Goal: Information Seeking & Learning: Learn about a topic

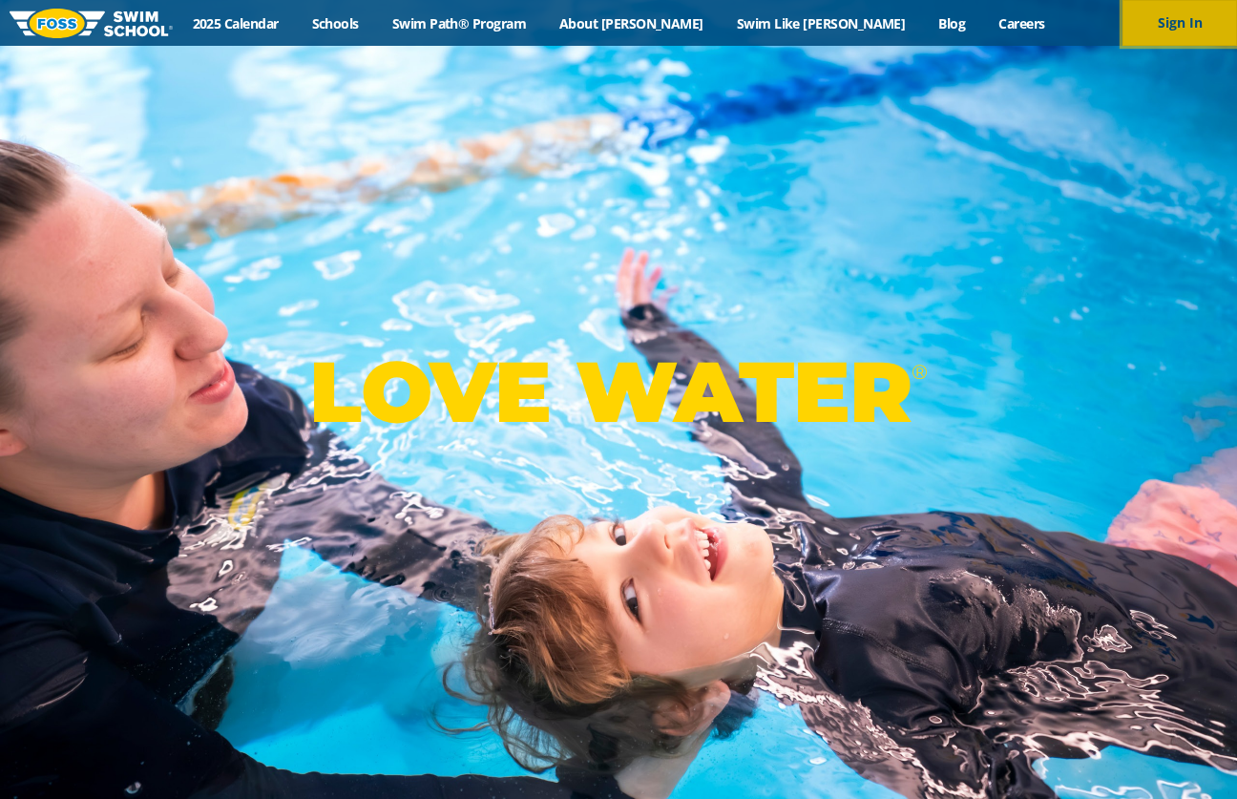
click at [1137, 12] on button "Sign In" at bounding box center [1179, 23] width 115 height 46
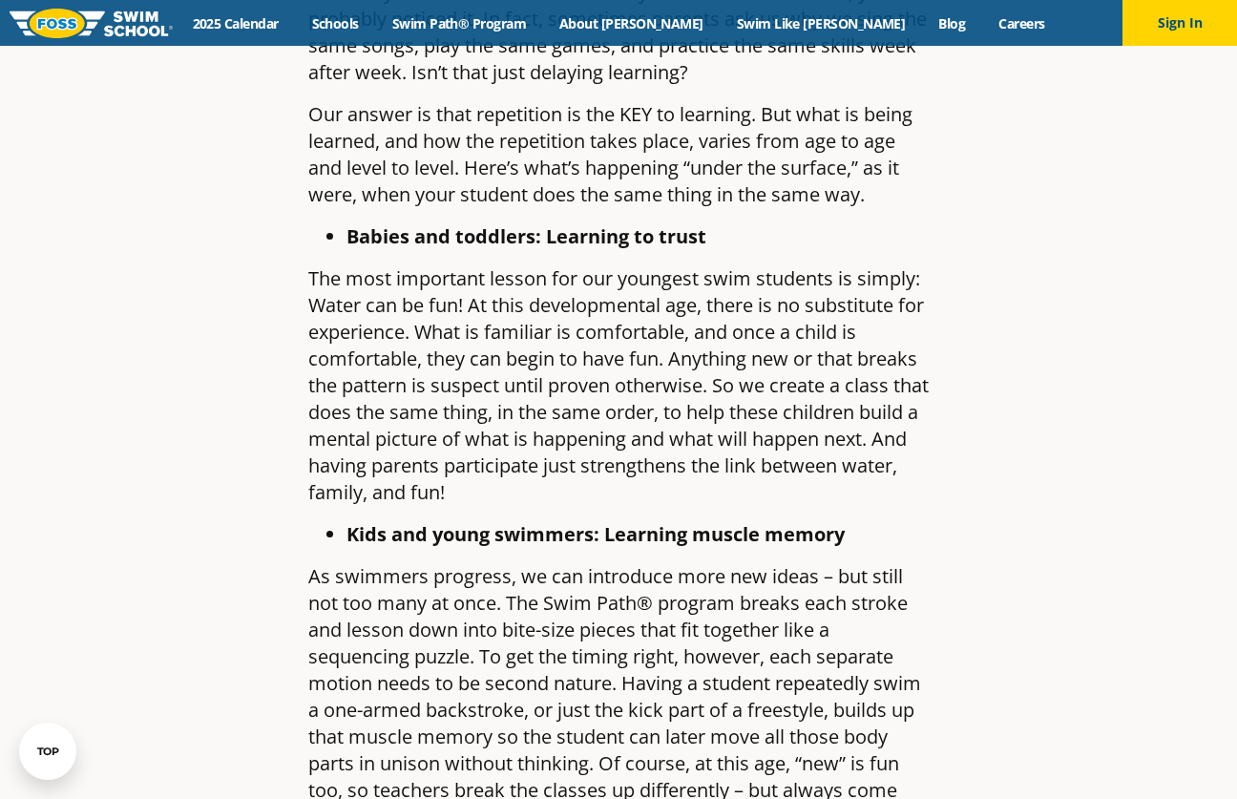
scroll to position [1113, 0]
click at [586, 332] on p "The most important lesson for our youngest swim students is simply: Water can b…" at bounding box center [618, 384] width 620 height 240
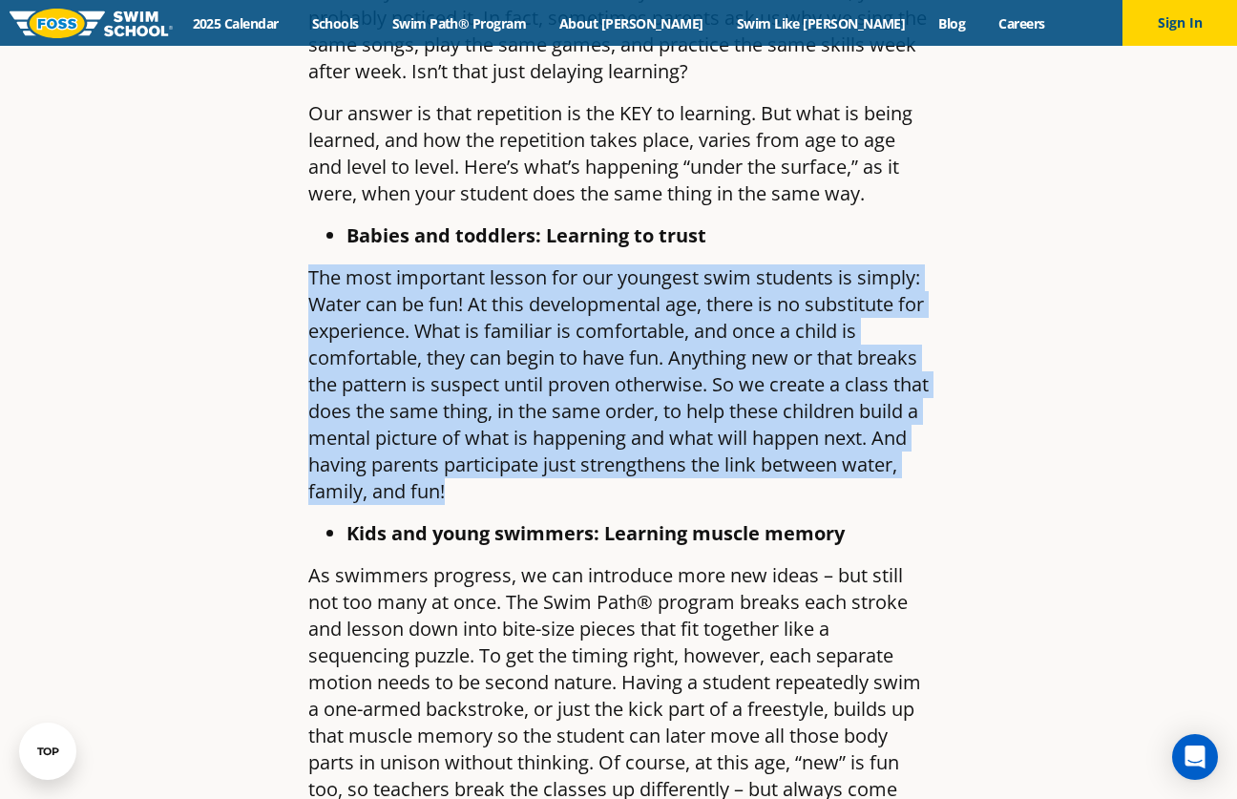
click at [636, 352] on p "The most important lesson for our youngest swim students is simply: Water can b…" at bounding box center [618, 384] width 620 height 240
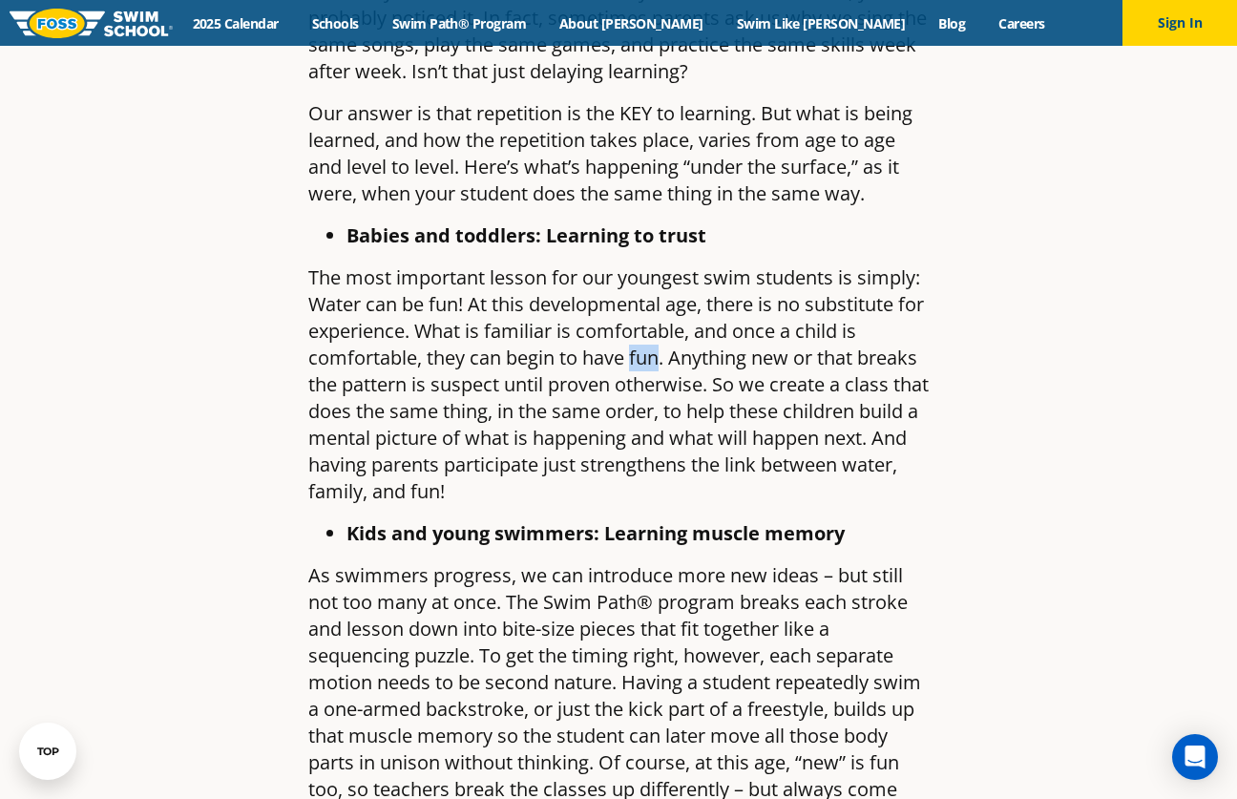
click at [636, 352] on p "The most important lesson for our youngest swim students is simply: Water can b…" at bounding box center [618, 384] width 620 height 240
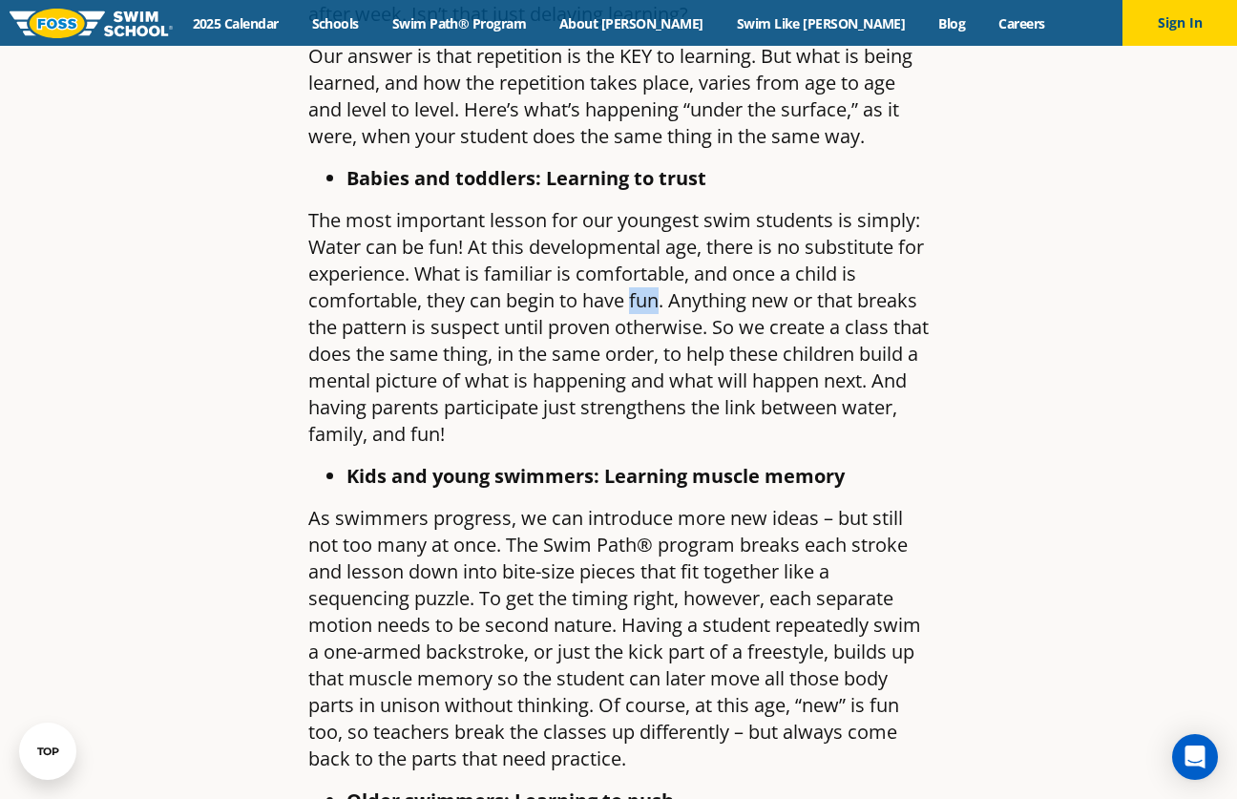
click at [636, 352] on p "The most important lesson for our youngest swim students is simply: Water can b…" at bounding box center [618, 327] width 620 height 240
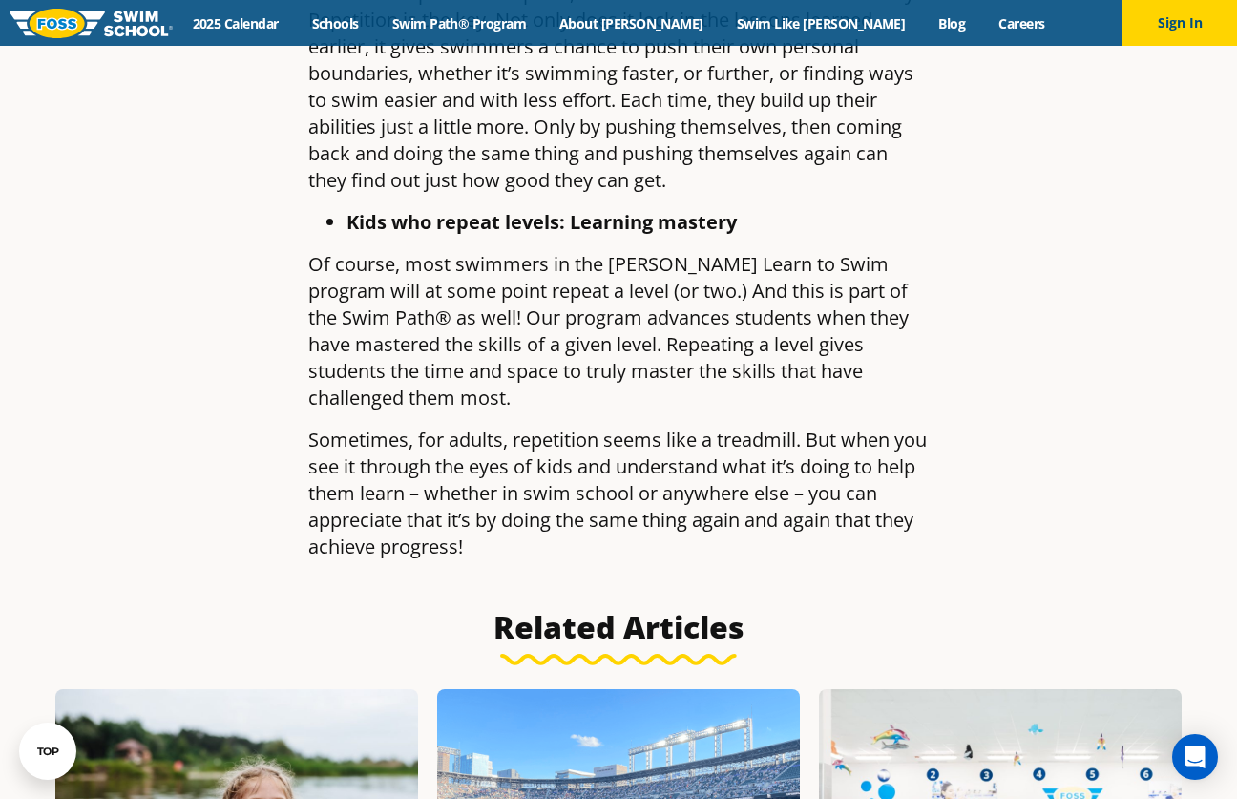
scroll to position [1910, 0]
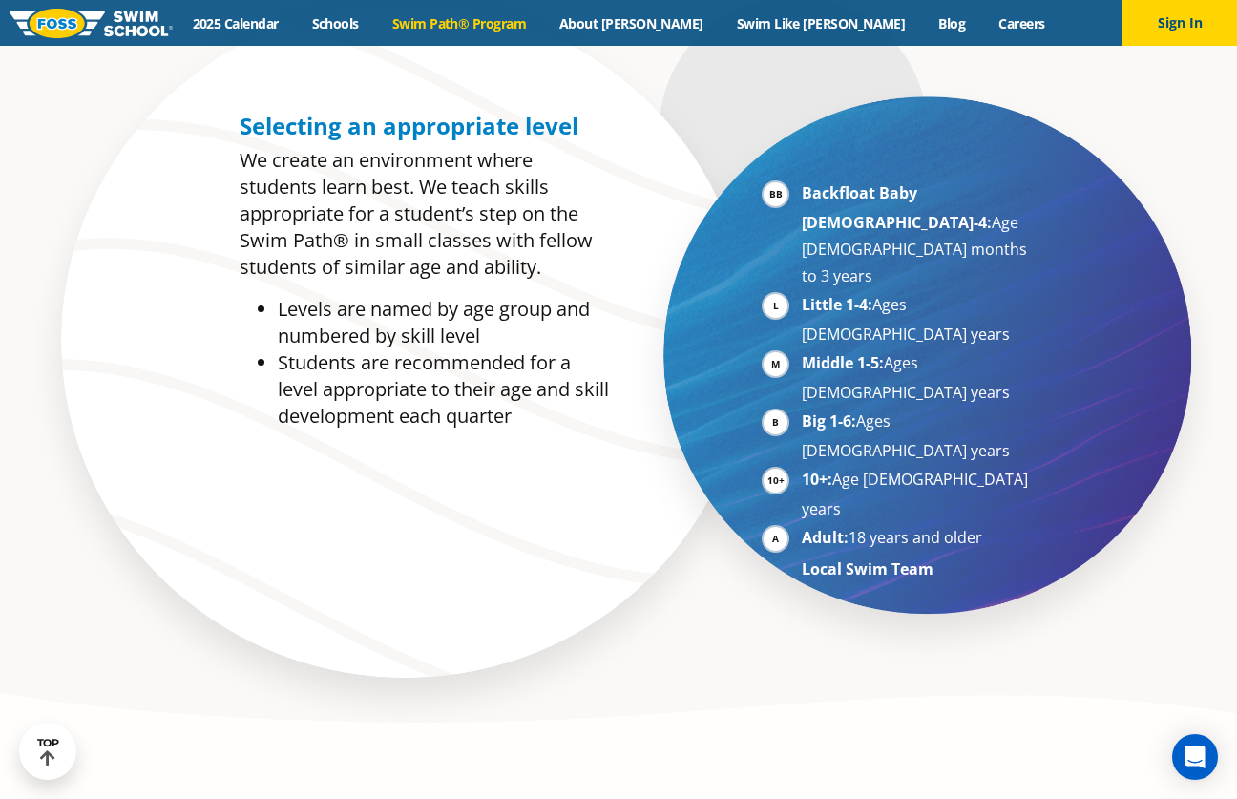
scroll to position [1052, 0]
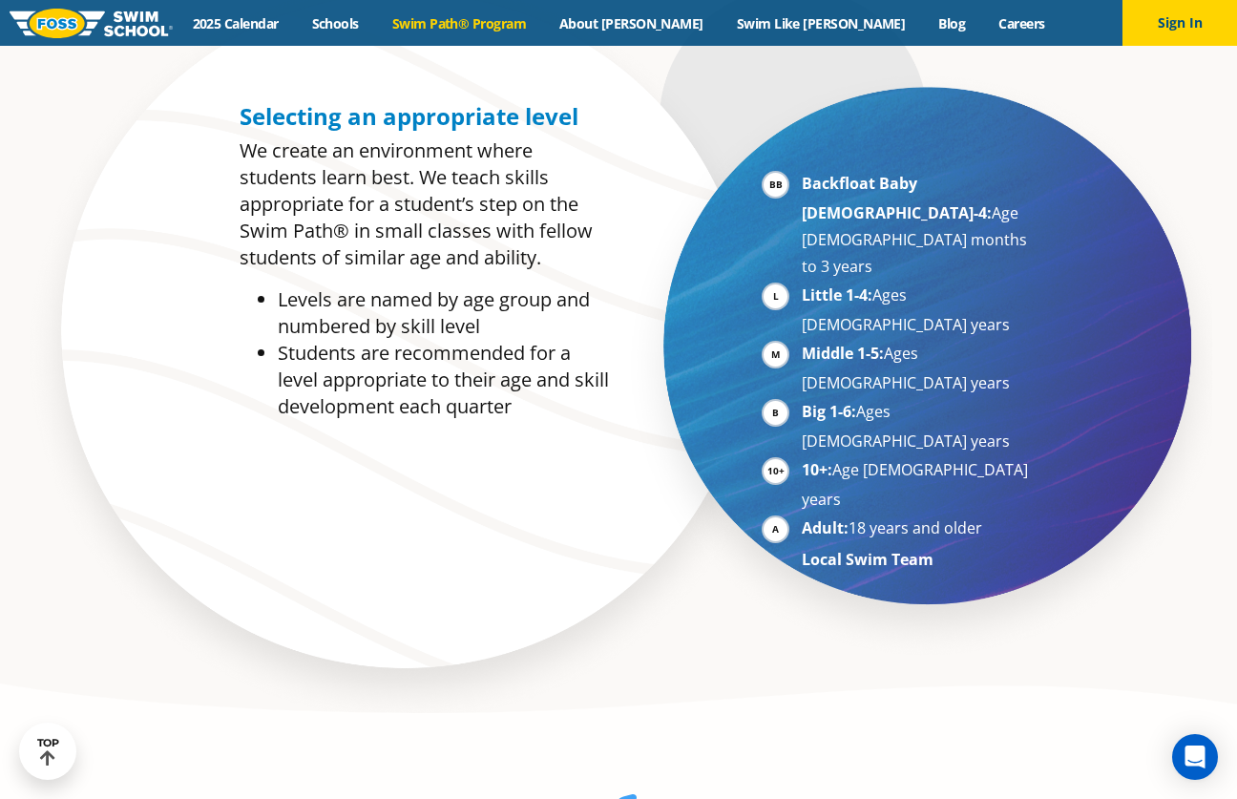
click at [557, 383] on li "Students are recommended for a level appropriate to their age and skill develop…" at bounding box center [443, 380] width 331 height 80
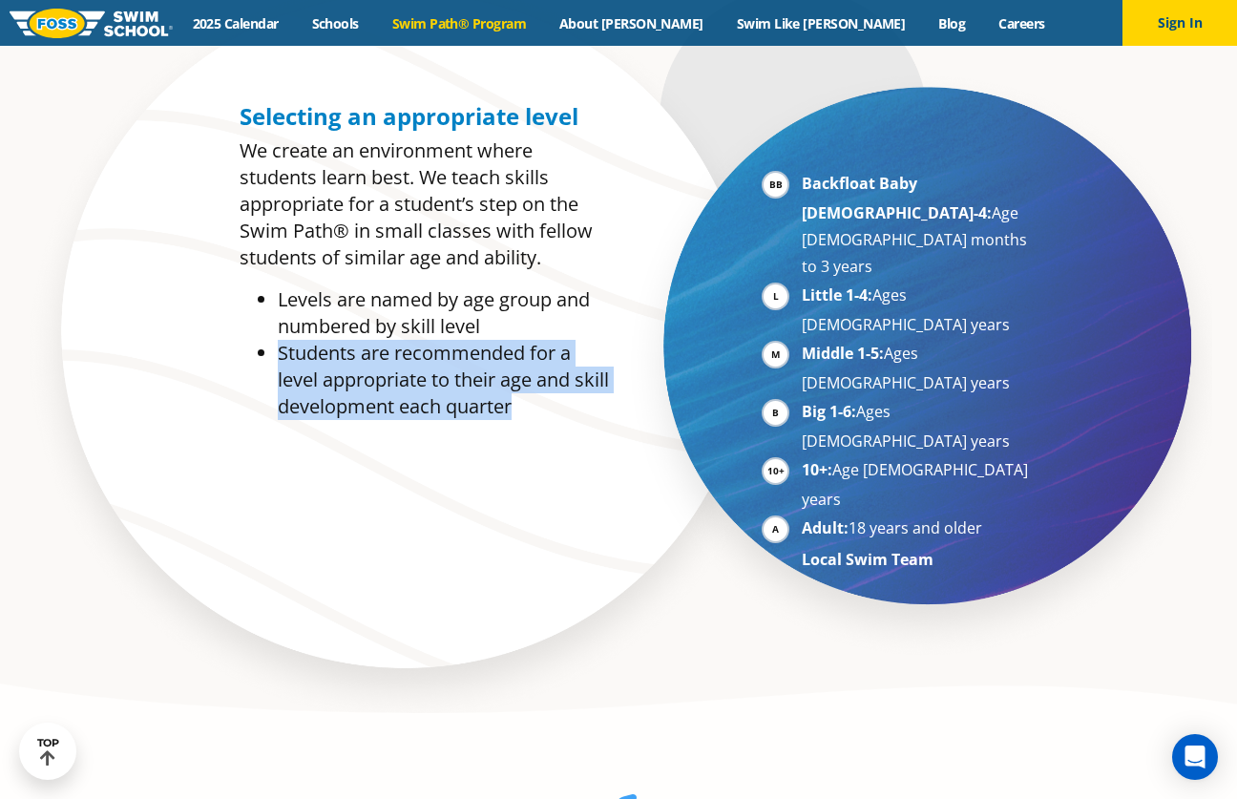
click at [572, 386] on li "Students are recommended for a level appropriate to their age and skill develop…" at bounding box center [443, 380] width 331 height 80
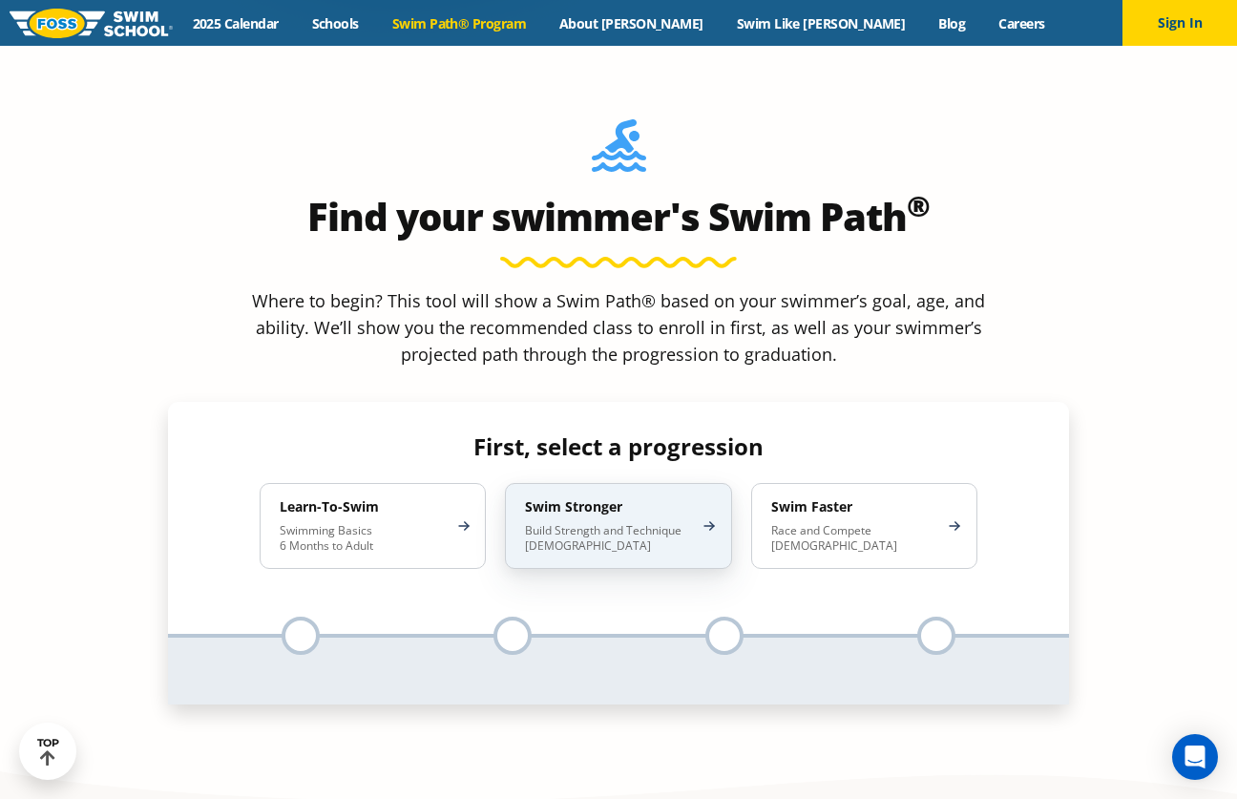
scroll to position [1730, 0]
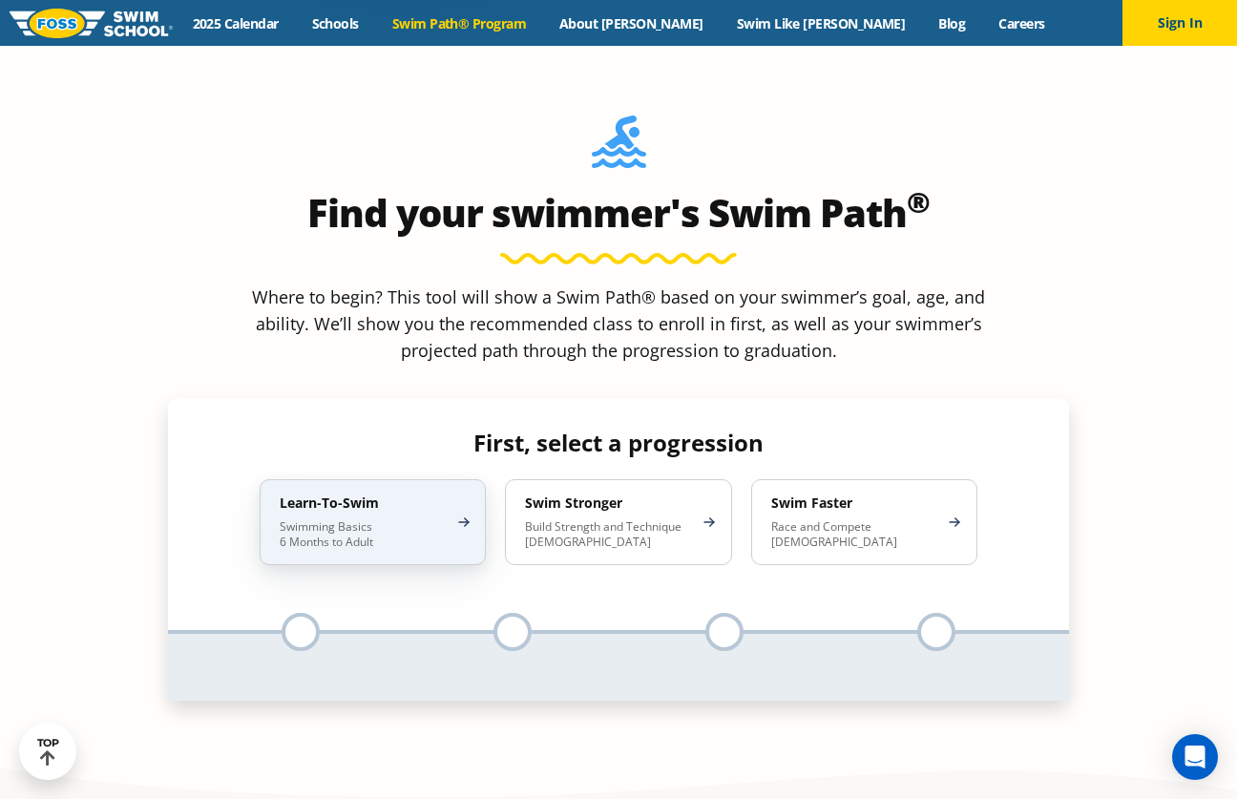
click at [383, 519] on p "Swimming Basics 6 Months to Adult" at bounding box center [363, 534] width 167 height 31
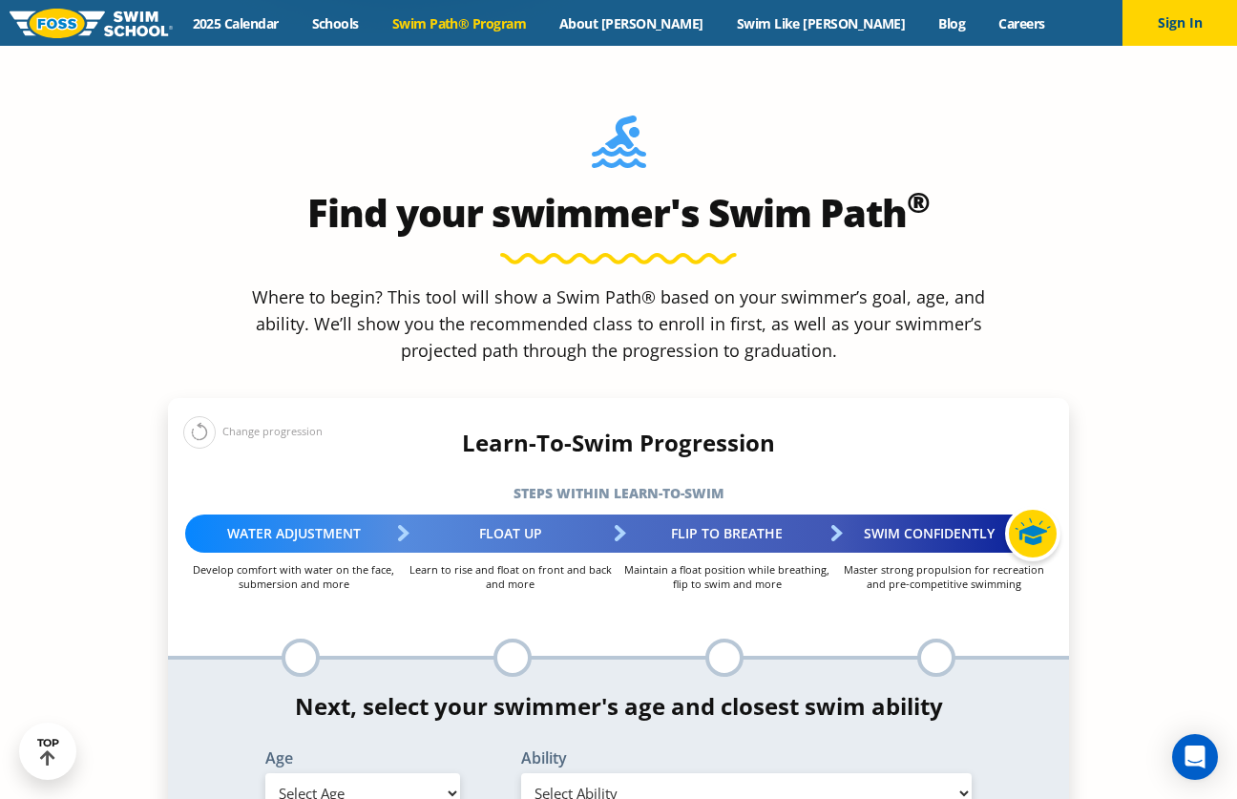
click at [368, 562] on p "Develop comfort with water on the face, submersion and more" at bounding box center [293, 576] width 217 height 29
click at [386, 562] on p "Develop comfort with water on the face, submersion and more" at bounding box center [293, 576] width 217 height 29
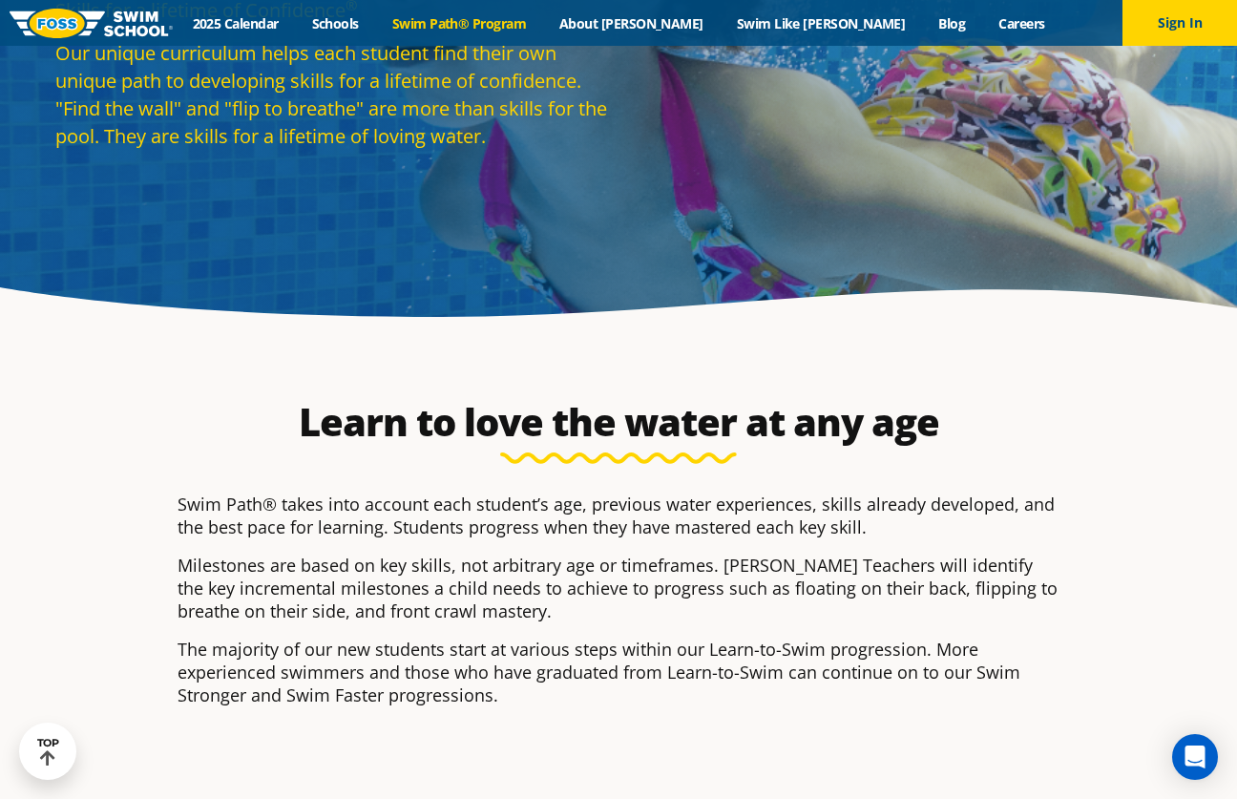
scroll to position [0, 0]
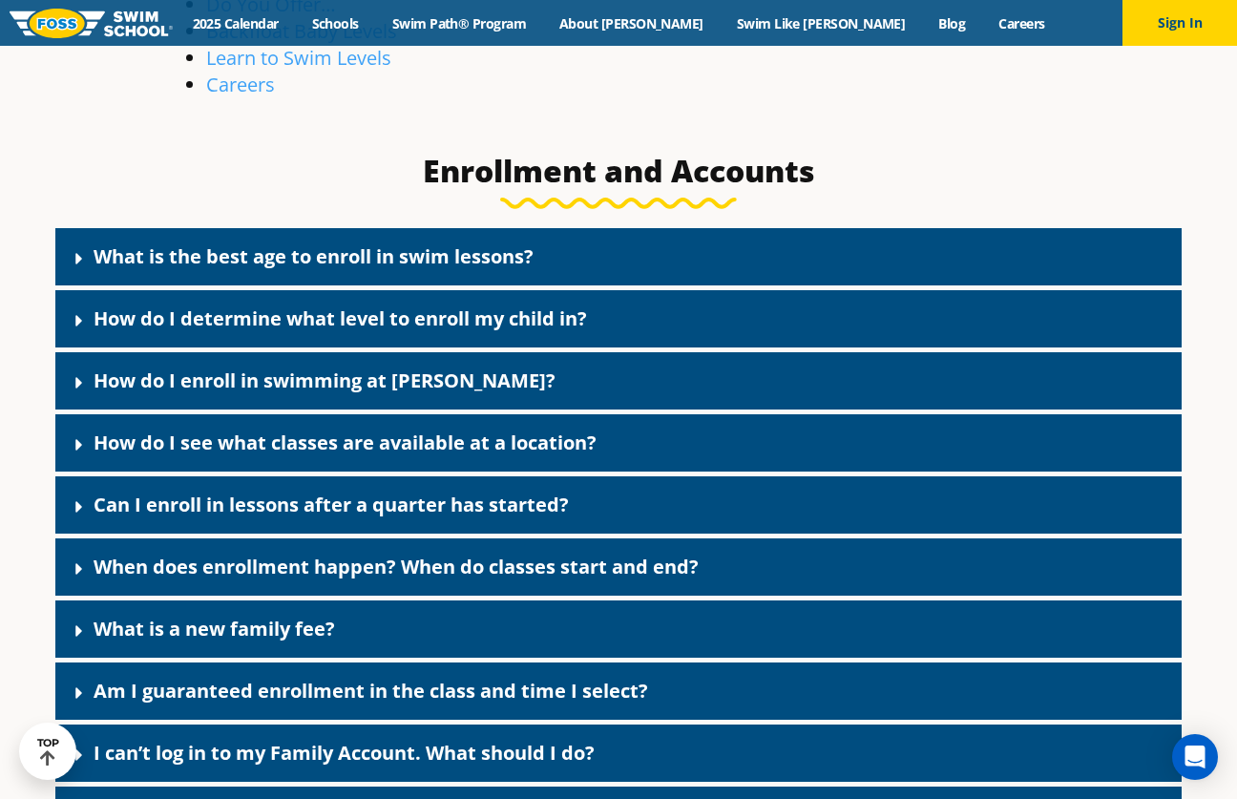
scroll to position [646, 0]
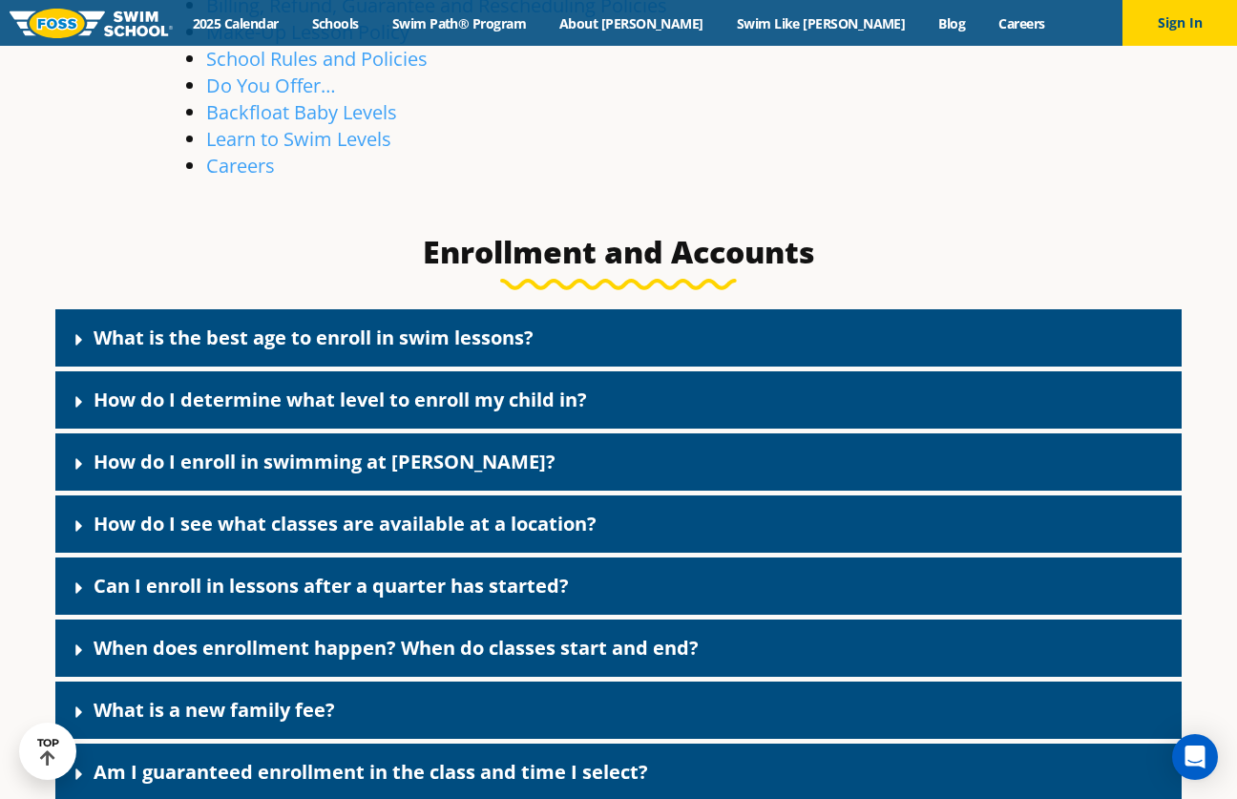
click at [479, 427] on div "How do I determine what level to enroll my child in?" at bounding box center [618, 399] width 1126 height 57
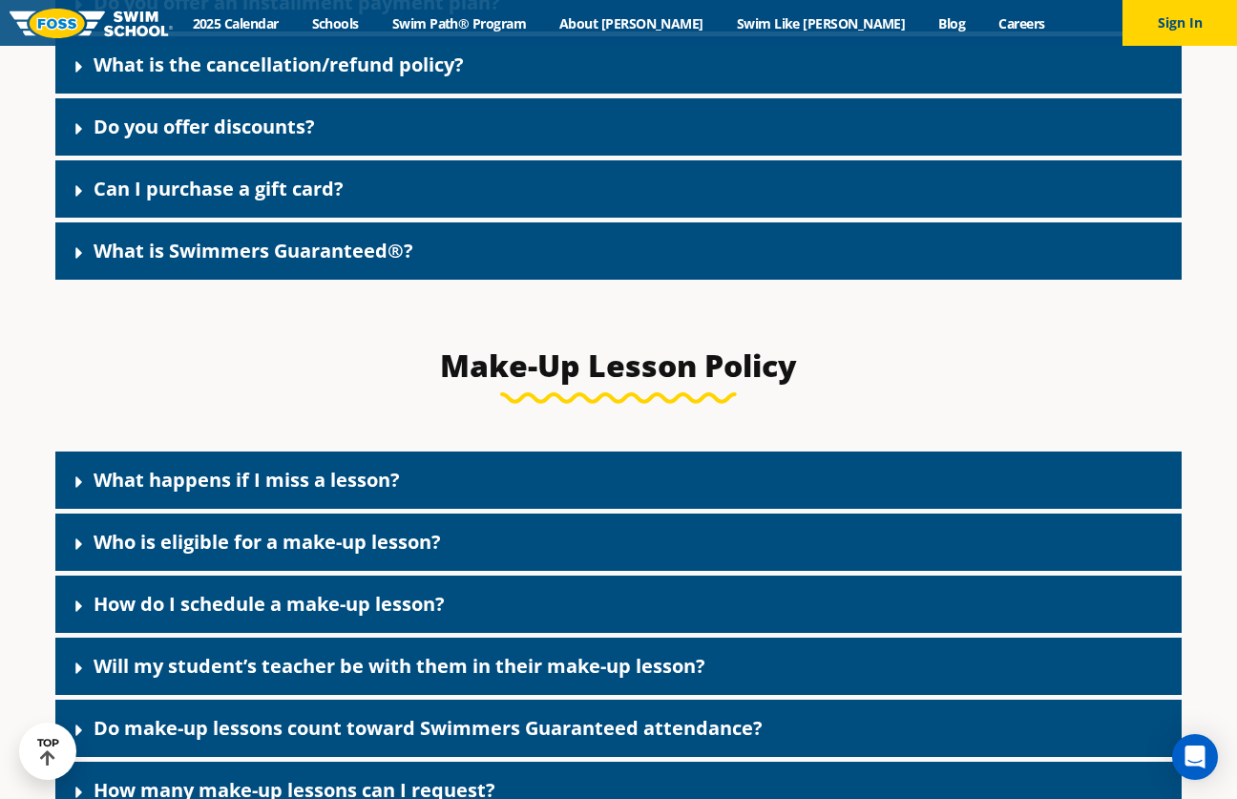
scroll to position [2097, 0]
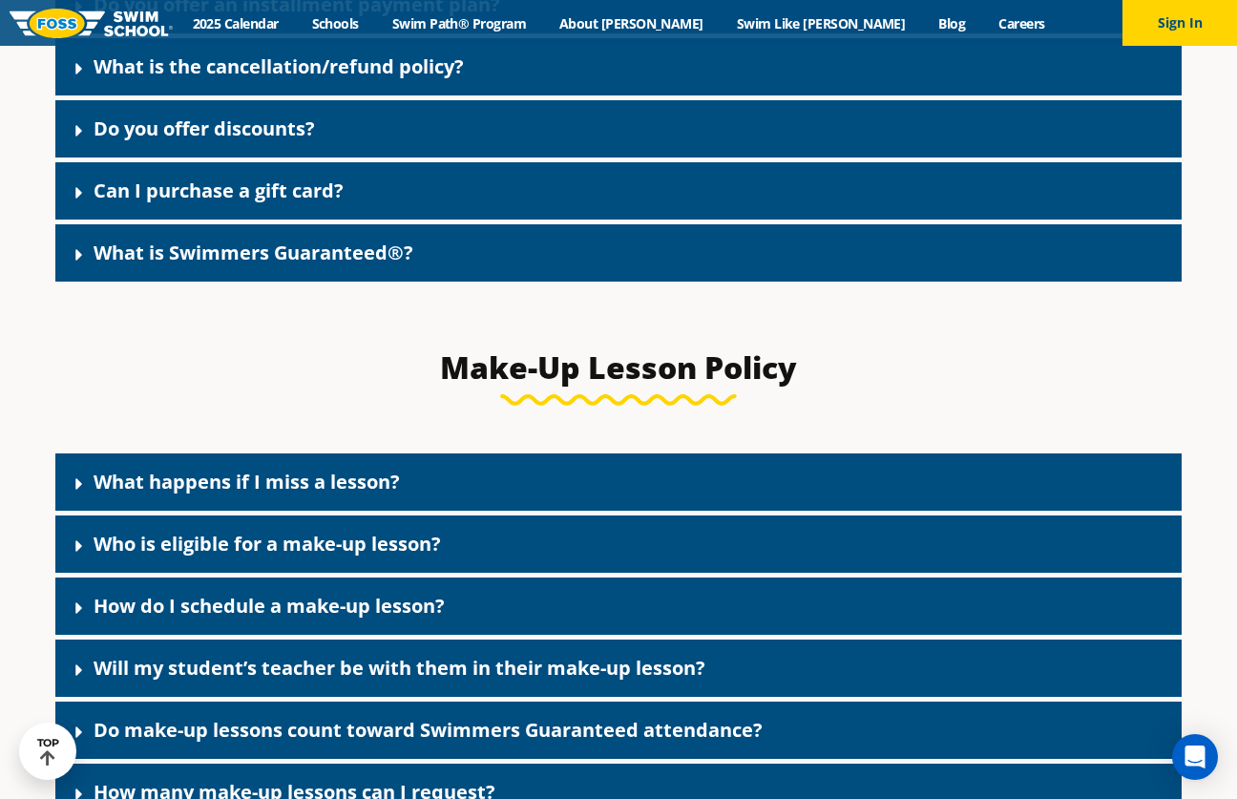
click at [479, 427] on div "What happens if I miss a lesson? Life happens! We understand that unforeseen ci…" at bounding box center [618, 637] width 1145 height 444
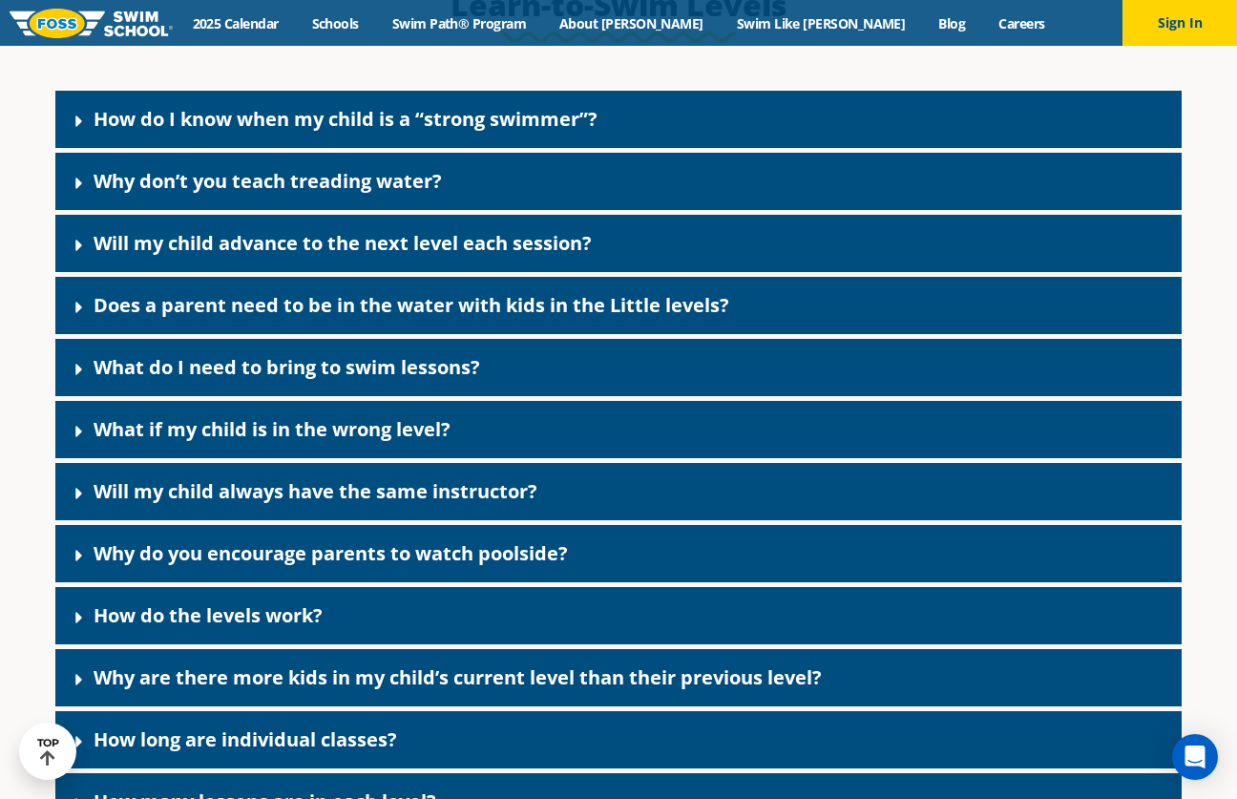
scroll to position [5159, 0]
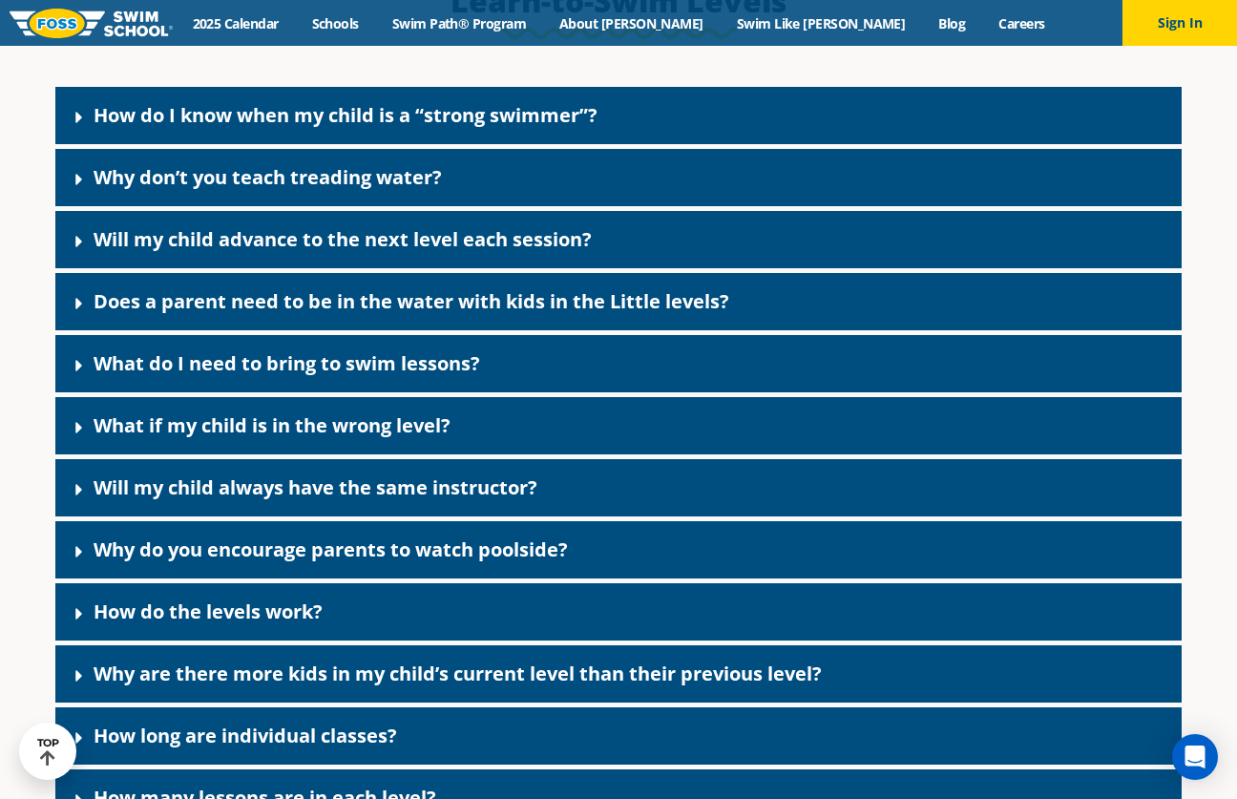
click at [381, 128] on link "How do I know when my child is a “strong swimmer”?" at bounding box center [346, 115] width 504 height 26
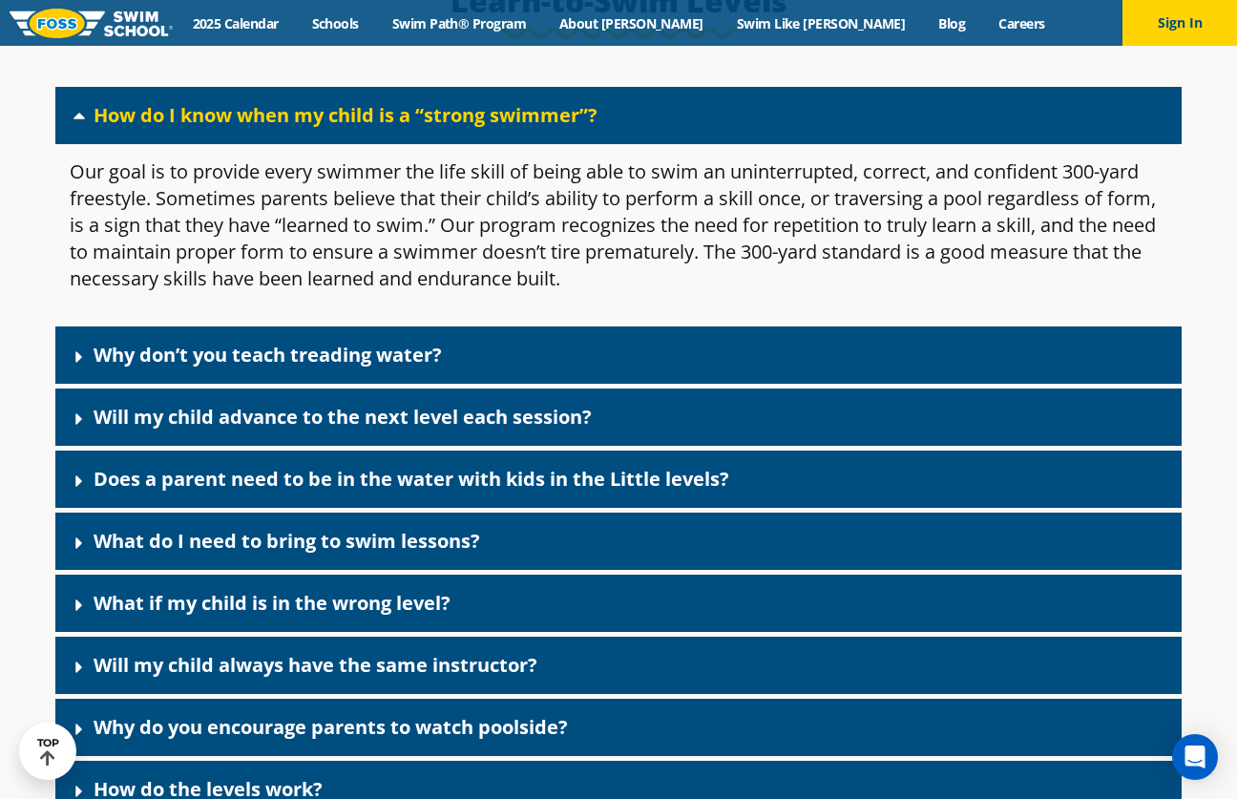
click at [424, 228] on p "Our goal is to provide every swimmer the life skill of being able to swim an un…" at bounding box center [618, 225] width 1097 height 134
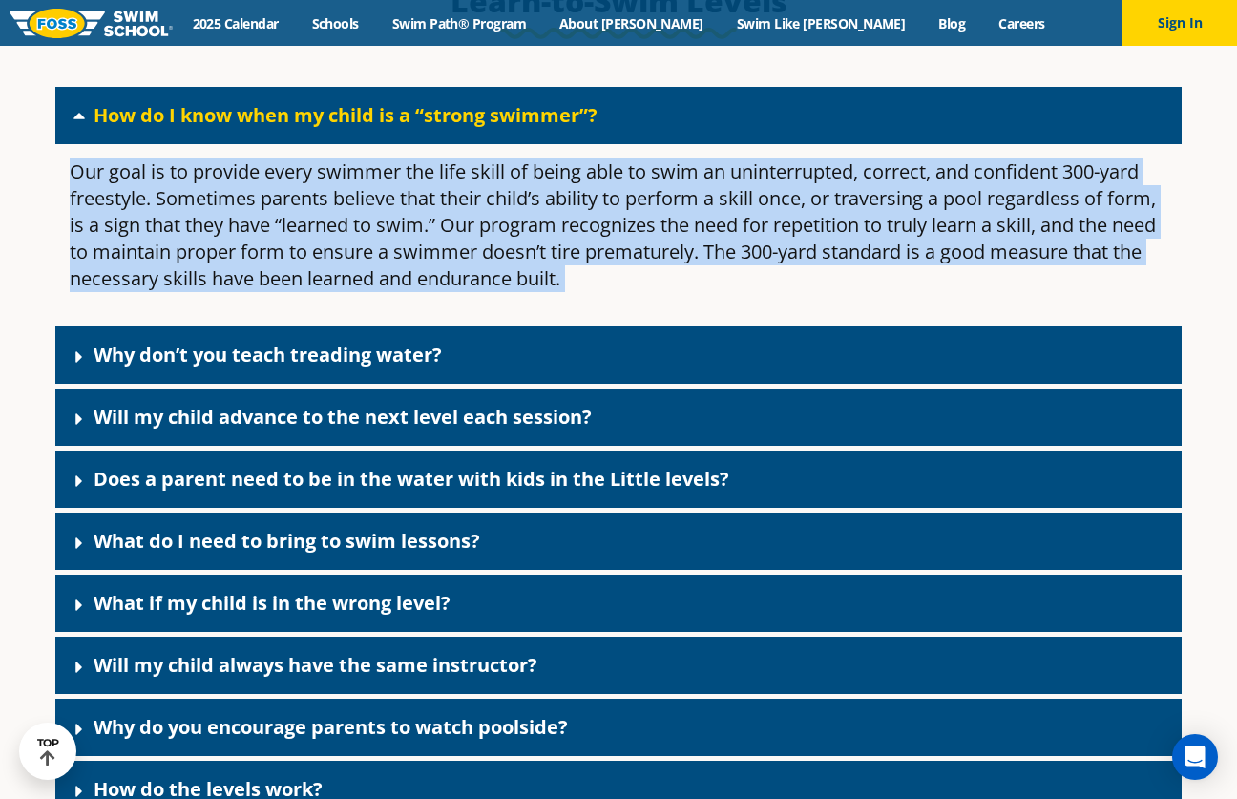
click at [436, 231] on p "Our goal is to provide every swimmer the life skill of being able to swim an un…" at bounding box center [618, 225] width 1097 height 134
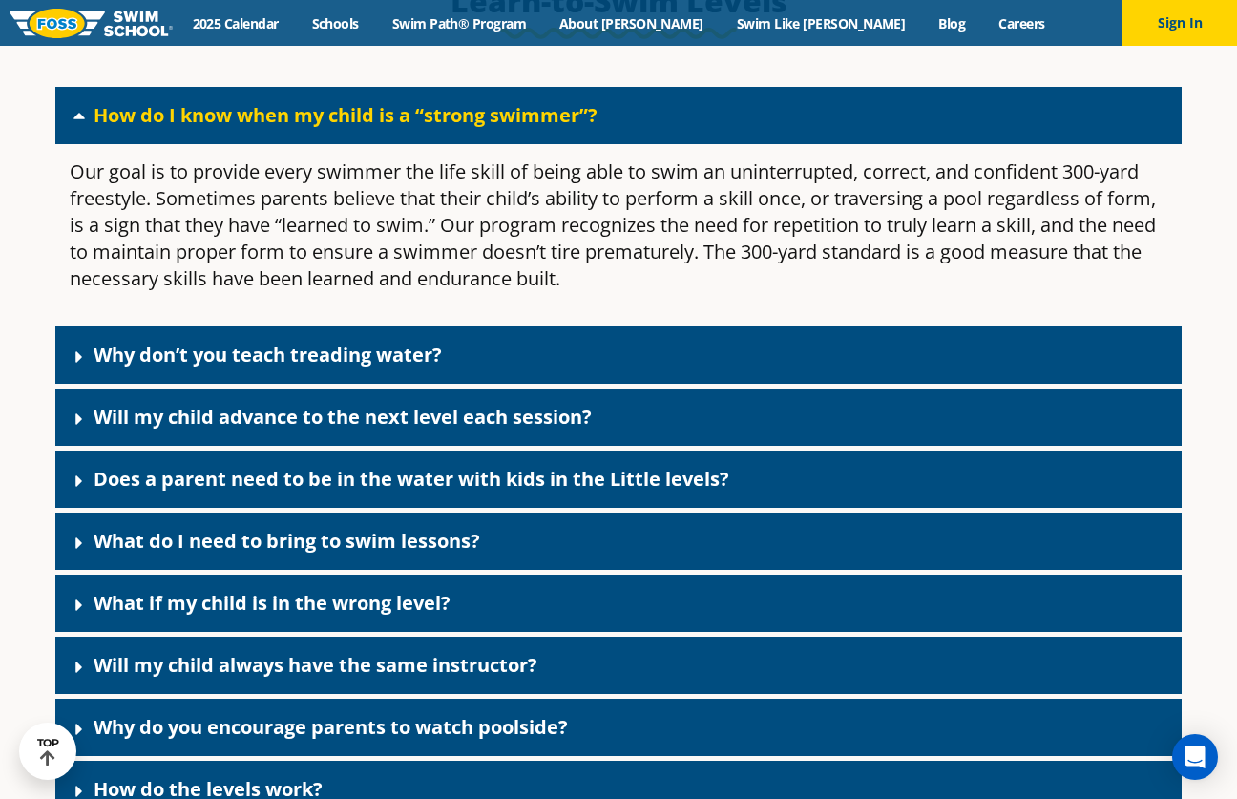
click at [481, 383] on div "Why don’t you teach treading water?" at bounding box center [618, 354] width 1126 height 57
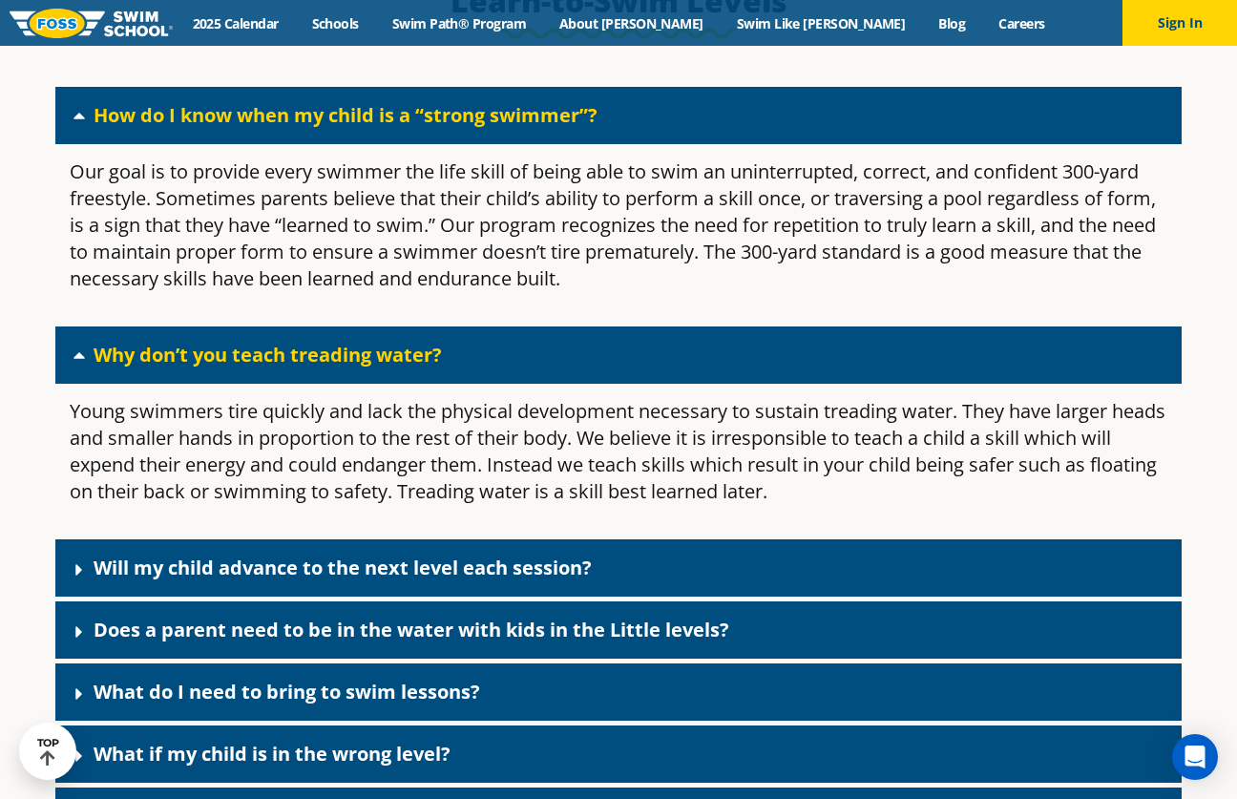
click at [481, 383] on div "Why don’t you teach treading water?" at bounding box center [618, 354] width 1126 height 57
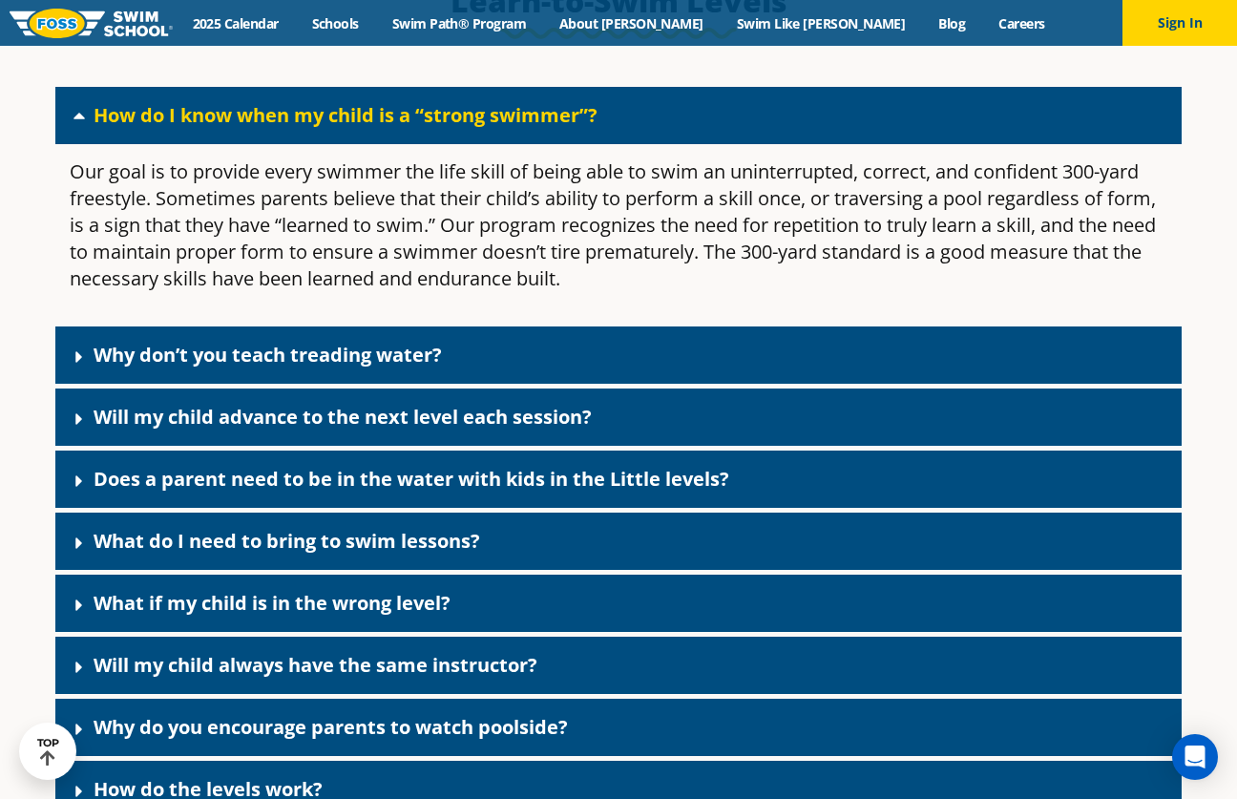
scroll to position [5200, 0]
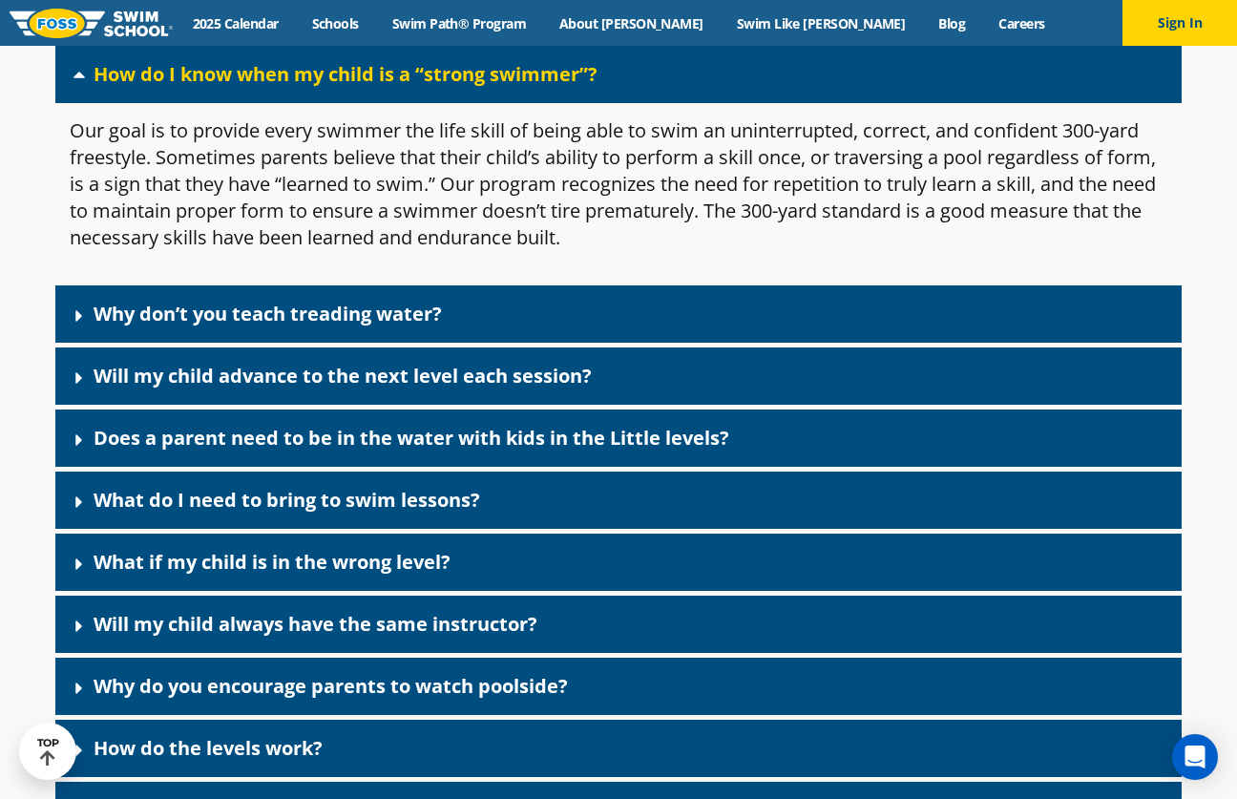
click at [481, 383] on div "Will my child advance to the next level each session?" at bounding box center [618, 375] width 1126 height 57
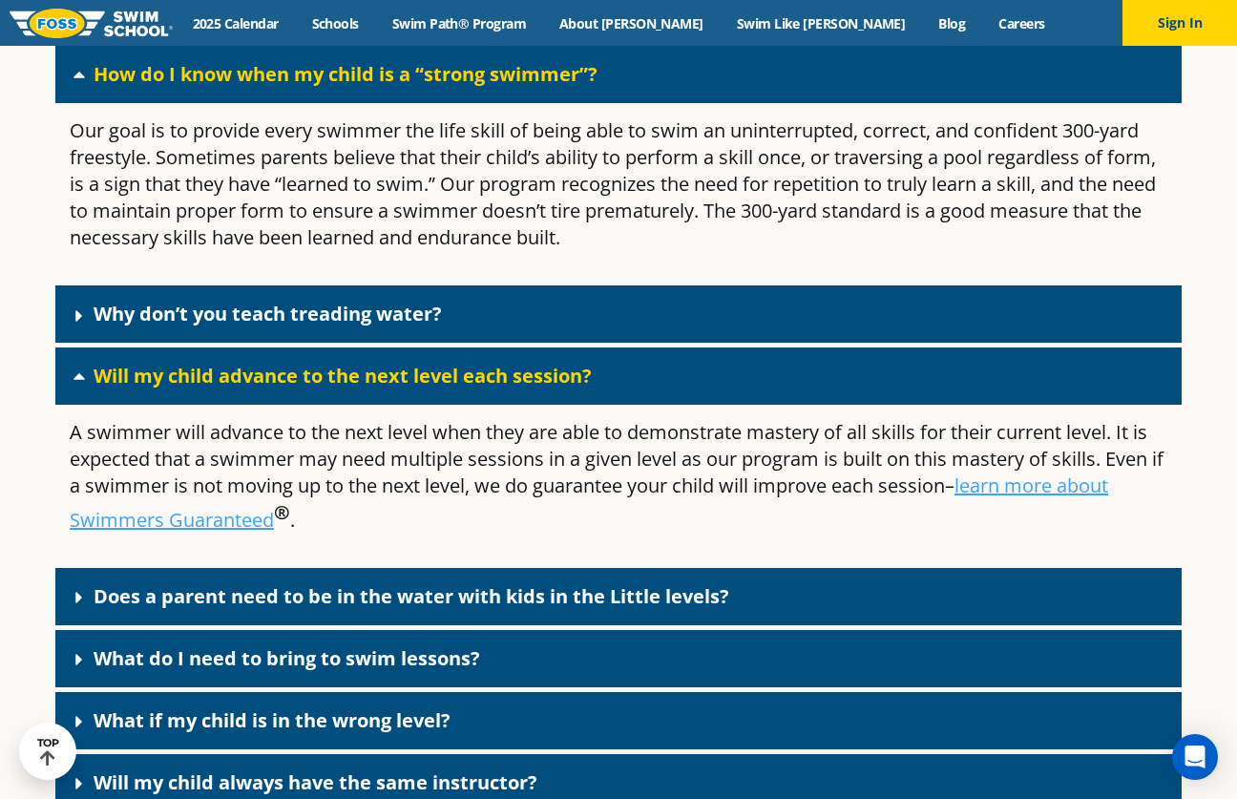
click at [509, 457] on p "A swimmer will advance to the next level when they are able to demonstrate mast…" at bounding box center [618, 476] width 1097 height 115
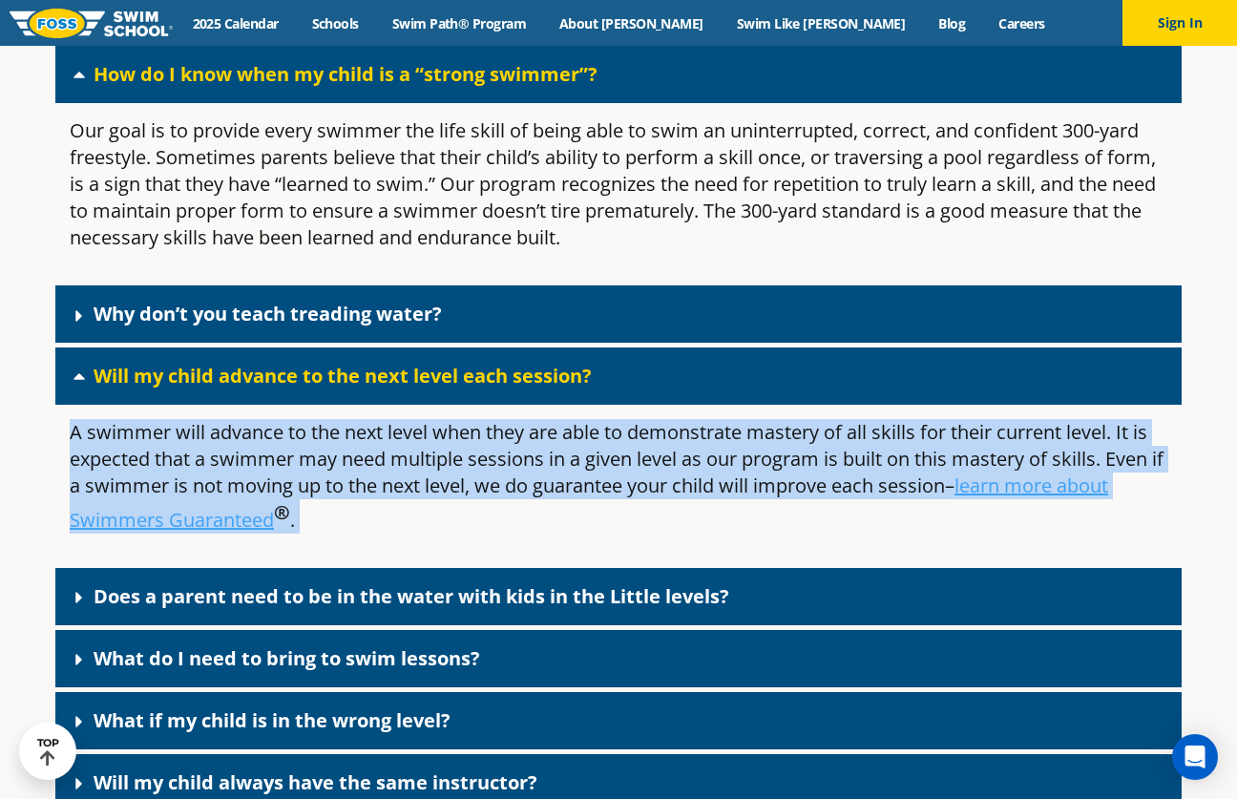
click at [548, 470] on p "A swimmer will advance to the next level when they are able to demonstrate mast…" at bounding box center [618, 476] width 1097 height 115
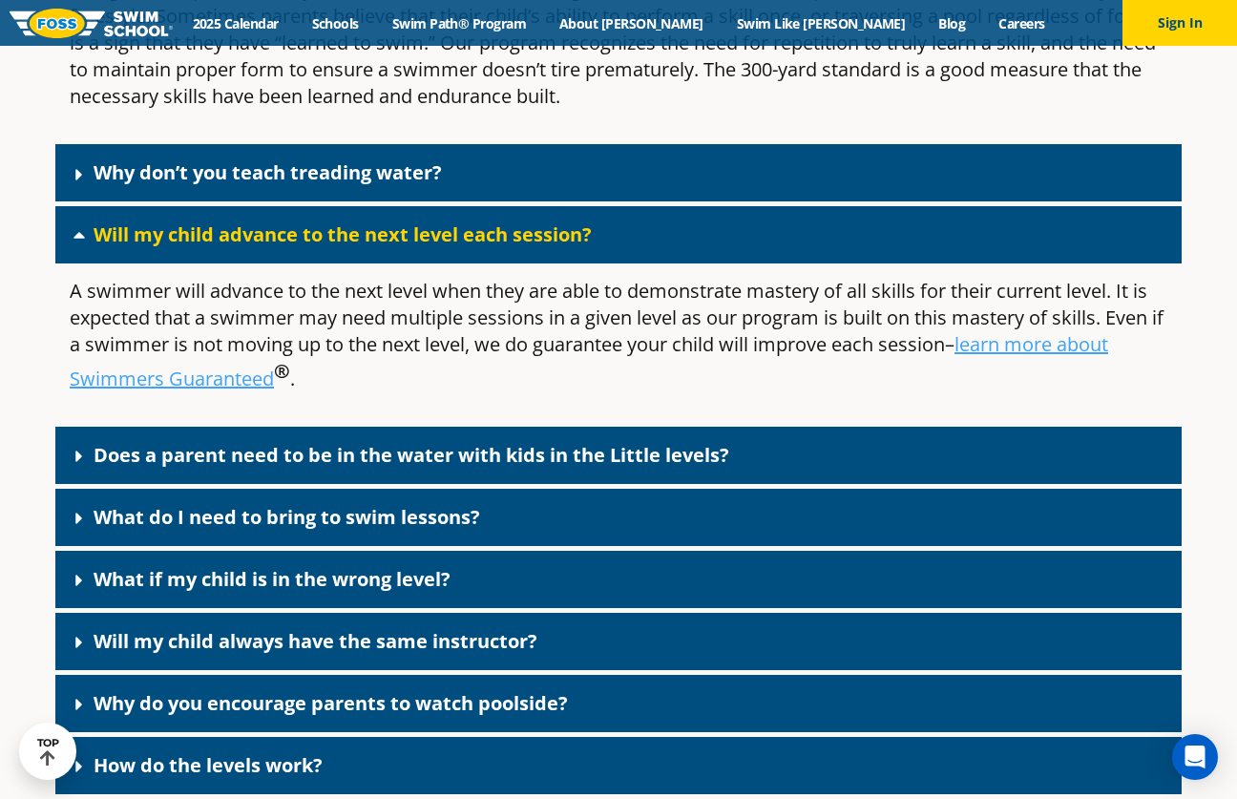
scroll to position [5337, 0]
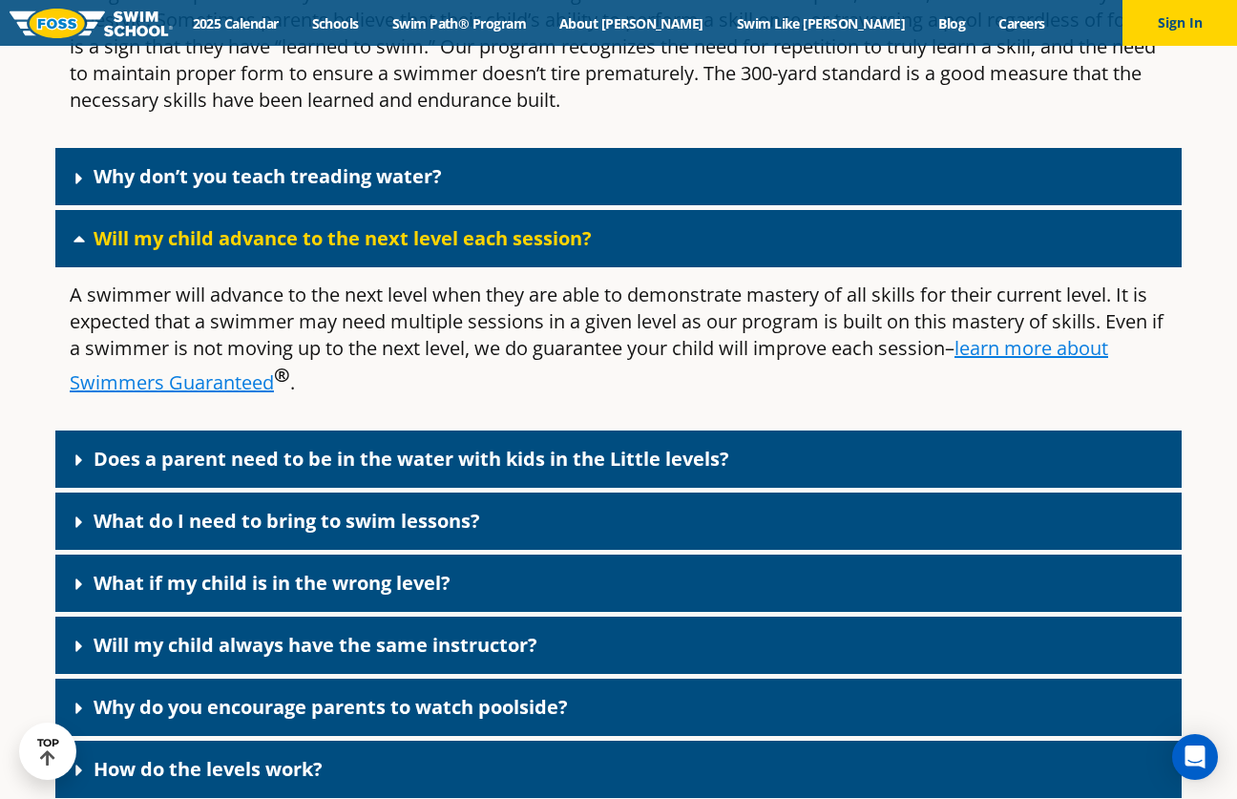
click at [1054, 379] on u "learn more about Swimmers Guaranteed" at bounding box center [589, 365] width 1038 height 60
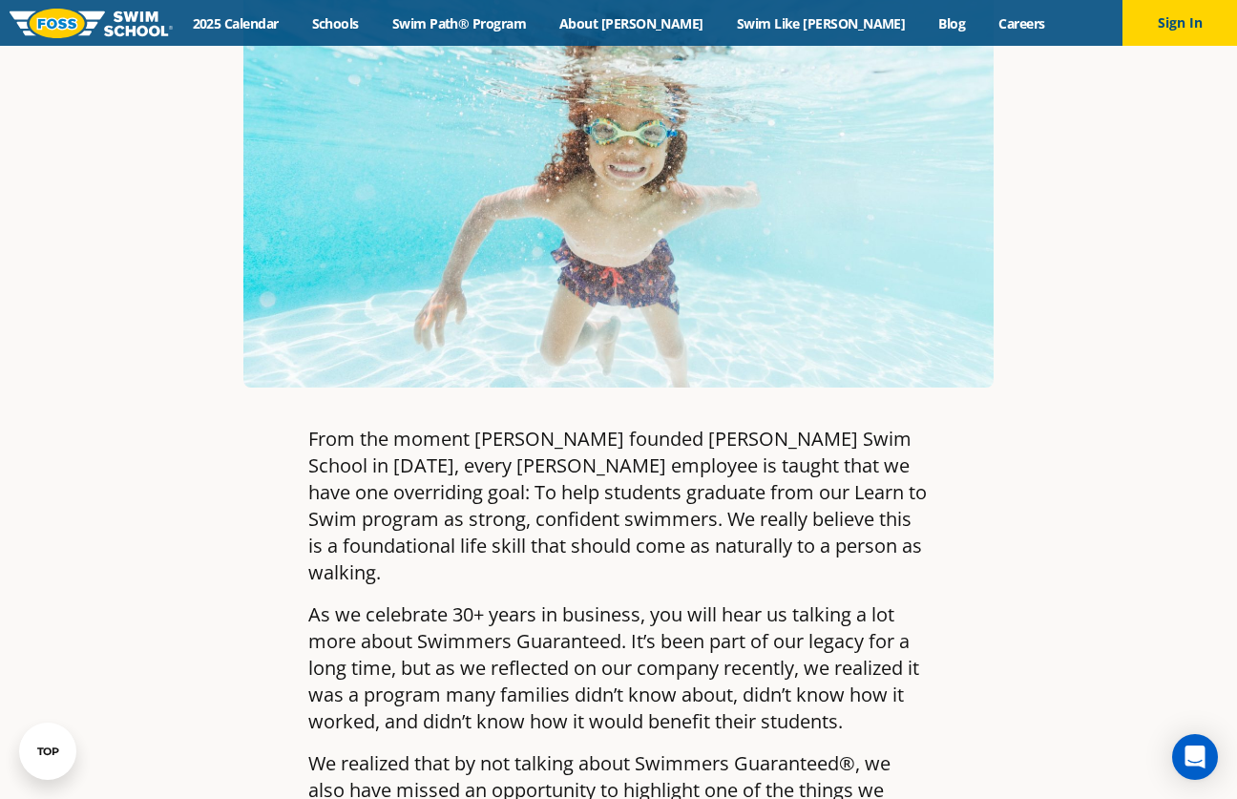
scroll to position [454, 0]
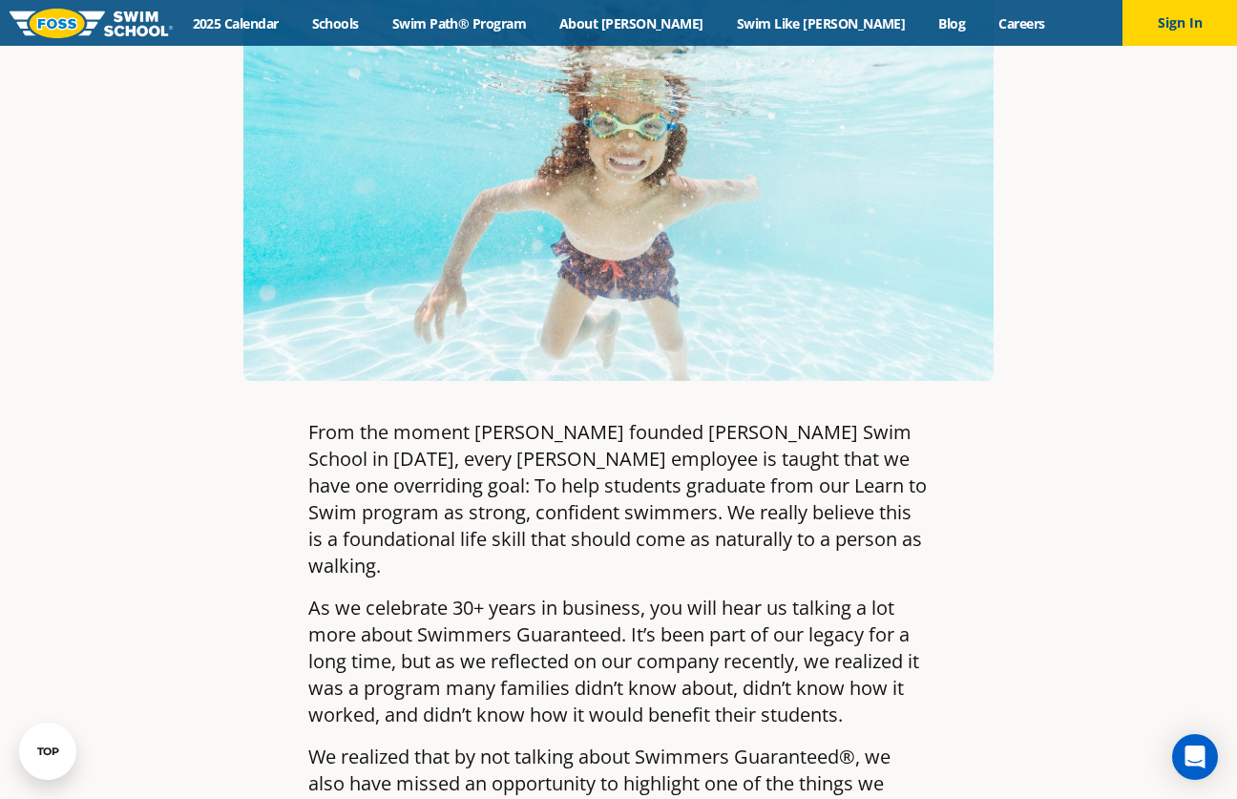
click at [715, 464] on p "From the moment [PERSON_NAME] founded [PERSON_NAME] Swim School in [DATE], ever…" at bounding box center [618, 499] width 620 height 160
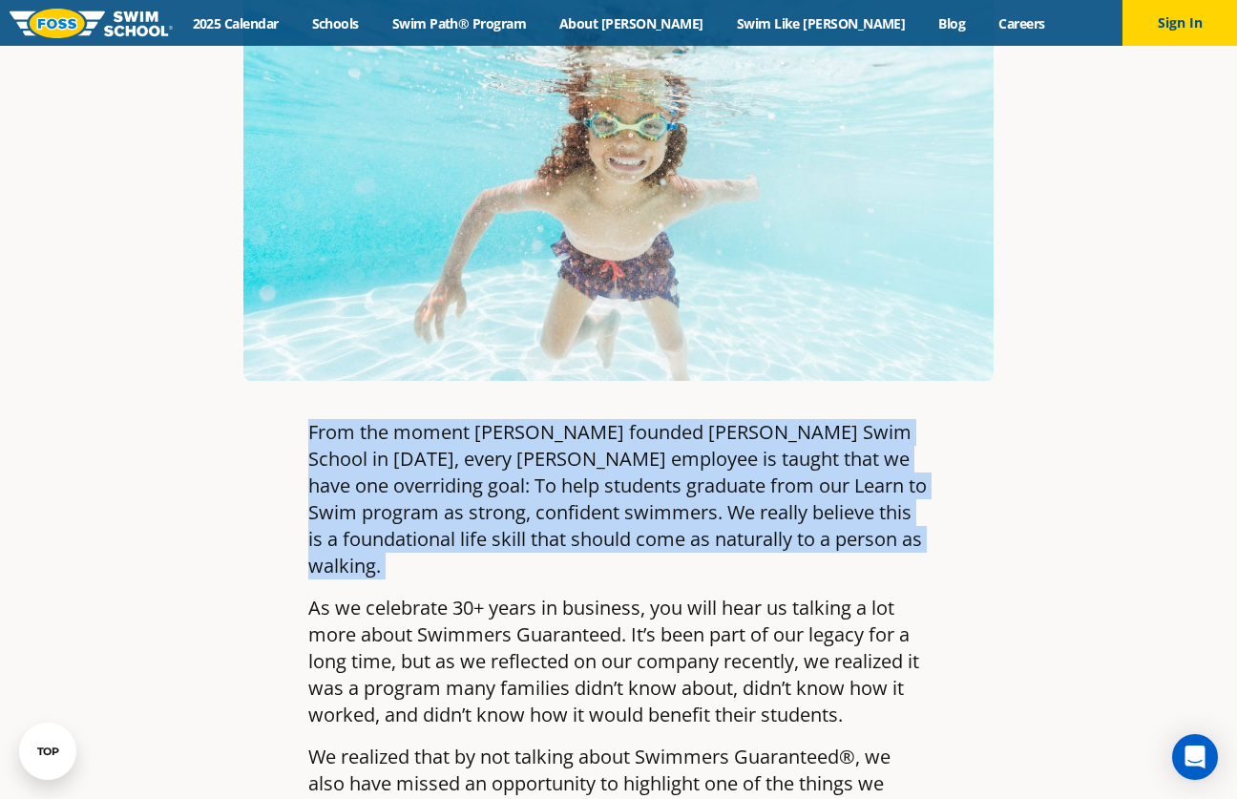
click at [762, 482] on p "From the moment [PERSON_NAME] founded [PERSON_NAME] Swim School in [DATE], ever…" at bounding box center [618, 499] width 620 height 160
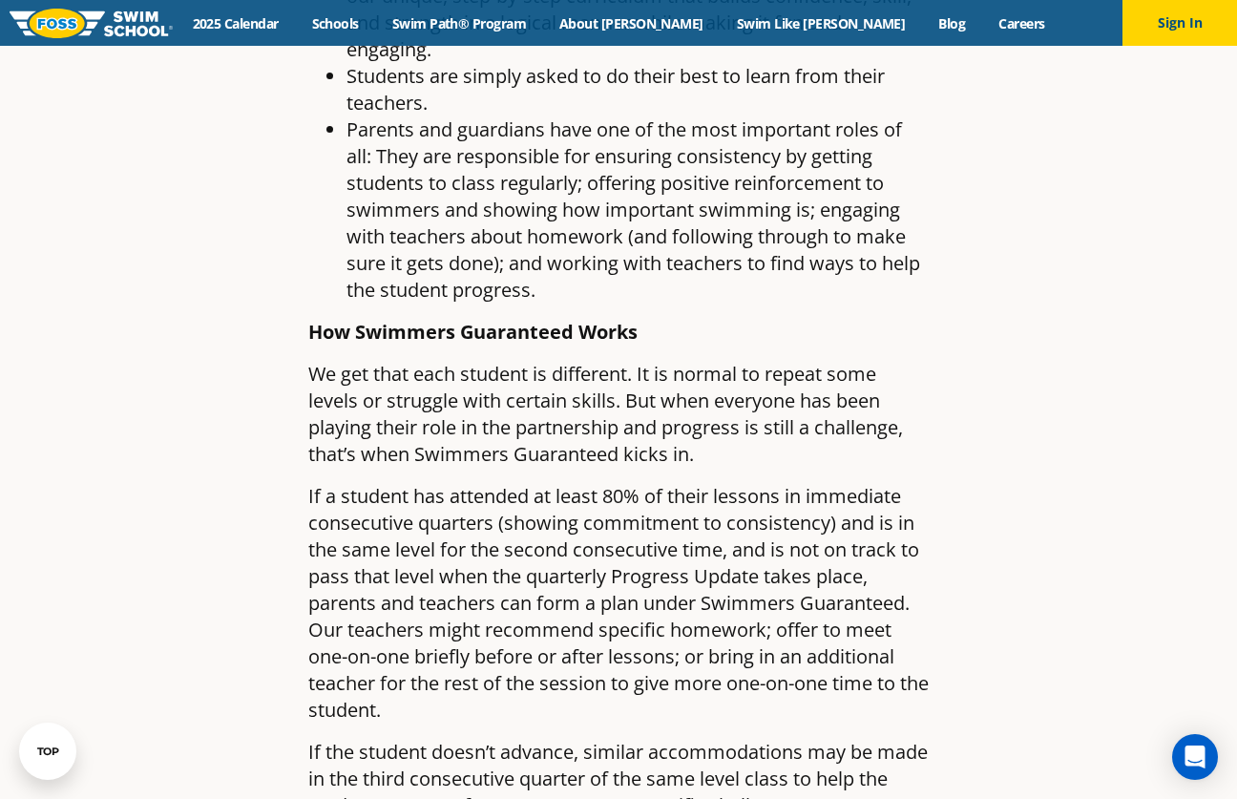
scroll to position [1533, 0]
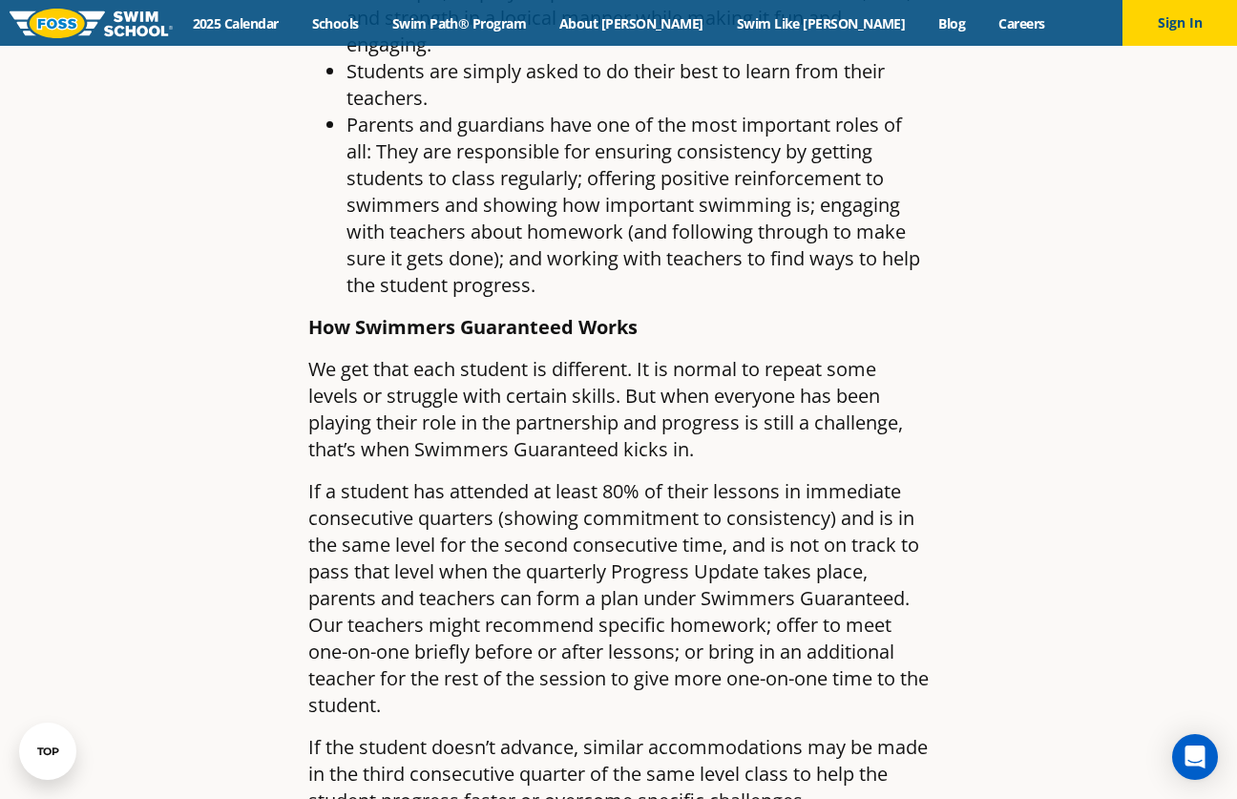
click at [762, 482] on p "If a student has attended at least 80% of their lessons in immediate consecutiv…" at bounding box center [618, 598] width 620 height 240
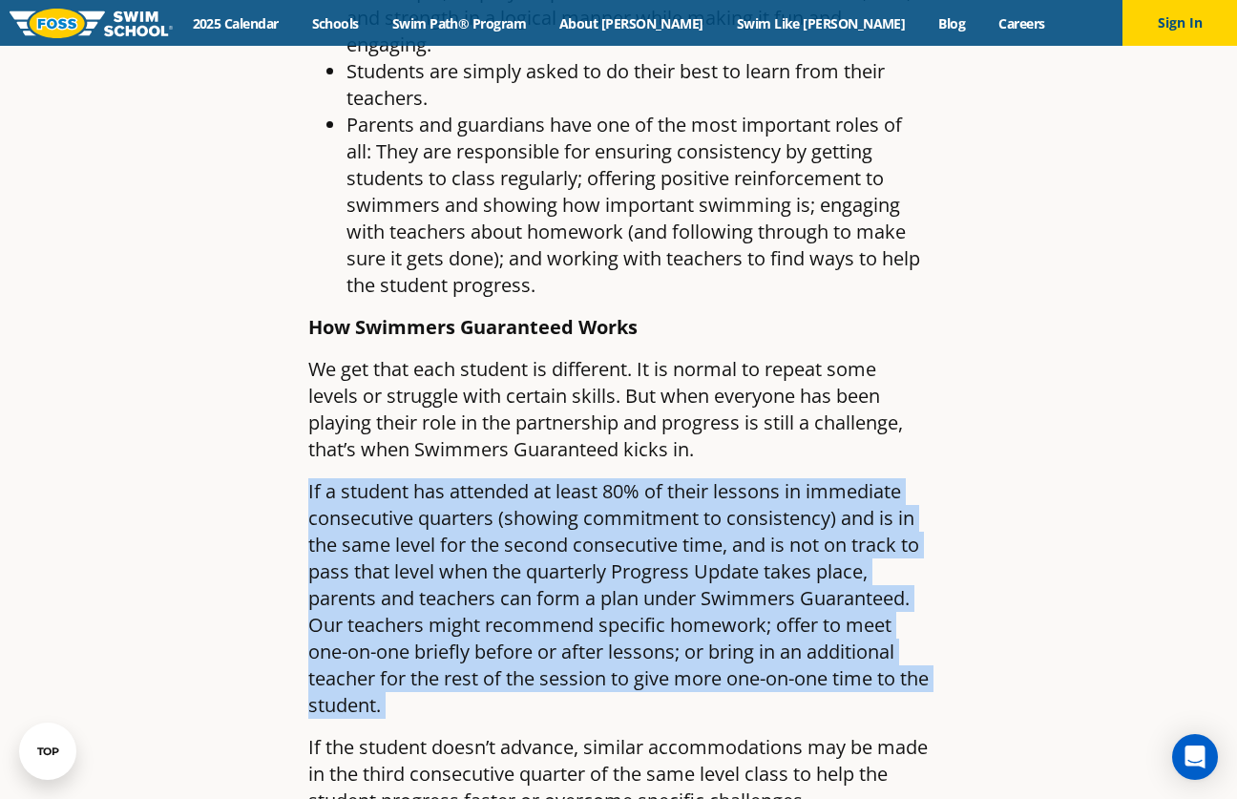
click at [805, 503] on p "If a student has attended at least 80% of their lessons in immediate consecutiv…" at bounding box center [618, 598] width 620 height 240
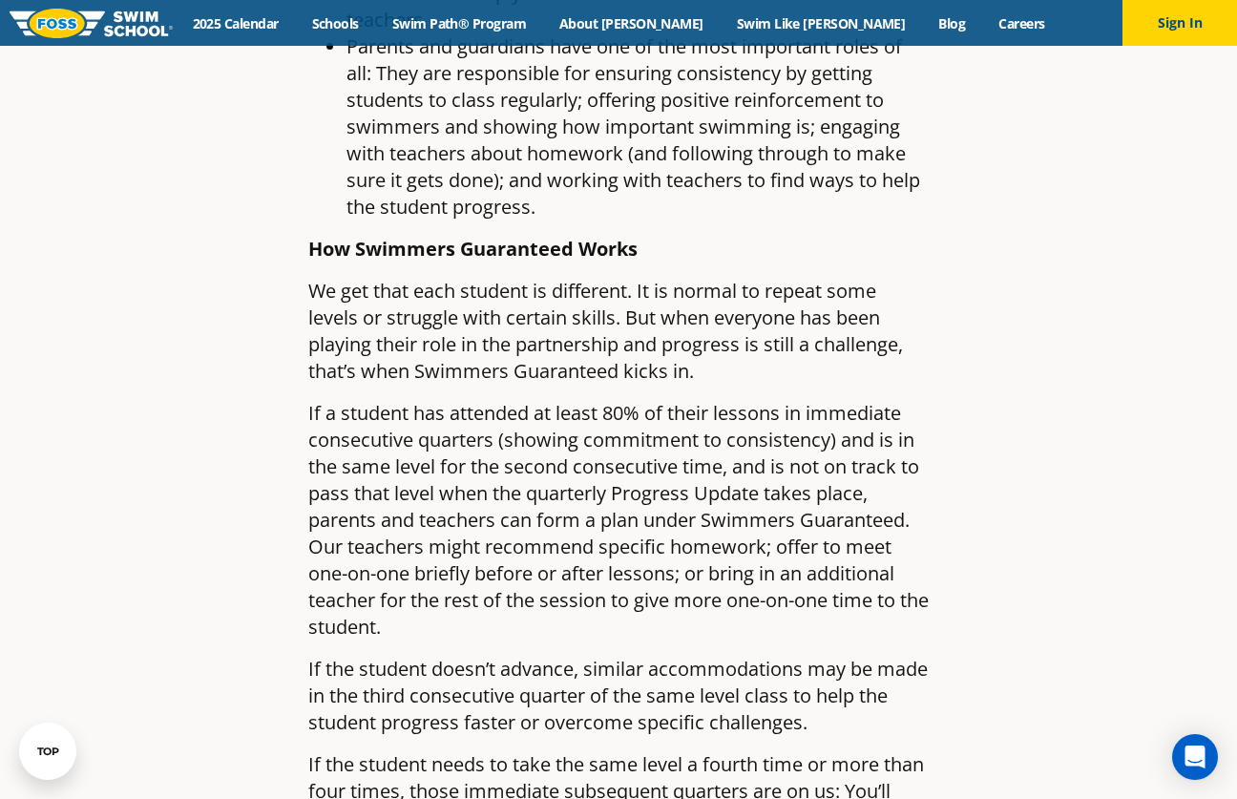
scroll to position [1616, 0]
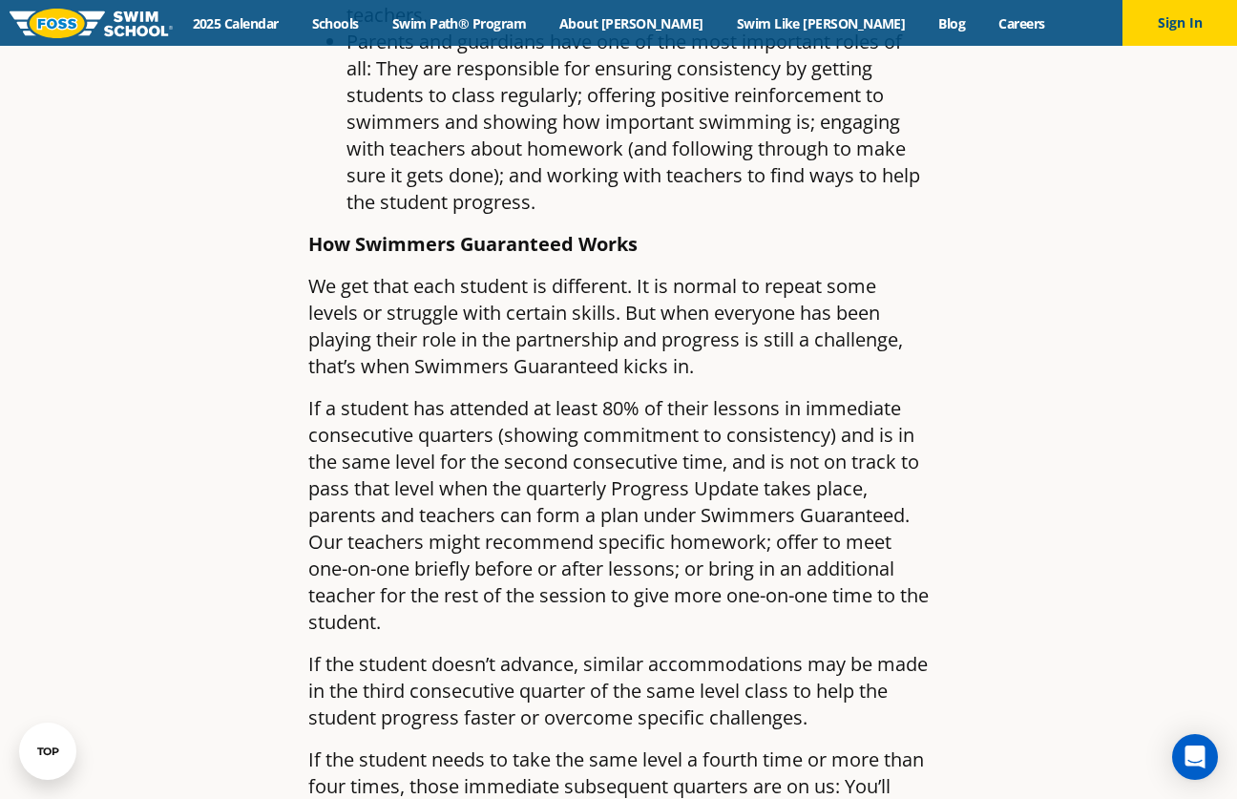
click at [805, 503] on p "If a student has attended at least 80% of their lessons in immediate consecutiv…" at bounding box center [618, 515] width 620 height 240
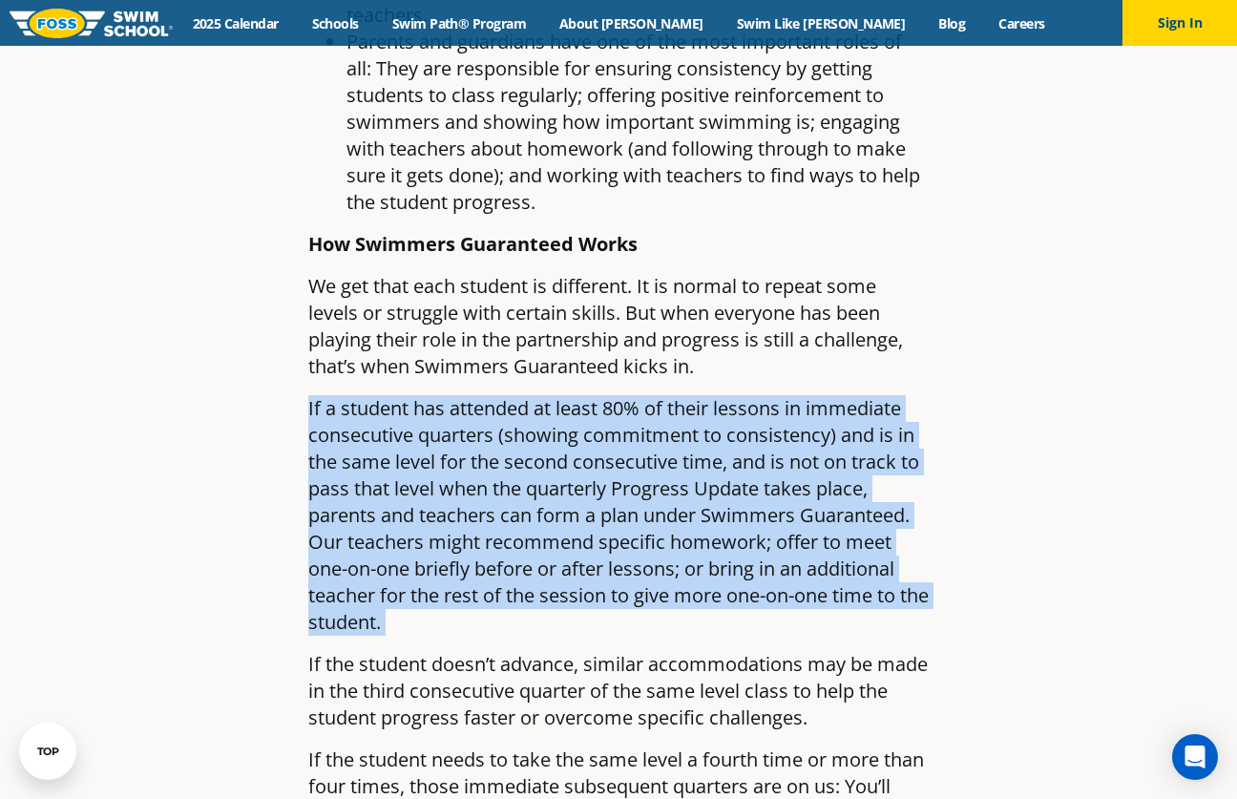
click at [831, 512] on p "If a student has attended at least 80% of their lessons in immediate consecutiv…" at bounding box center [618, 515] width 620 height 240
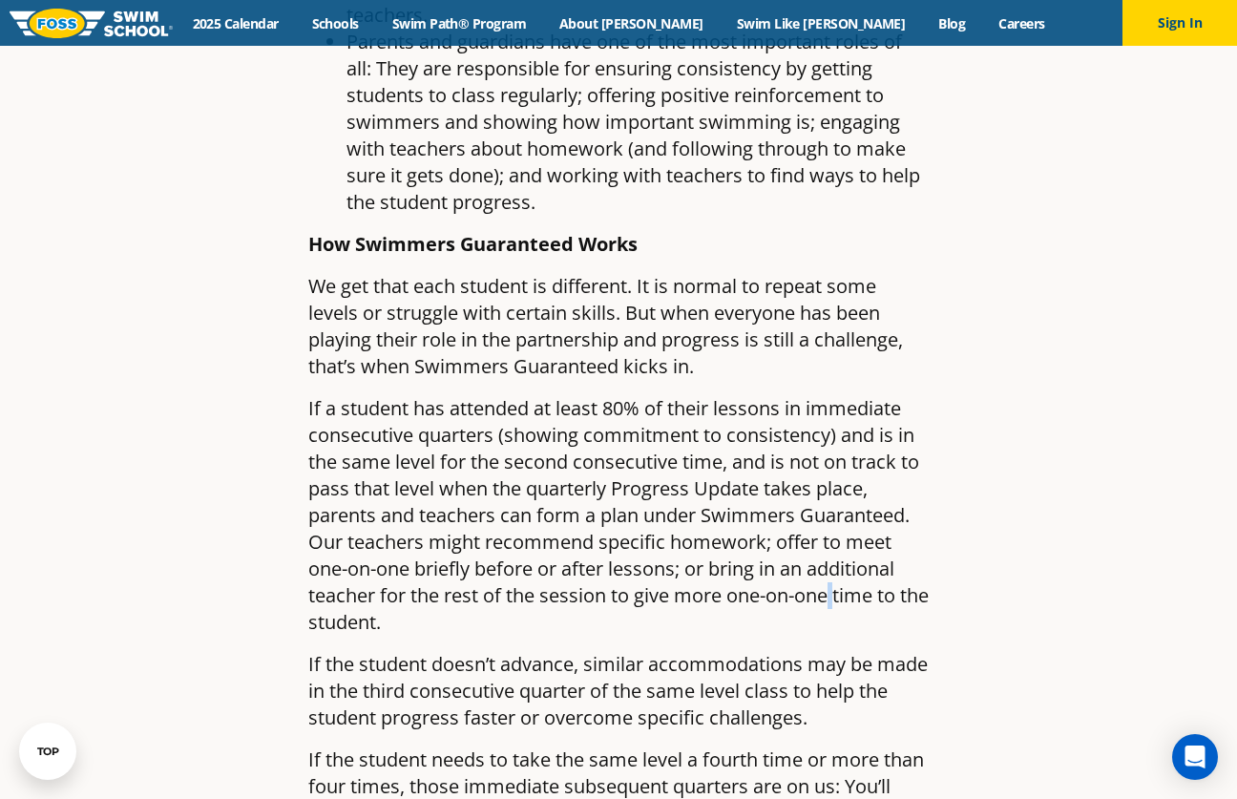
click at [831, 512] on p "If a student has attended at least 80% of their lessons in immediate consecutiv…" at bounding box center [618, 515] width 620 height 240
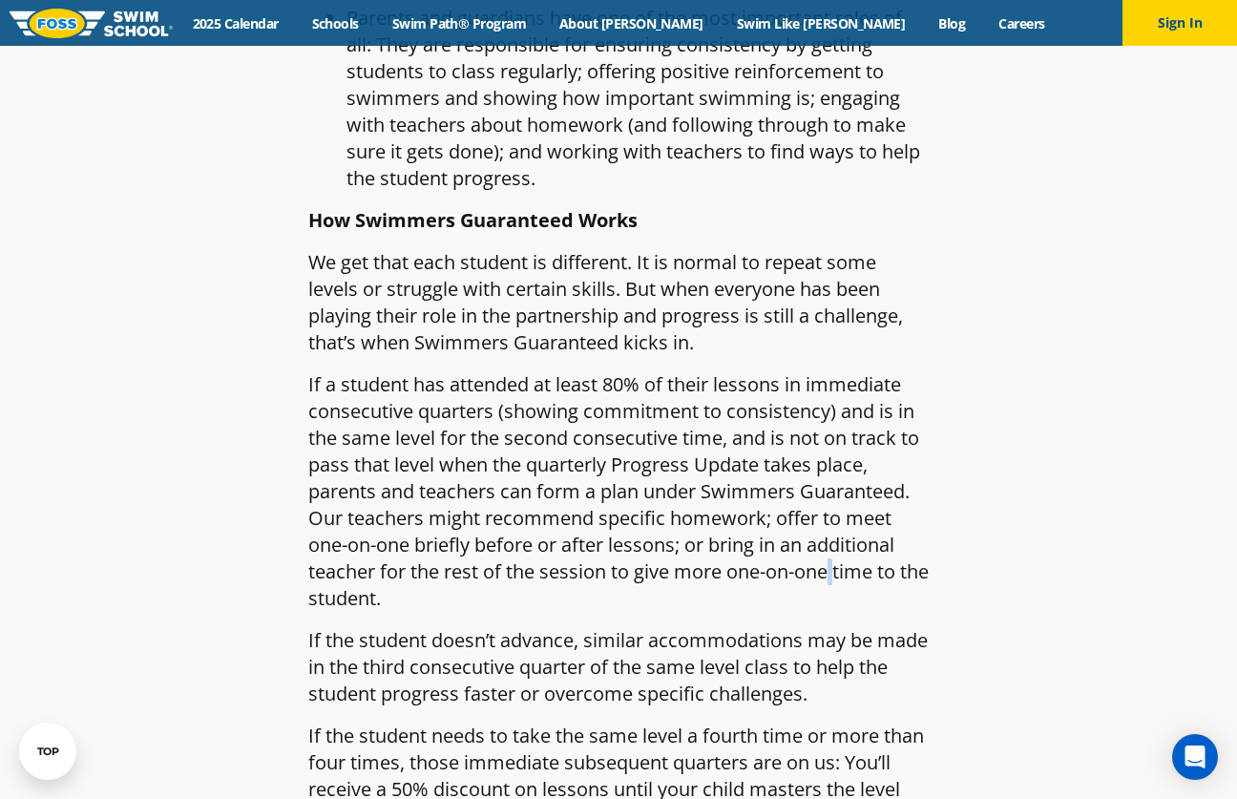
scroll to position [1640, 0]
click at [831, 512] on p "If a student has attended at least 80% of their lessons in immediate consecutiv…" at bounding box center [618, 490] width 620 height 240
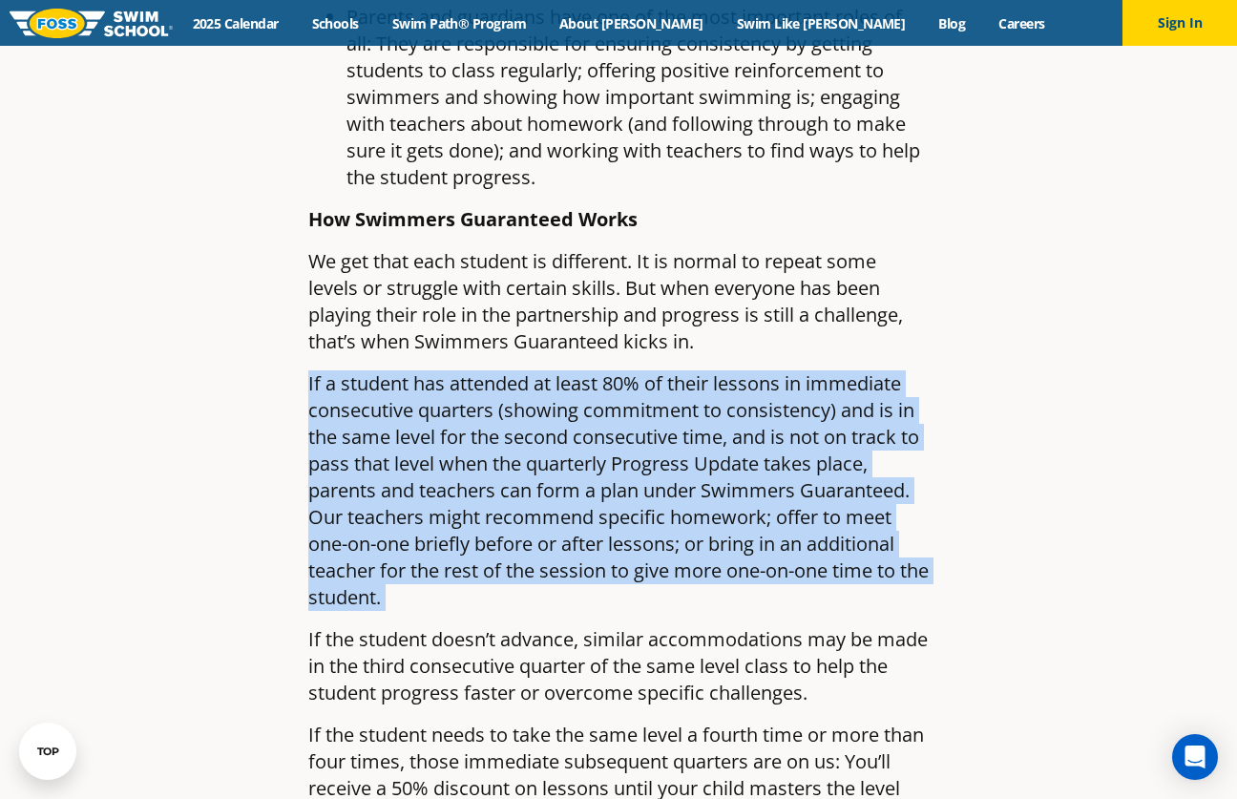
click at [860, 517] on p "If a student has attended at least 80% of their lessons in immediate consecutiv…" at bounding box center [618, 490] width 620 height 240
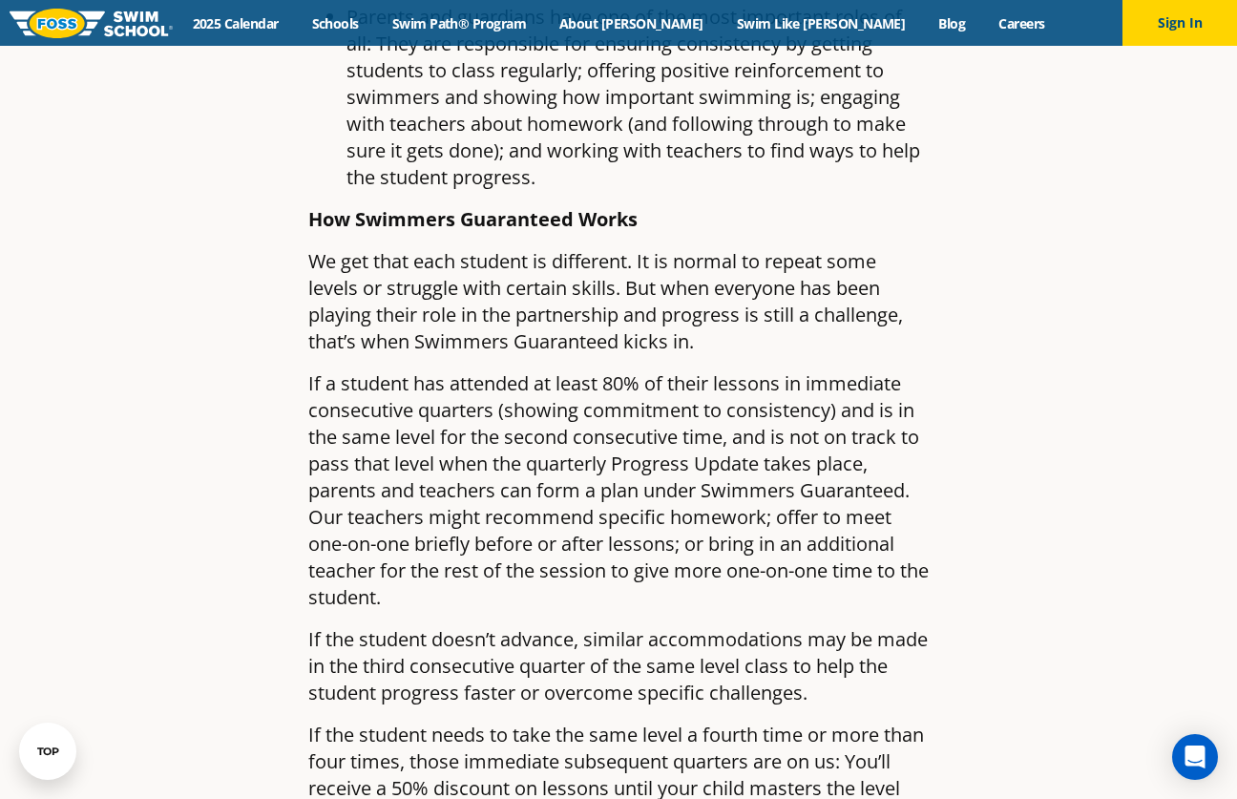
click at [860, 517] on p "If a student has attended at least 80% of their lessons in immediate consecutiv…" at bounding box center [618, 490] width 620 height 240
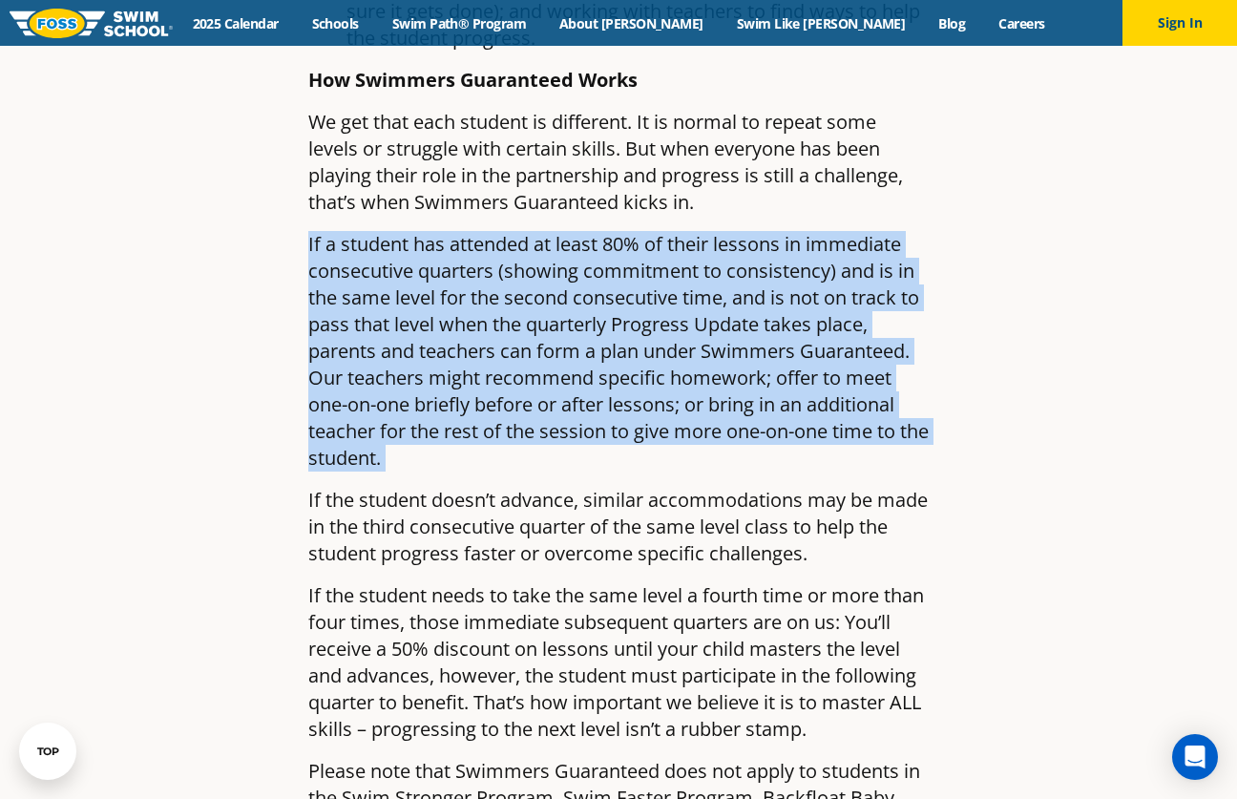
scroll to position [1785, 0]
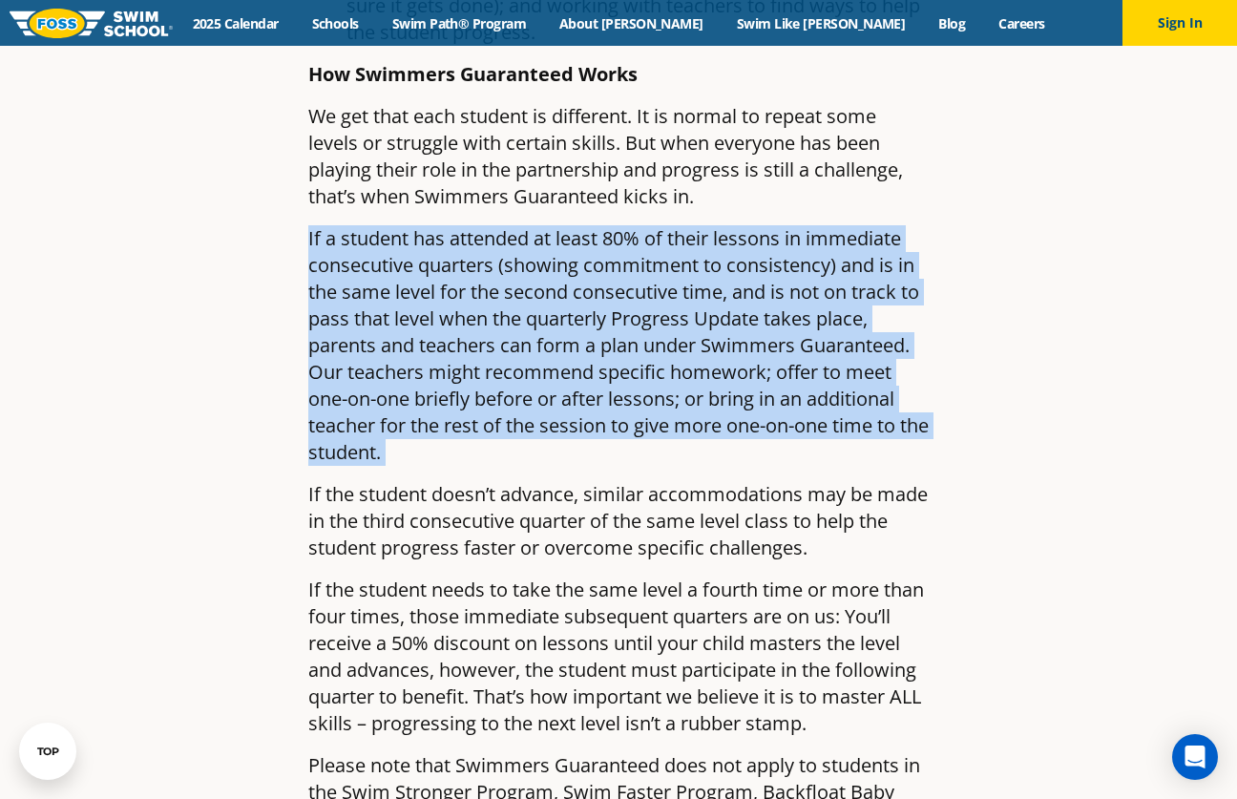
click at [642, 393] on div "From the moment [PERSON_NAME] founded [PERSON_NAME] Swim School in [DATE], ever…" at bounding box center [618, 292] width 620 height 2409
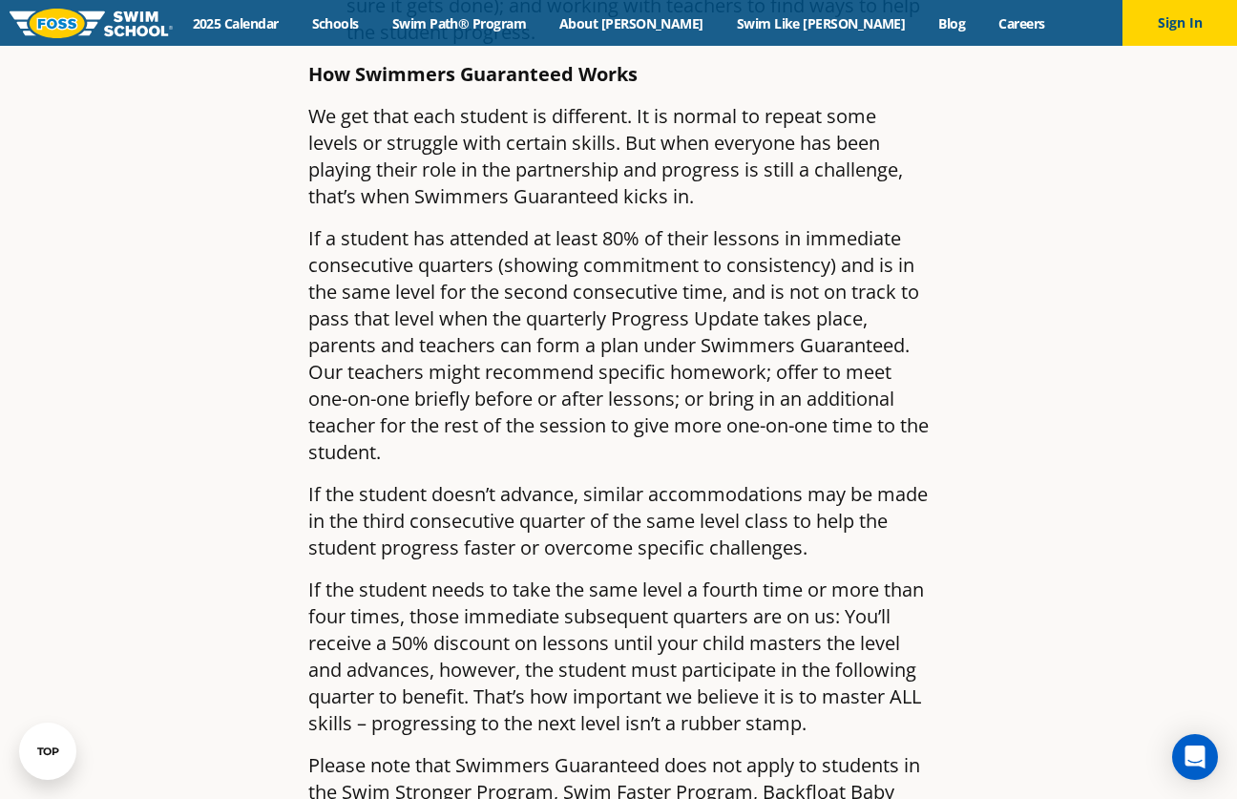
click at [642, 393] on div "From the moment [PERSON_NAME] founded [PERSON_NAME] Swim School in [DATE], ever…" at bounding box center [618, 292] width 620 height 2409
click at [686, 481] on p "If the student doesn’t advance, similar accommodations may be made in the third…" at bounding box center [618, 521] width 620 height 80
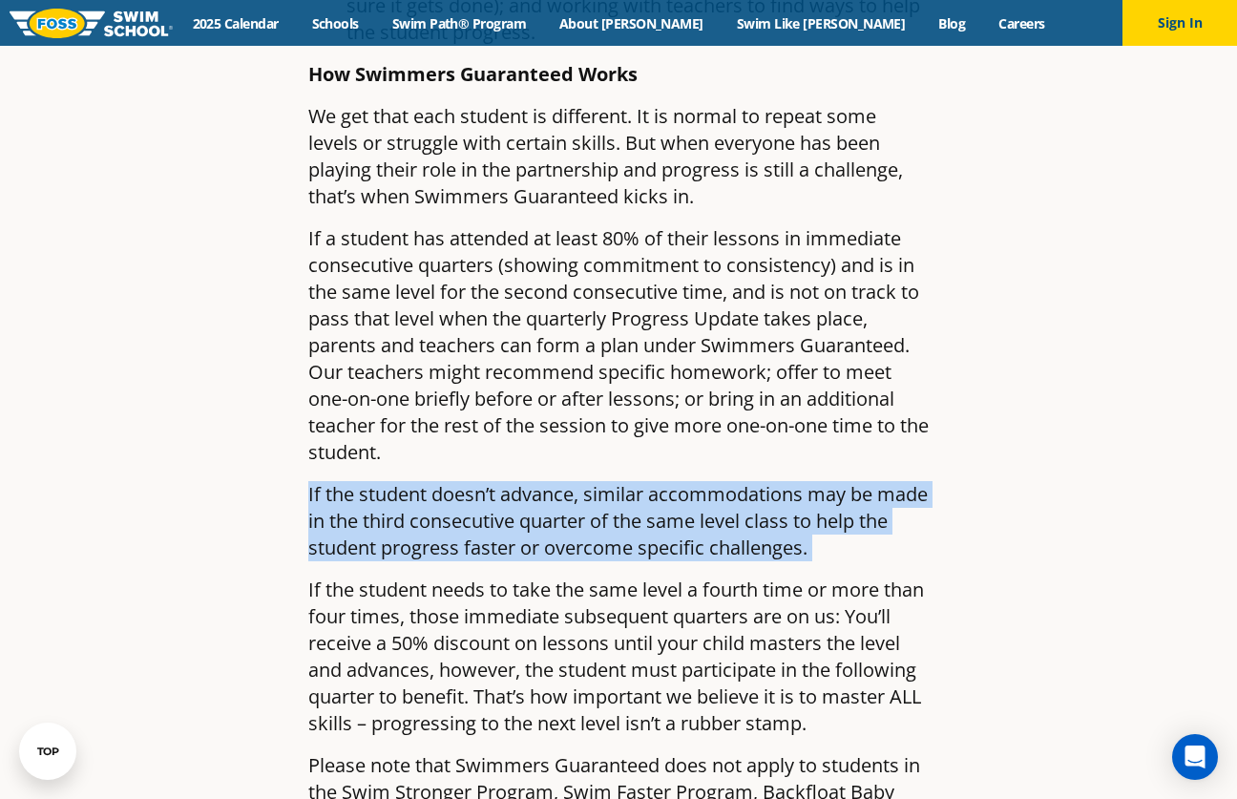
click at [726, 481] on p "If the student doesn’t advance, similar accommodations may be made in the third…" at bounding box center [618, 521] width 620 height 80
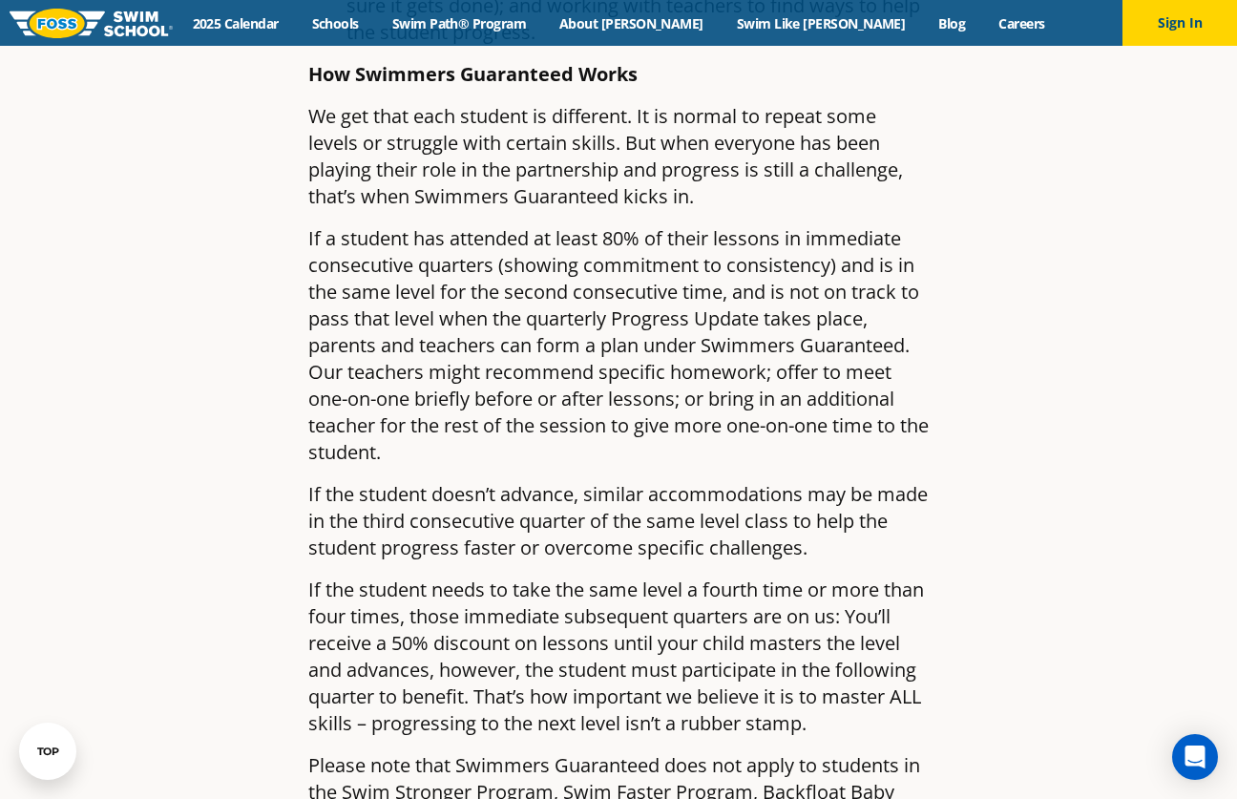
click at [689, 576] on p "If the student needs to take the same level a fourth time or more than four tim…" at bounding box center [618, 656] width 620 height 160
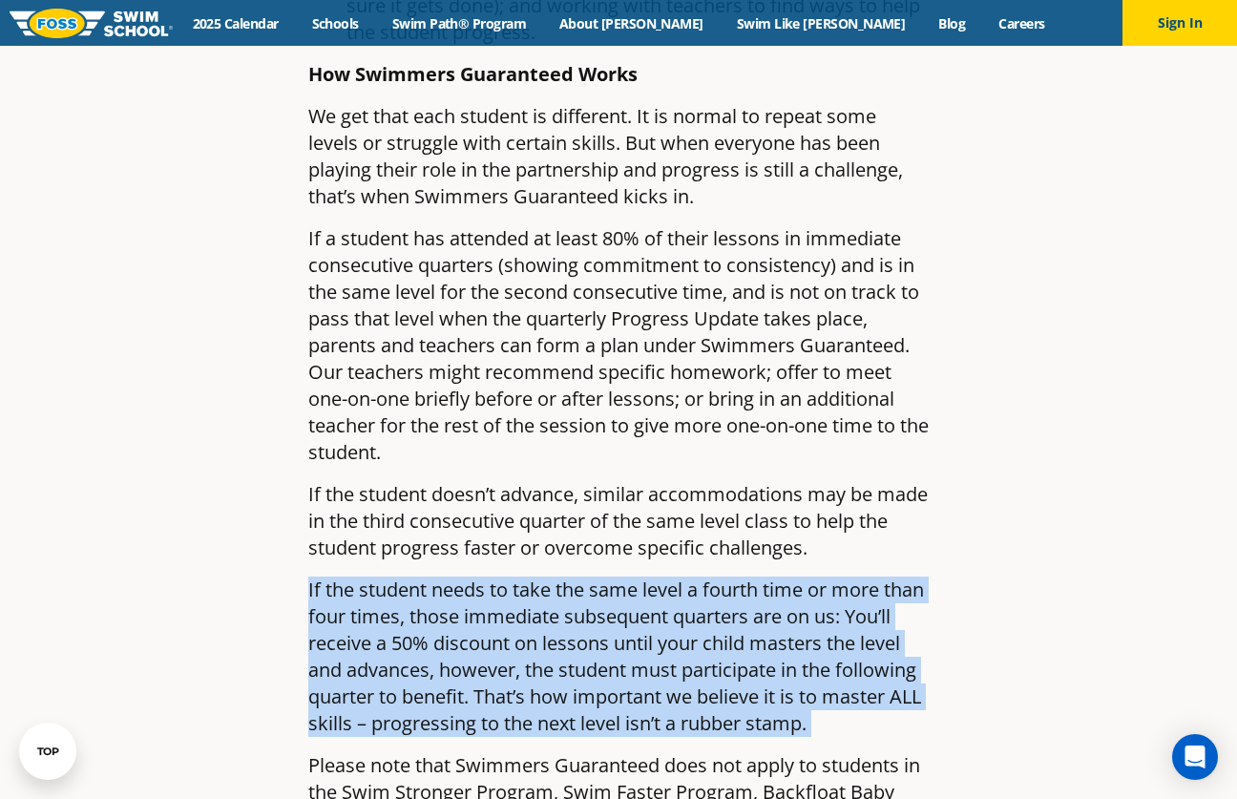
click at [750, 576] on p "If the student needs to take the same level a fourth time or more than four tim…" at bounding box center [618, 656] width 620 height 160
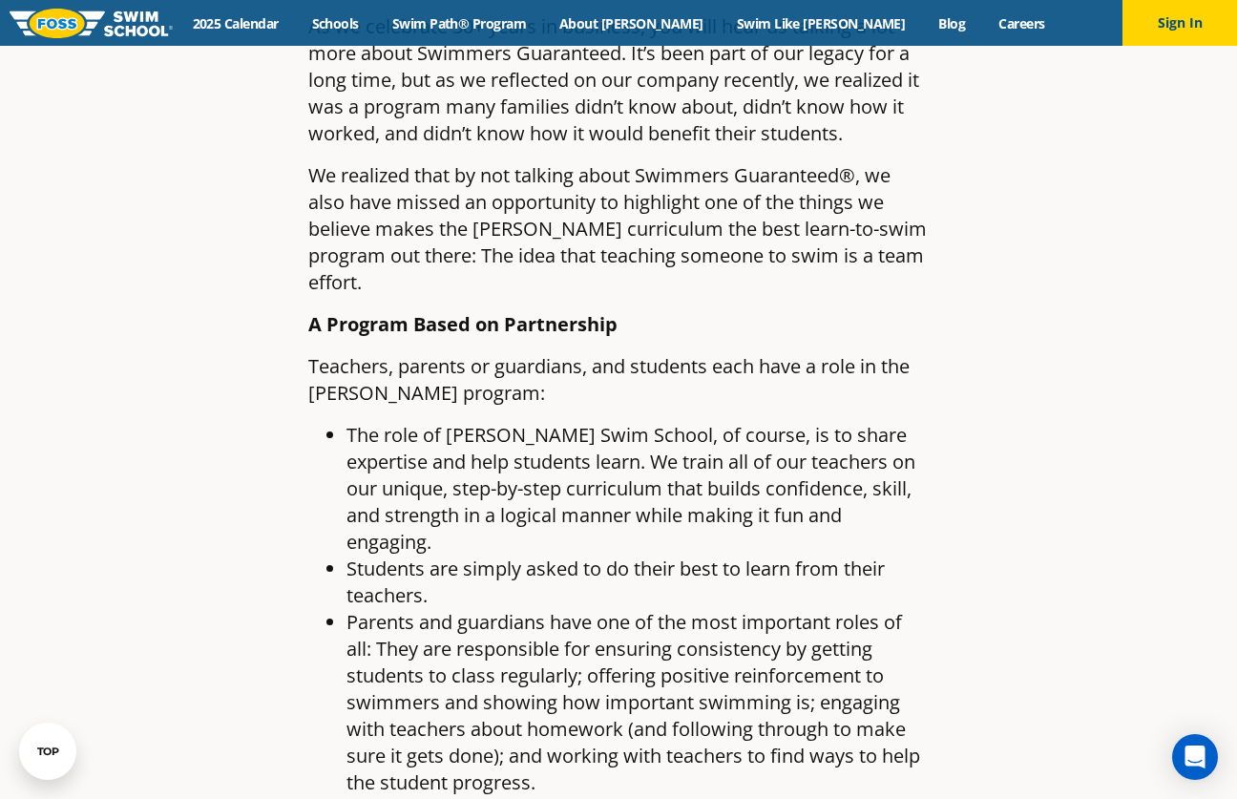
scroll to position [1030, 0]
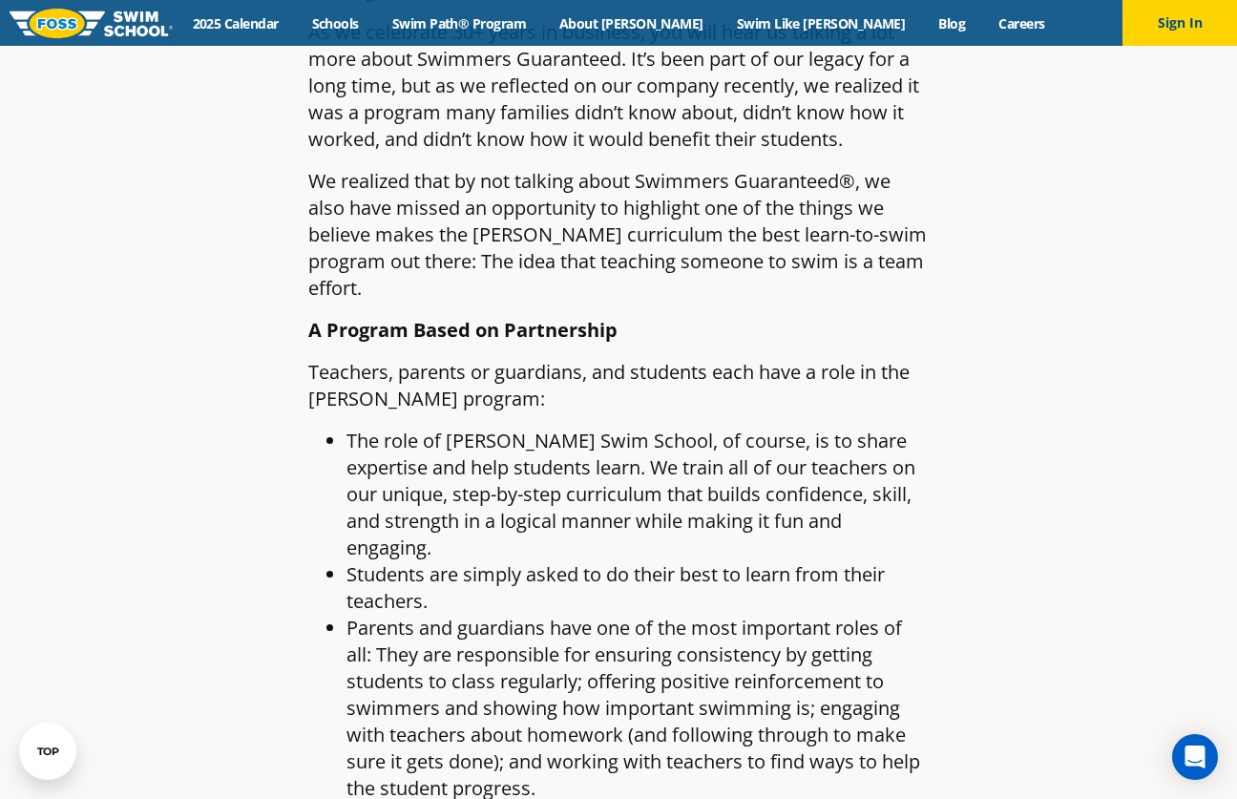
click at [915, 317] on p "A Program Based on Partnership" at bounding box center [618, 330] width 620 height 27
click at [915, 359] on p "Teachers, parents or guardians, and students each have a role in the [PERSON_NA…" at bounding box center [618, 385] width 620 height 53
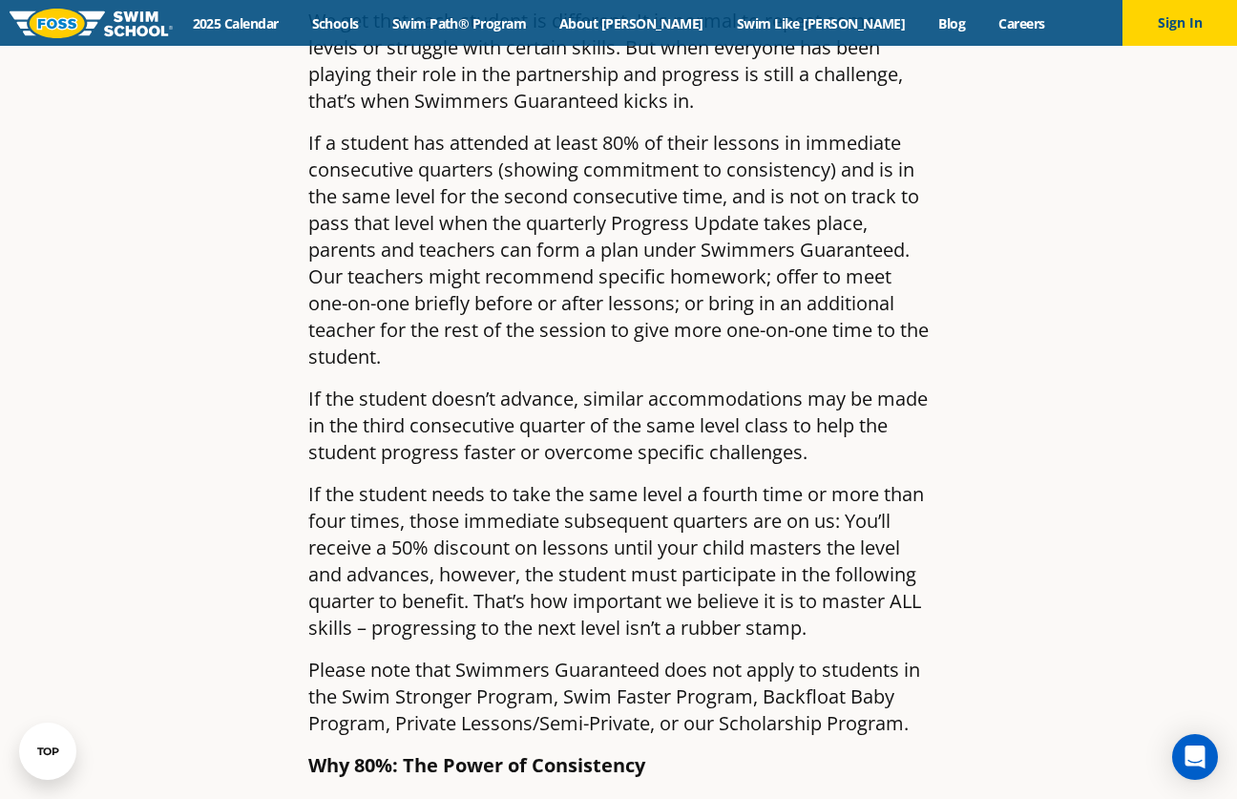
scroll to position [1884, 0]
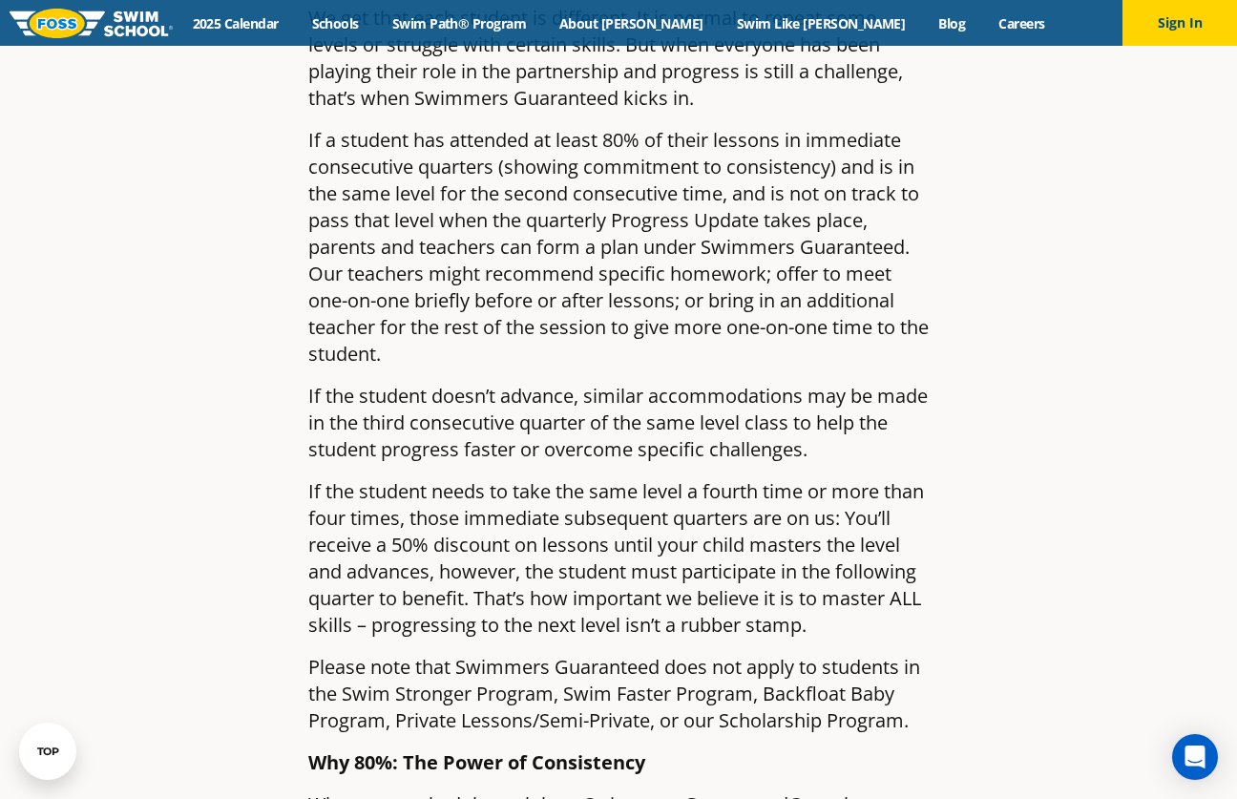
click at [835, 478] on p "If the student needs to take the same level a fourth time or more than four tim…" at bounding box center [618, 558] width 620 height 160
click at [871, 478] on p "If the student needs to take the same level a fourth time or more than four tim…" at bounding box center [618, 558] width 620 height 160
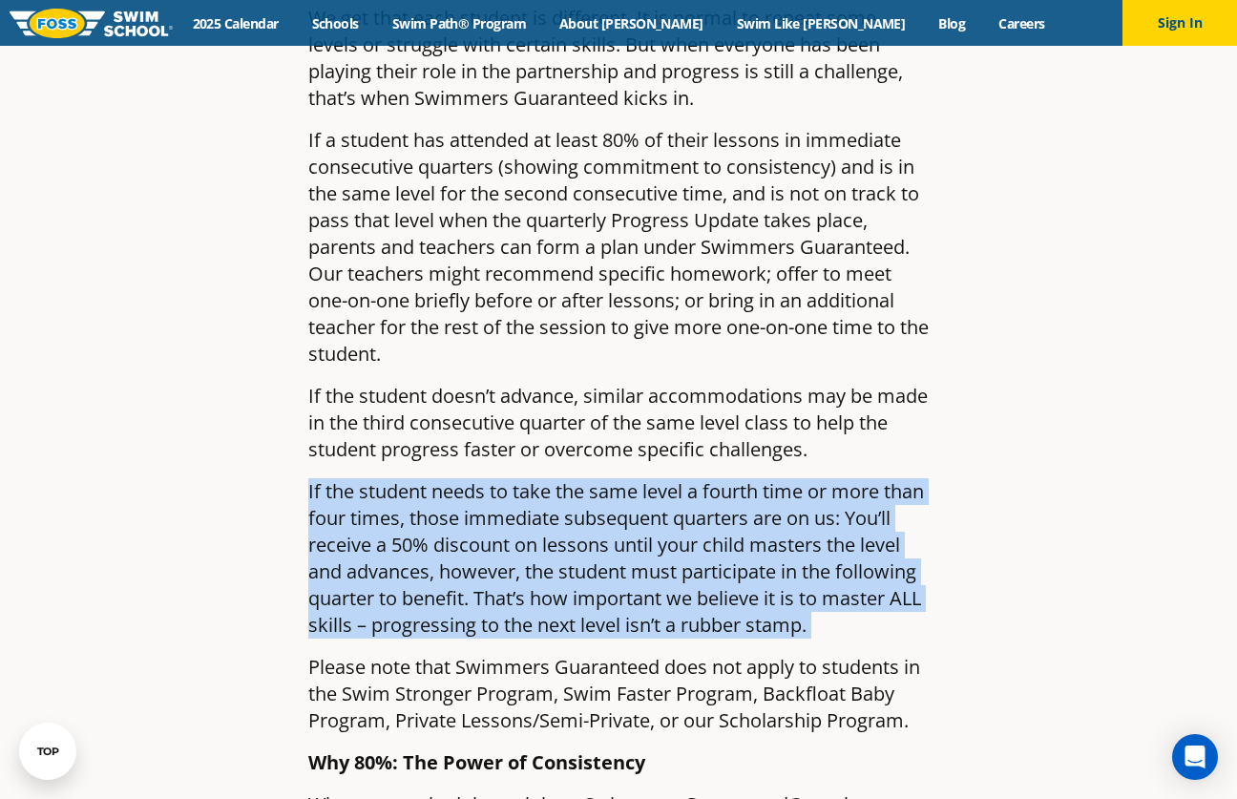
click at [894, 490] on p "If the student needs to take the same level a fourth time or more than four tim…" at bounding box center [618, 558] width 620 height 160
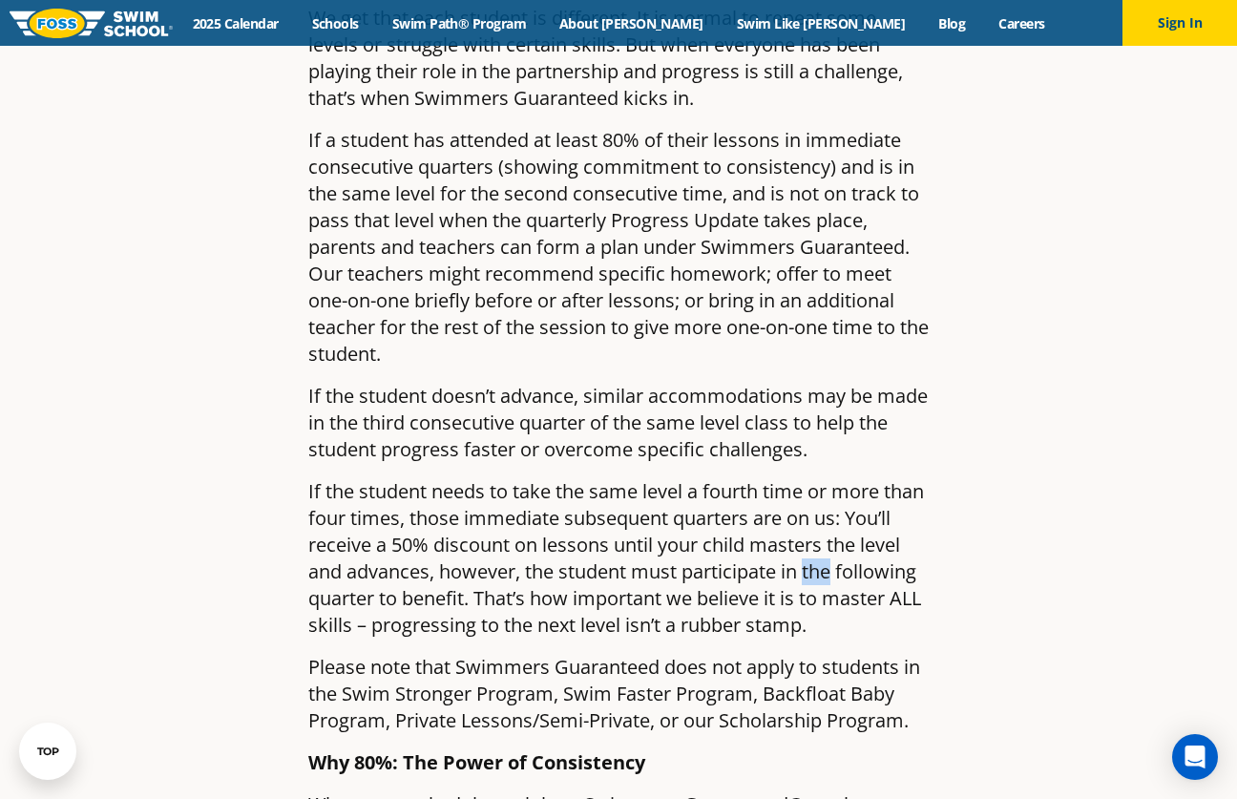
click at [894, 490] on p "If the student needs to take the same level a fourth time or more than four tim…" at bounding box center [618, 558] width 620 height 160
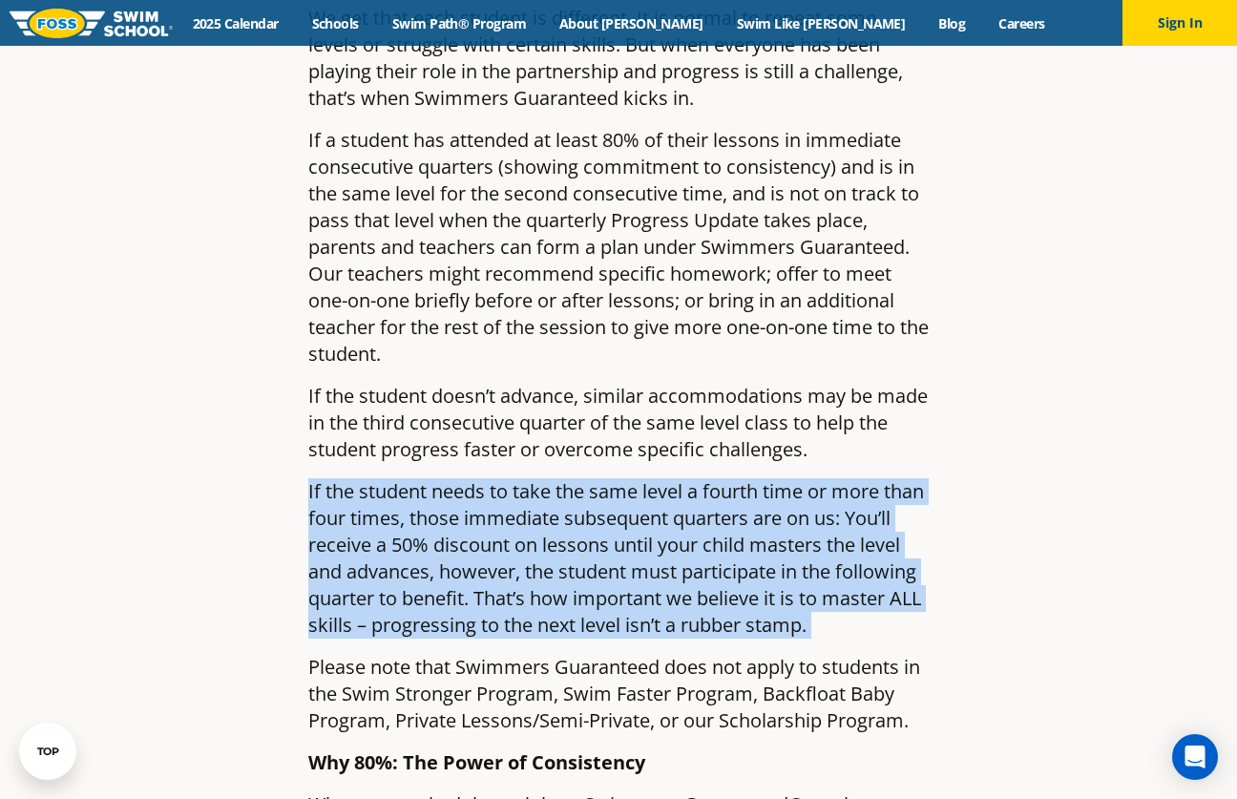
click at [894, 490] on p "If the student needs to take the same level a fourth time or more than four tim…" at bounding box center [618, 558] width 620 height 160
click at [915, 506] on p "If the student needs to take the same level a fourth time or more than four tim…" at bounding box center [618, 558] width 620 height 160
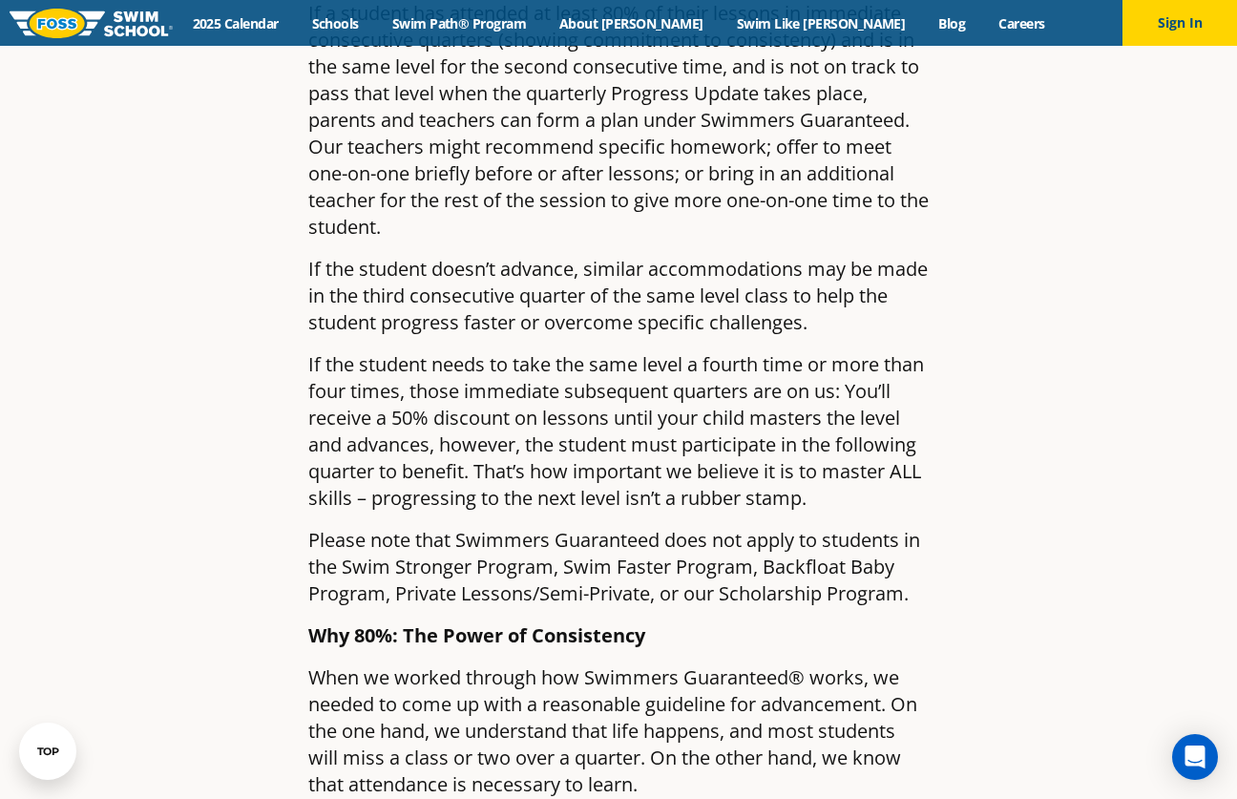
scroll to position [2014, 0]
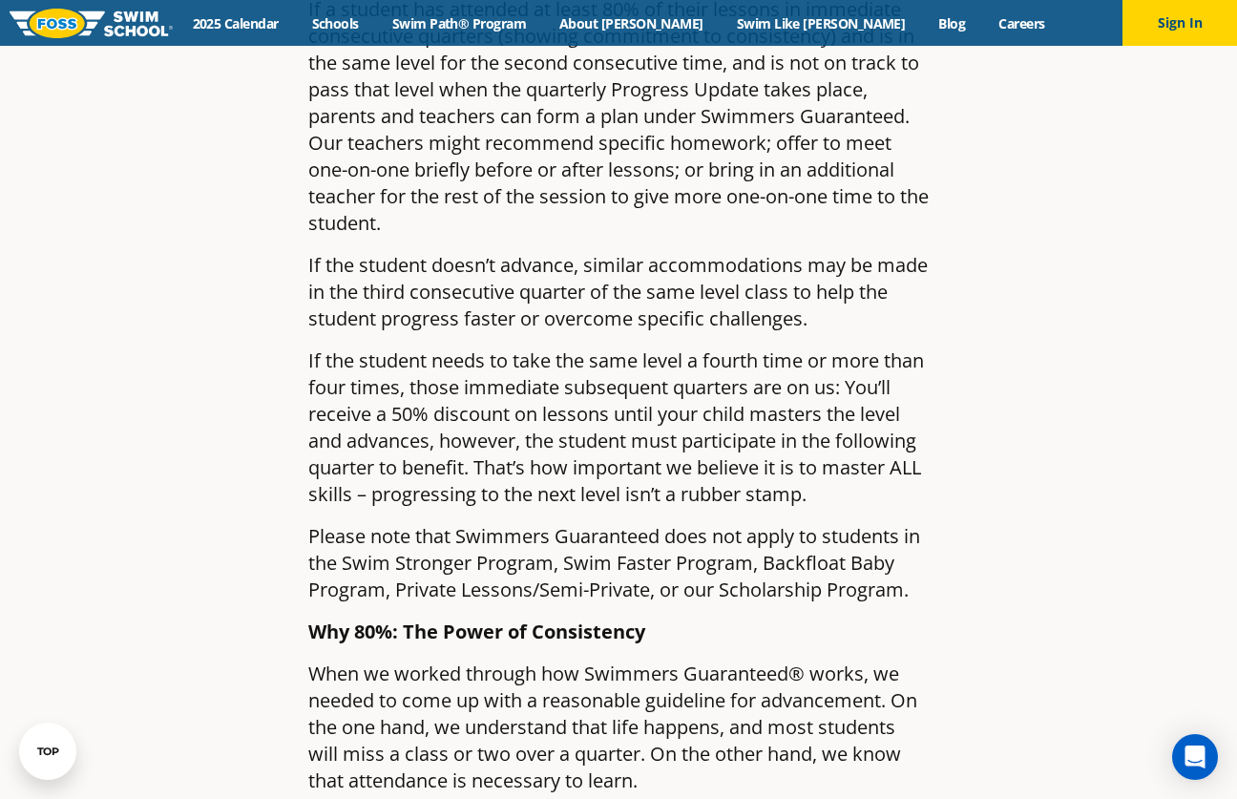
click at [835, 371] on p "If the student needs to take the same level a fourth time or more than four tim…" at bounding box center [618, 427] width 620 height 160
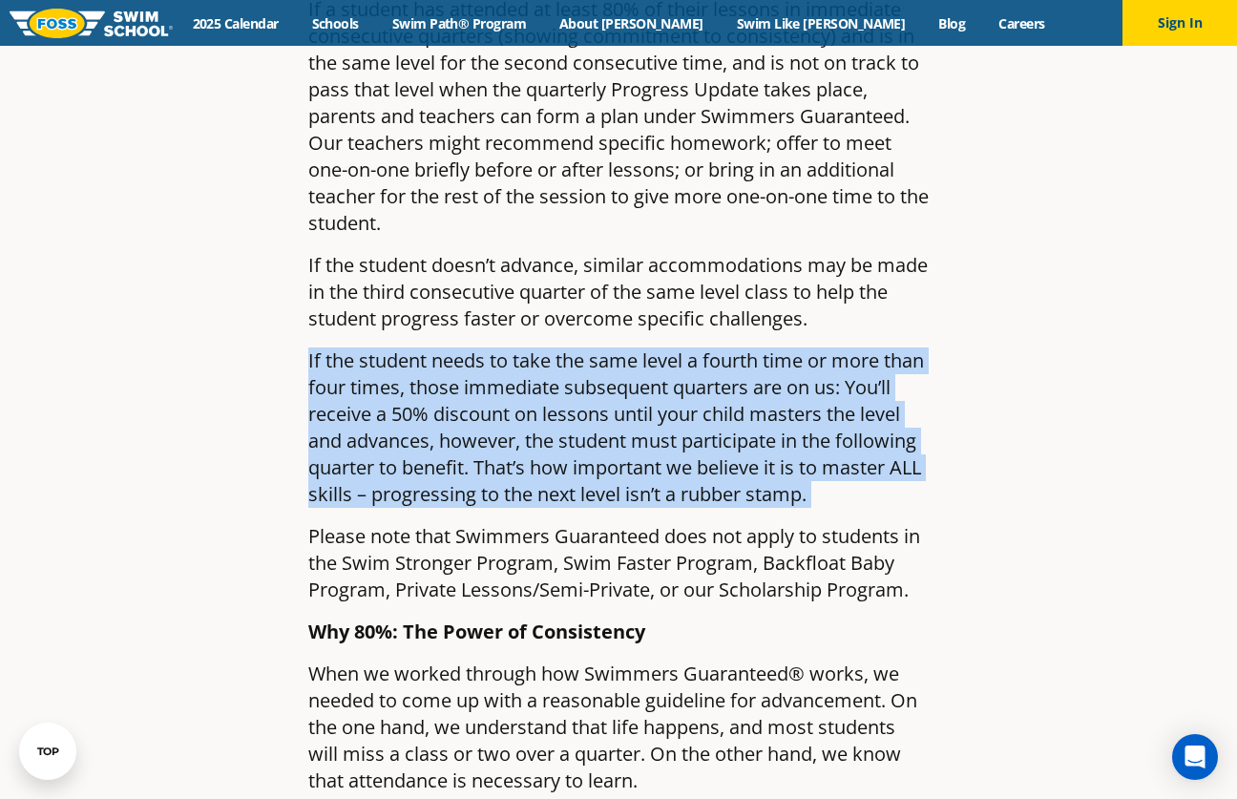
click at [855, 381] on p "If the student needs to take the same level a fourth time or more than four tim…" at bounding box center [618, 427] width 620 height 160
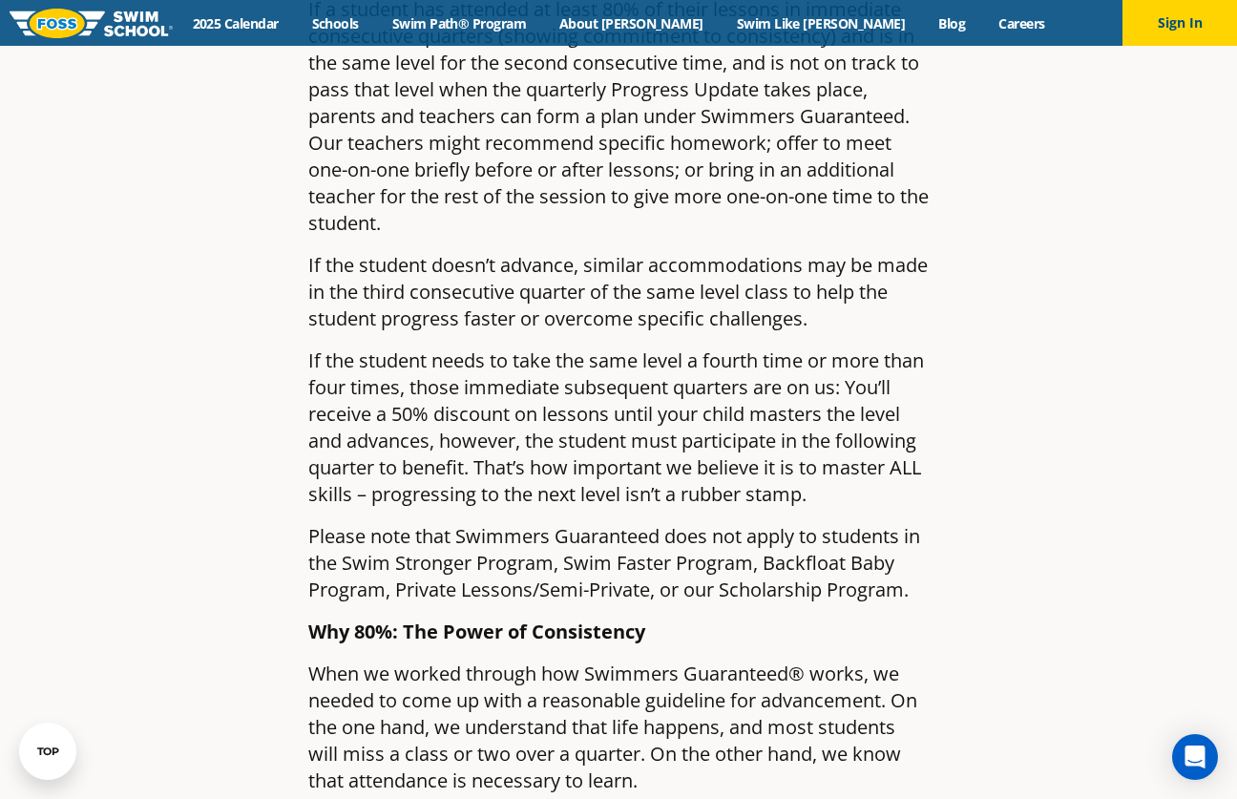
click at [855, 381] on p "If the student needs to take the same level a fourth time or more than four tim…" at bounding box center [618, 427] width 620 height 160
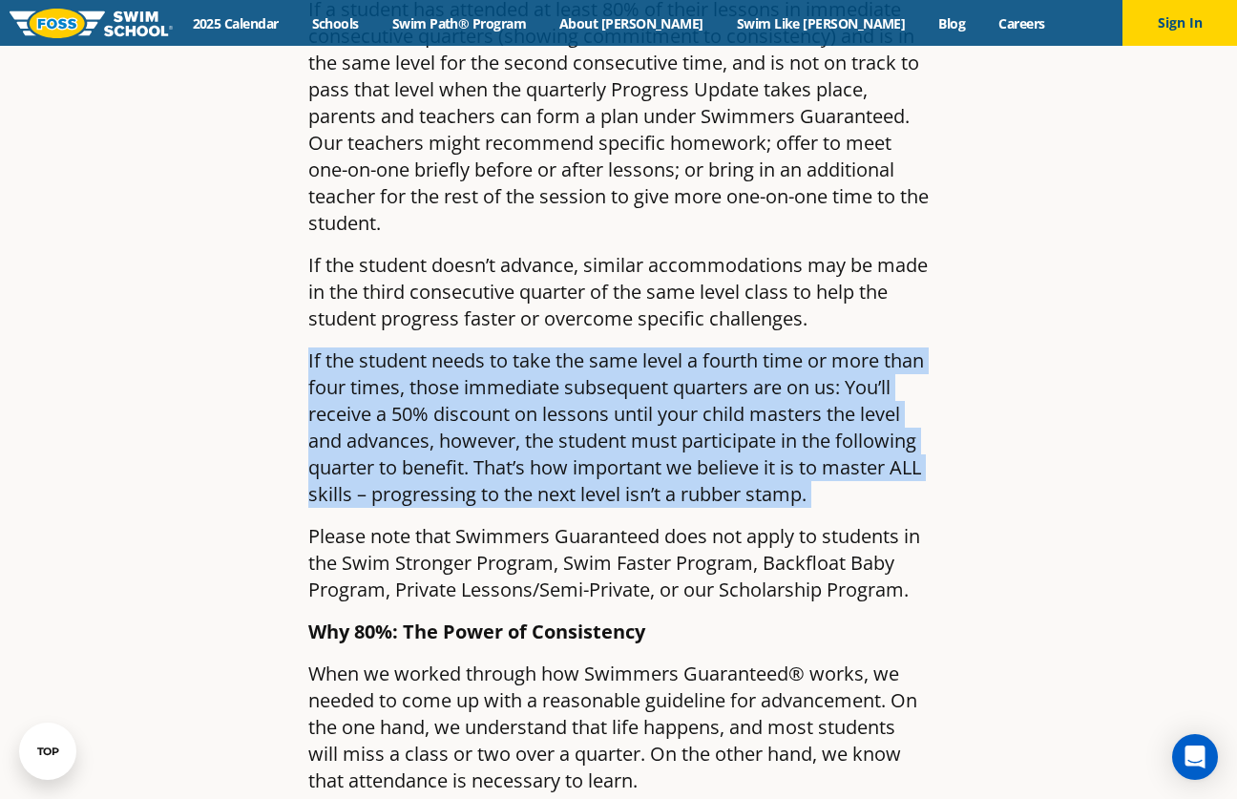
click at [885, 407] on p "If the student needs to take the same level a fourth time or more than four tim…" at bounding box center [618, 427] width 620 height 160
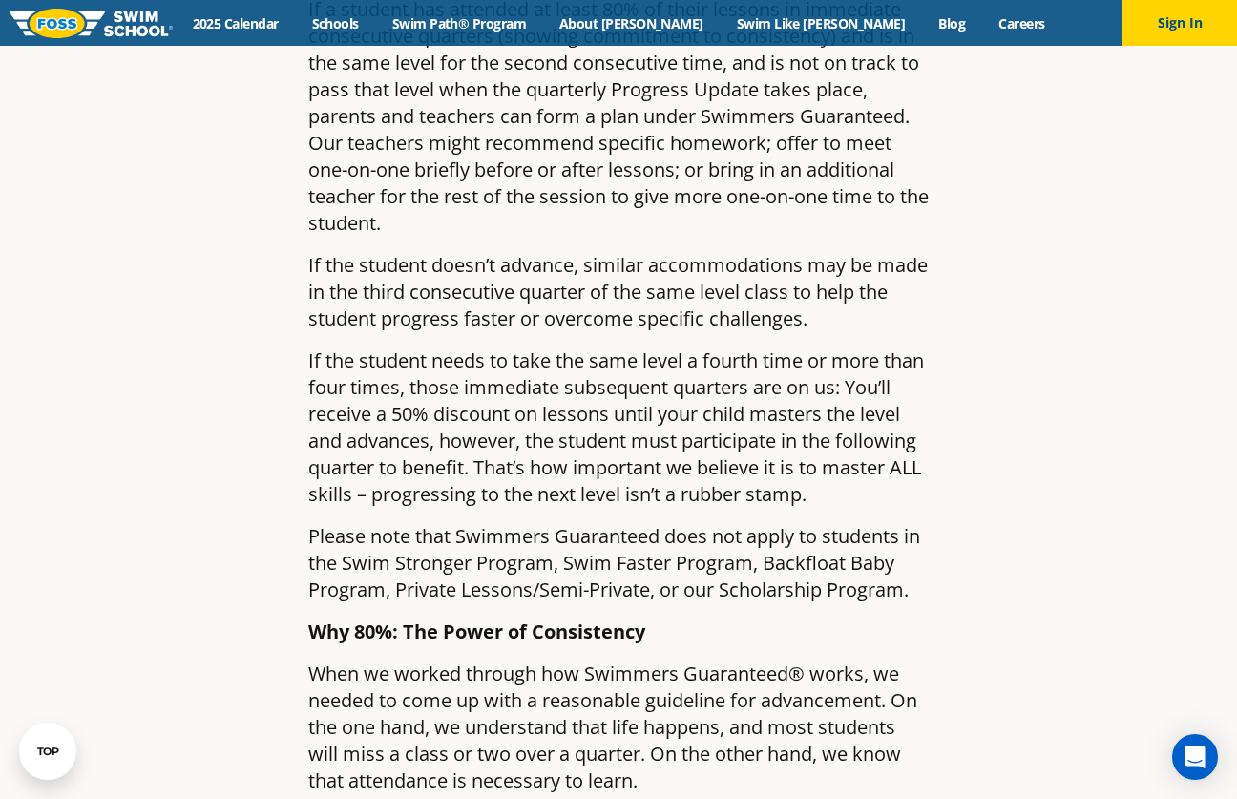
scroll to position [2022, 0]
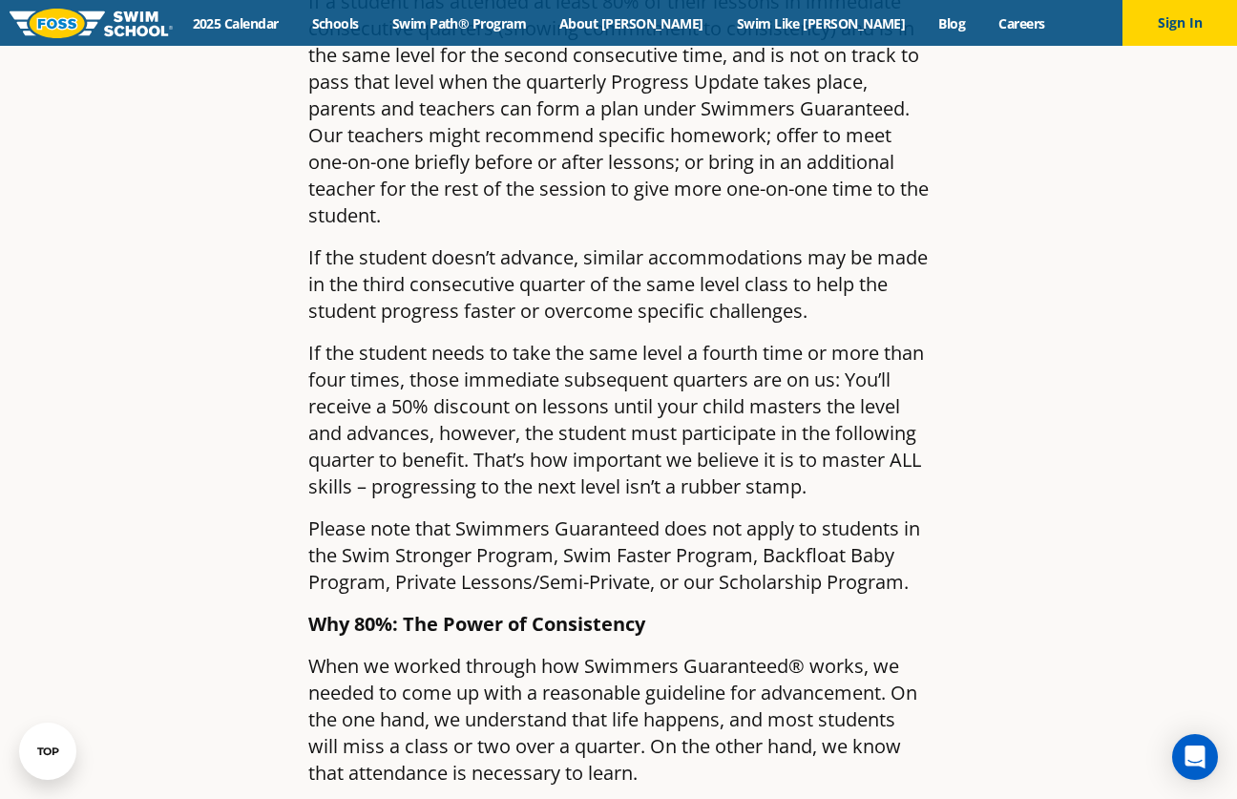
click at [885, 407] on p "If the student needs to take the same level a fourth time or more than four tim…" at bounding box center [618, 420] width 620 height 160
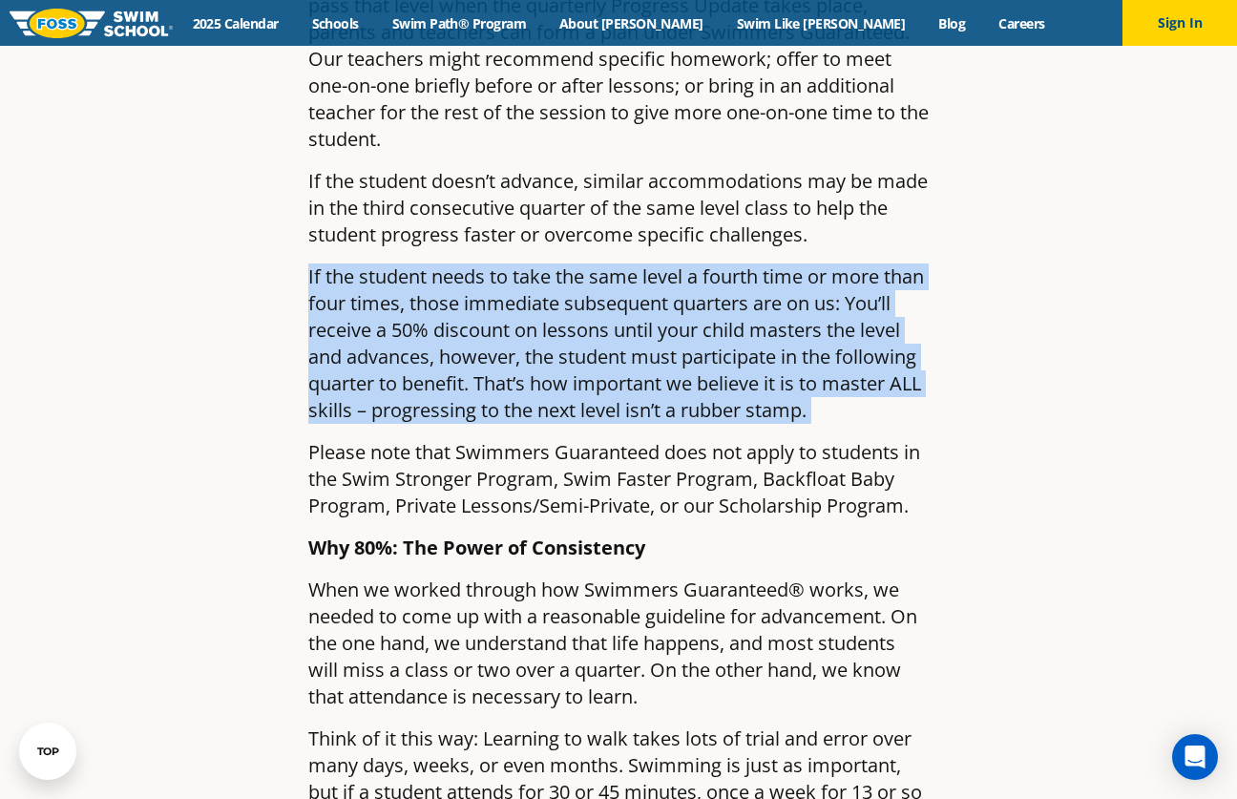
scroll to position [2097, 0]
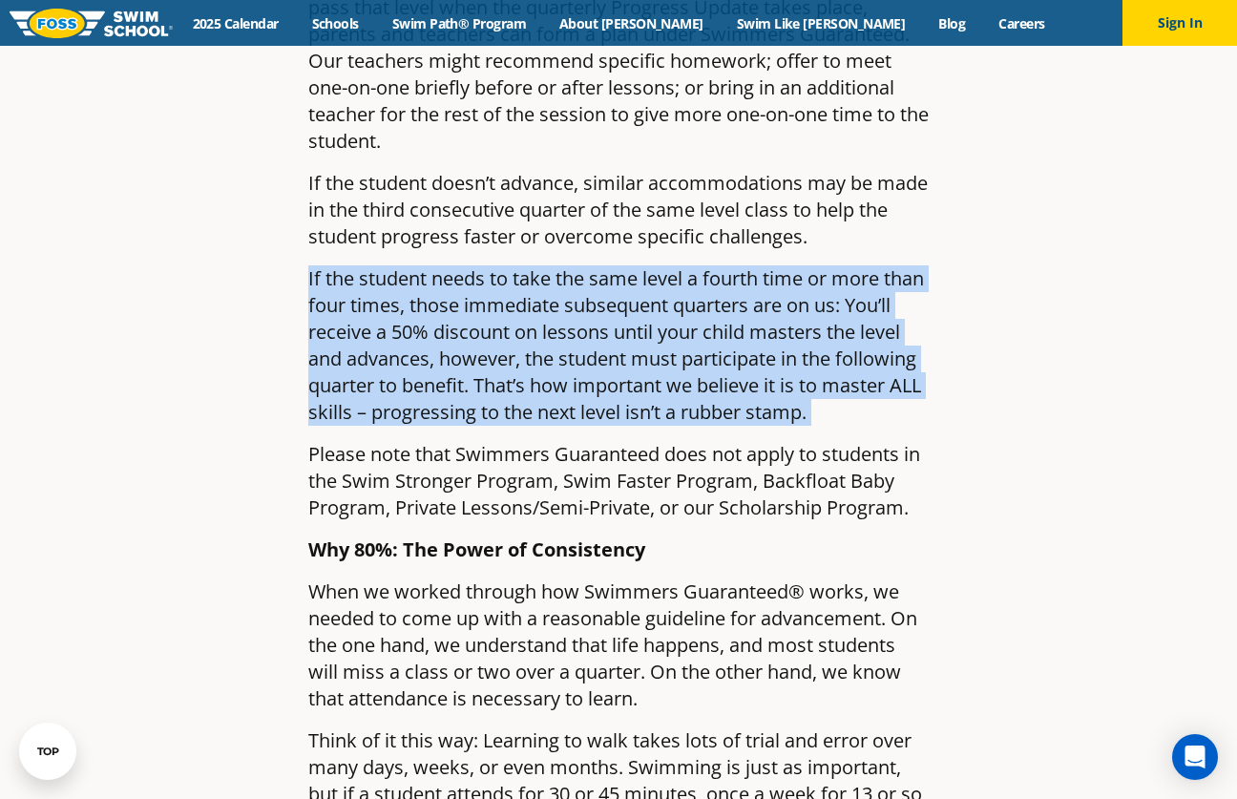
click at [885, 441] on p "Please note that Swimmers Guaranteed does not apply to students in the Swim Str…" at bounding box center [618, 481] width 620 height 80
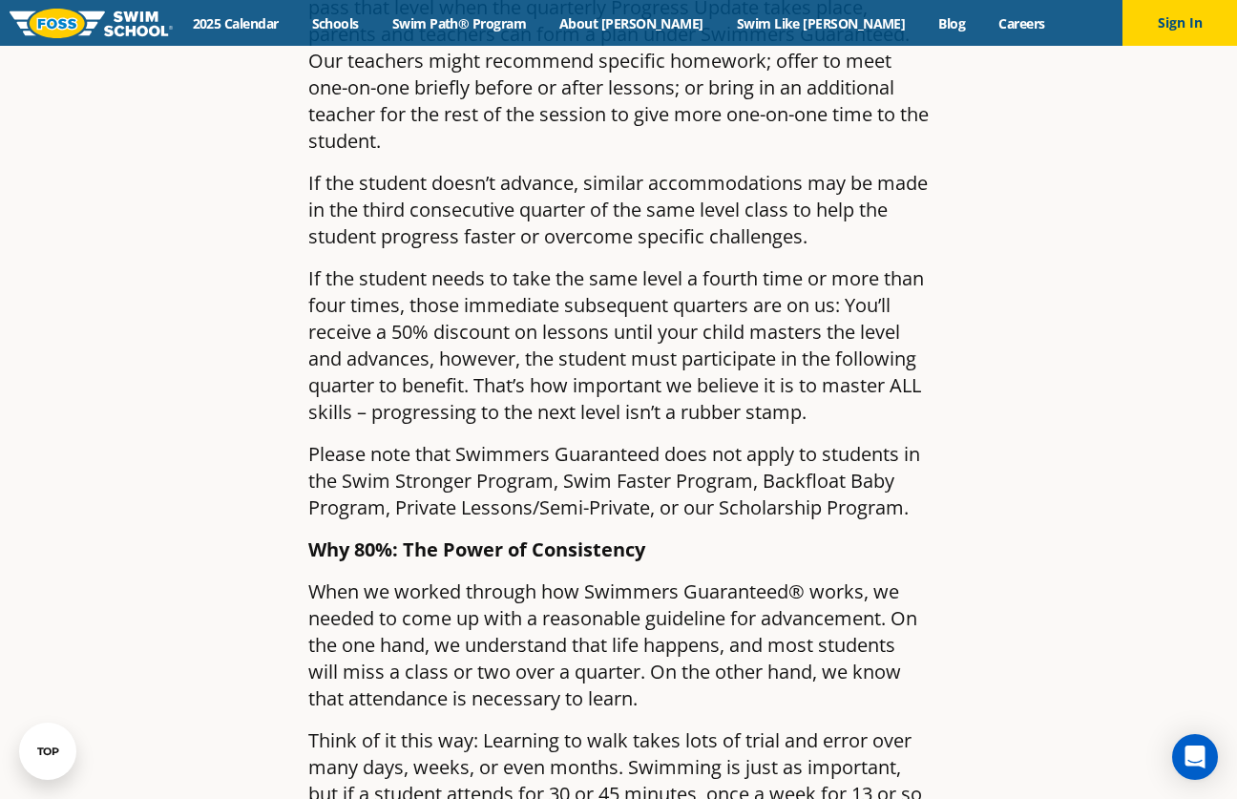
click at [885, 441] on p "Please note that Swimmers Guaranteed does not apply to students in the Swim Str…" at bounding box center [618, 481] width 620 height 80
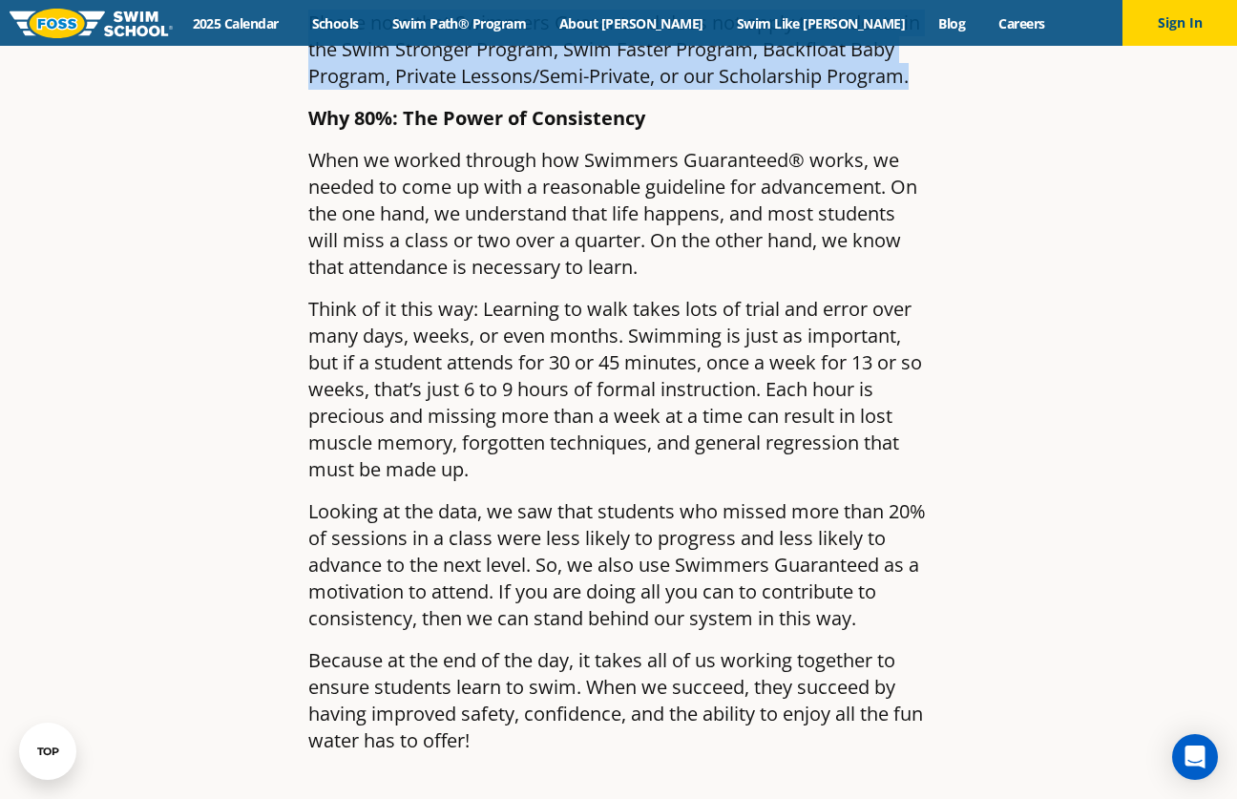
scroll to position [2532, 0]
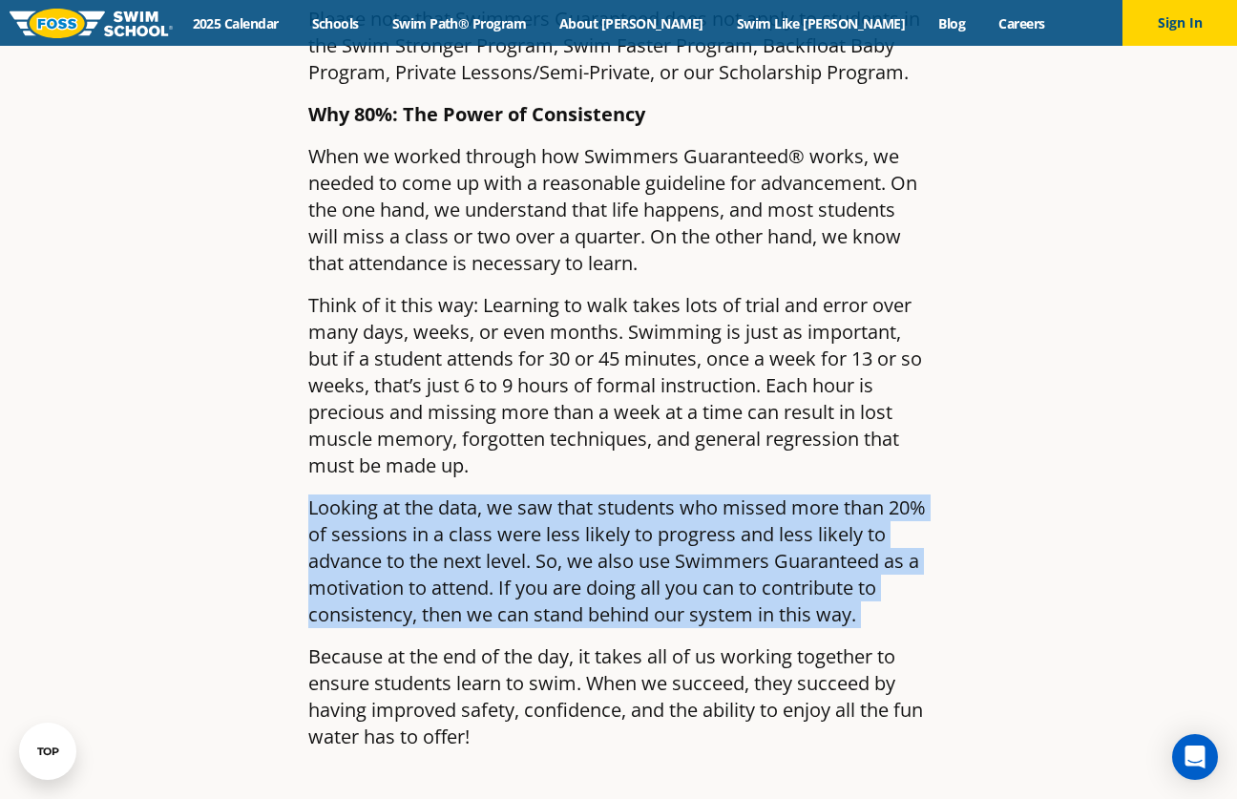
click at [901, 494] on p "Looking at the data, we saw that students who missed more than 20% of sessions …" at bounding box center [618, 561] width 620 height 134
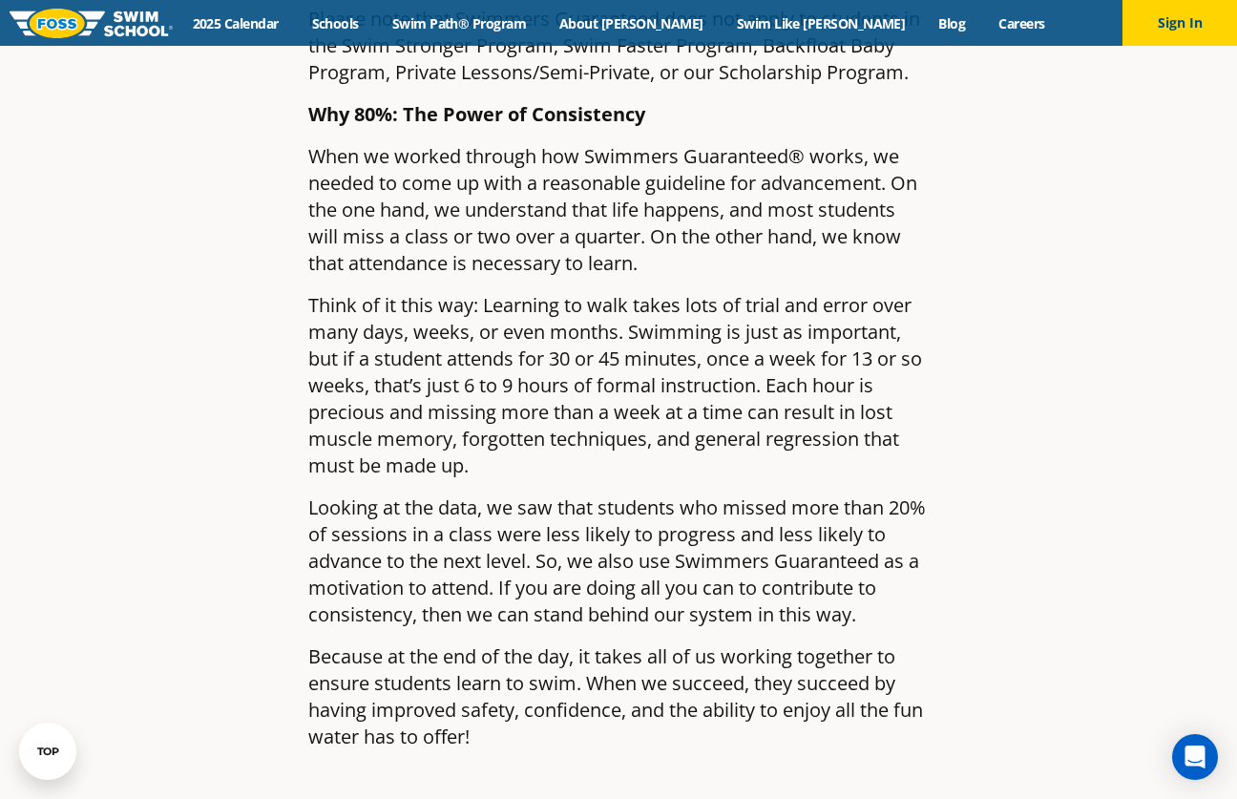
click at [901, 494] on p "Looking at the data, we saw that students who missed more than 20% of sessions …" at bounding box center [618, 561] width 620 height 134
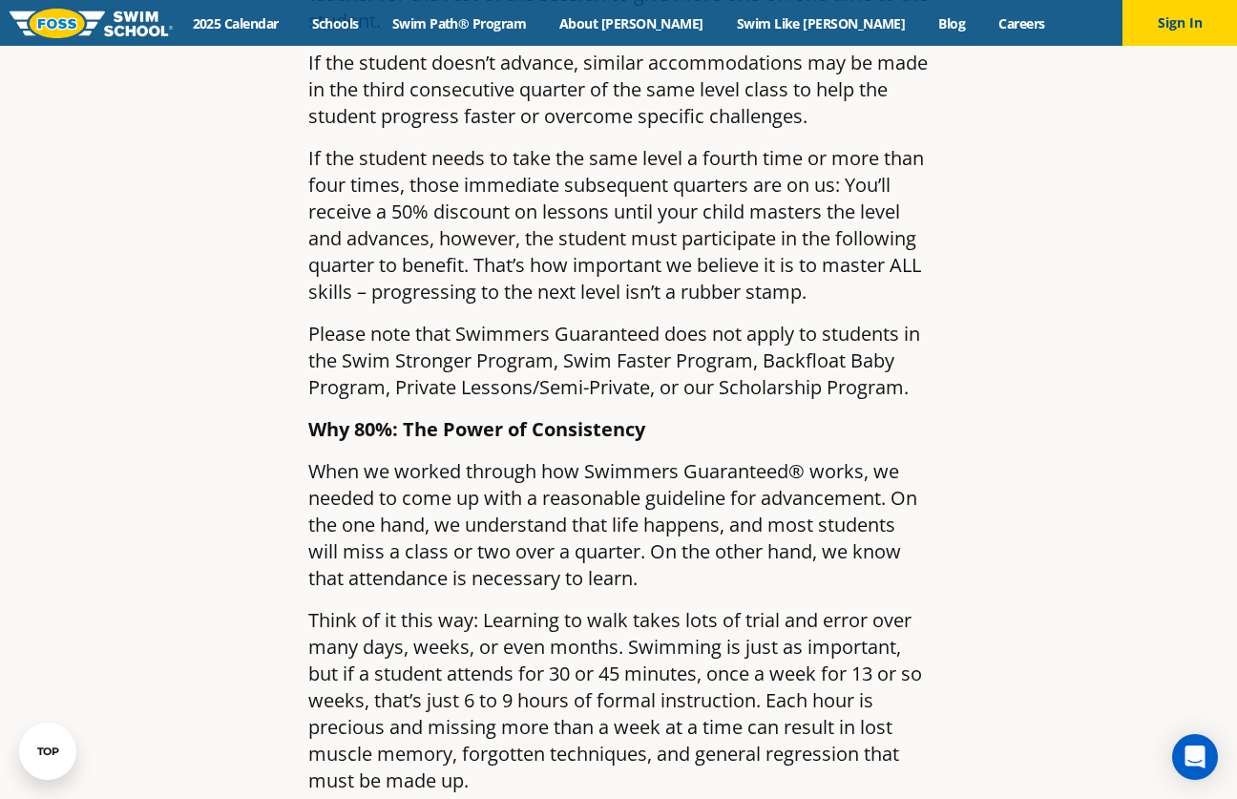
scroll to position [2158, 0]
